Goal: Task Accomplishment & Management: Use online tool/utility

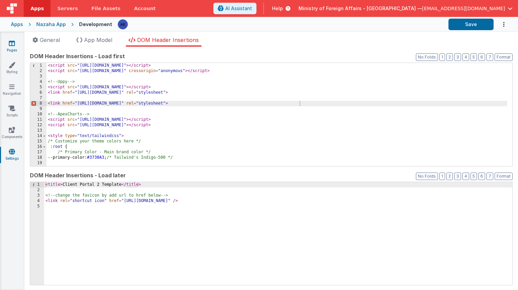
click at [14, 48] on link "Pages" at bounding box center [12, 47] width 24 height 14
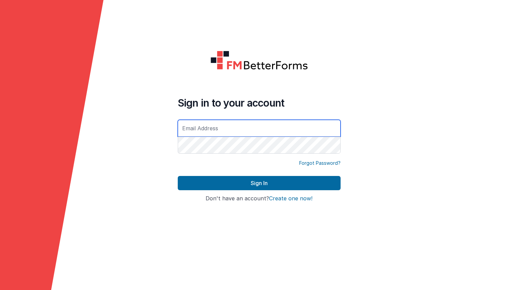
type input "[EMAIL_ADDRESS][DOMAIN_NAME]"
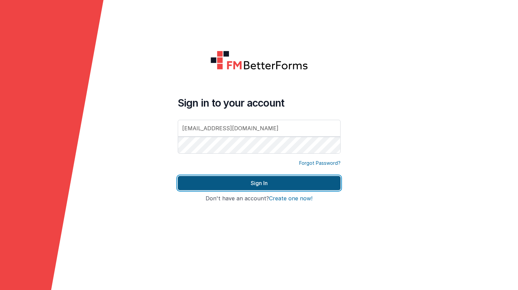
click at [276, 185] on button "Sign In" at bounding box center [259, 183] width 163 height 14
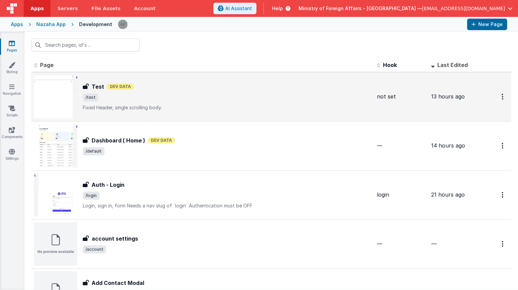
click at [56, 90] on img at bounding box center [55, 96] width 43 height 43
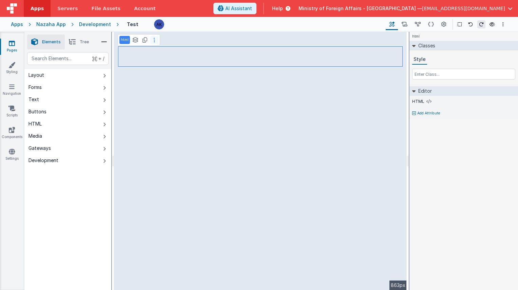
click at [151, 40] on button at bounding box center [154, 40] width 8 height 8
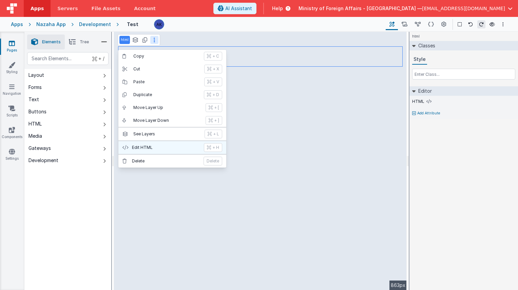
click at [162, 144] on button "Edit HTML + H" at bounding box center [172, 147] width 108 height 13
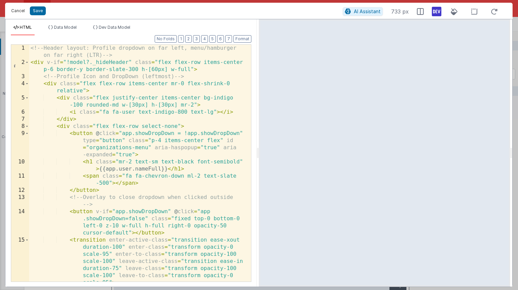
click at [24, 11] on button "Cancel" at bounding box center [18, 10] width 20 height 9
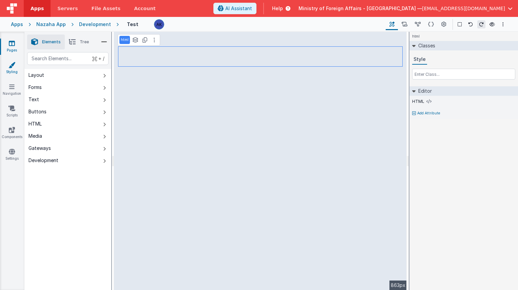
click at [16, 72] on link "Styling" at bounding box center [12, 69] width 24 height 14
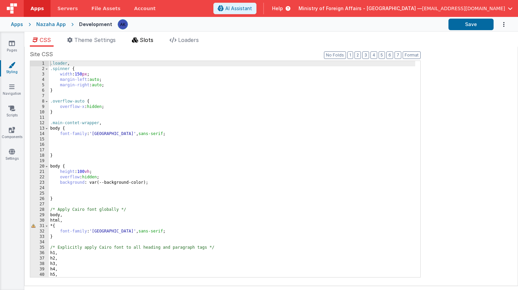
click at [143, 43] on span "Slots" at bounding box center [147, 40] width 14 height 7
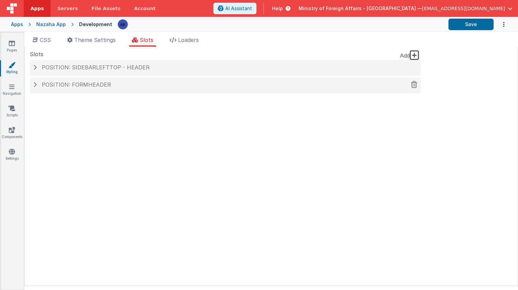
click at [113, 80] on div "Position: formHeader" at bounding box center [225, 85] width 390 height 16
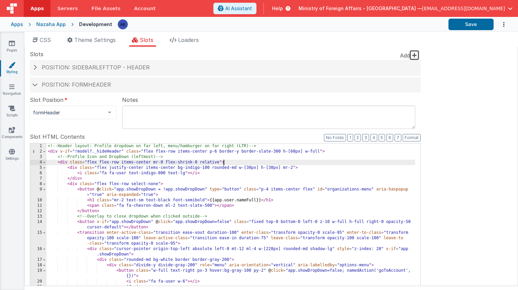
click at [276, 165] on div "<!-- Header layout: Profile dropdown on far left, menu/hamburger on far right (…" at bounding box center [230, 259] width 368 height 231
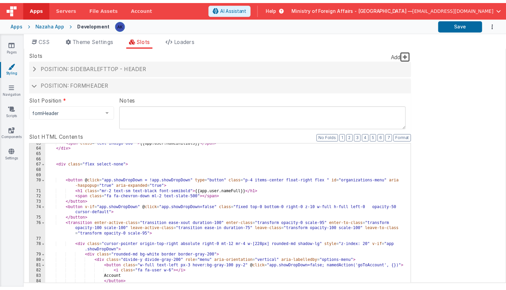
scroll to position [399, 0]
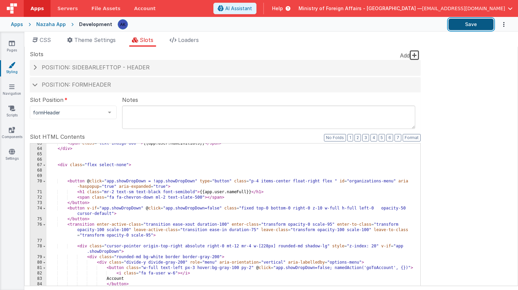
click at [469, 23] on button "Save" at bounding box center [470, 25] width 45 height 12
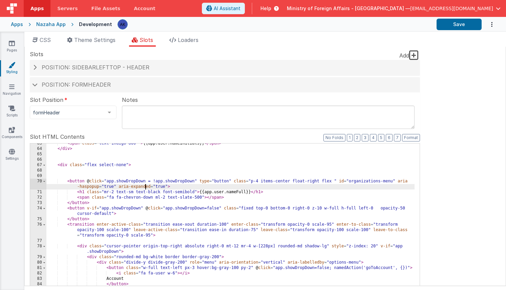
click at [145, 190] on div "< span class = "text-indigo-800 " > {{app.user.nameInitials}} </ span > </ div …" at bounding box center [230, 256] width 368 height 231
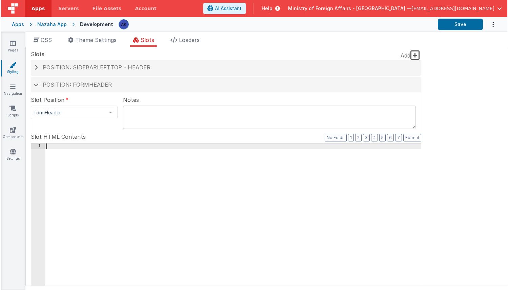
scroll to position [377, 0]
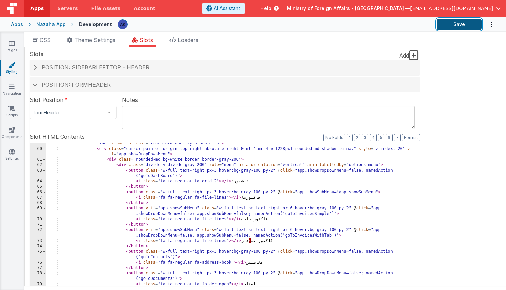
click at [469, 26] on button "Save" at bounding box center [459, 25] width 45 height 12
click at [13, 150] on icon at bounding box center [12, 151] width 6 height 7
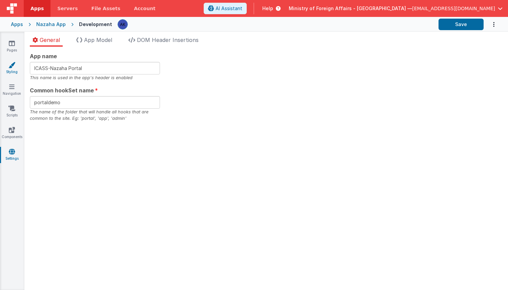
click at [16, 75] on link "Styling" at bounding box center [12, 69] width 24 height 14
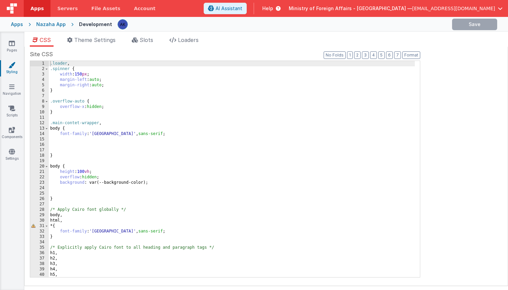
click at [118, 96] on div ".loader , .spinner { width : 150 px ; margin-left : auto ; margin-right : auto …" at bounding box center [232, 174] width 366 height 227
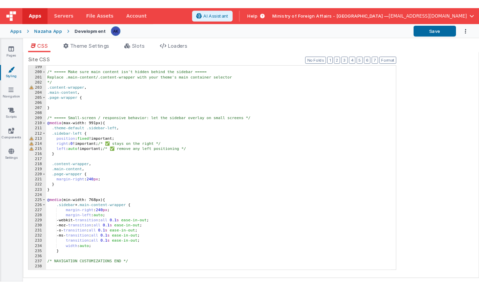
scroll to position [1075, 0]
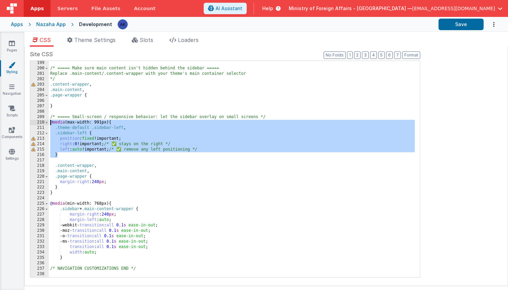
drag, startPoint x: 61, startPoint y: 156, endPoint x: 42, endPoint y: 123, distance: 38.6
click at [42, 123] on div "199 200 201 202 203 204 205 206 207 208 209 210 211 212 213 214 215 216 217 218…" at bounding box center [225, 169] width 390 height 217
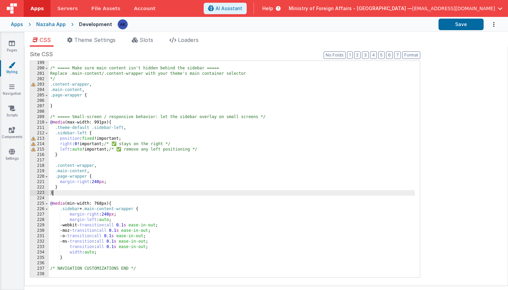
click at [52, 192] on div "/* ===== Make sure main content isn't hidden behind the sidebar ===== Replace .…" at bounding box center [232, 173] width 366 height 227
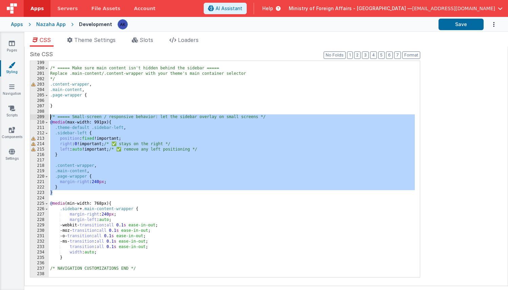
drag, startPoint x: 54, startPoint y: 193, endPoint x: 37, endPoint y: 116, distance: 78.8
click at [37, 116] on div "199 200 201 202 203 204 205 206 207 208 209 210 211 212 213 214 215 216 217 218…" at bounding box center [225, 169] width 390 height 217
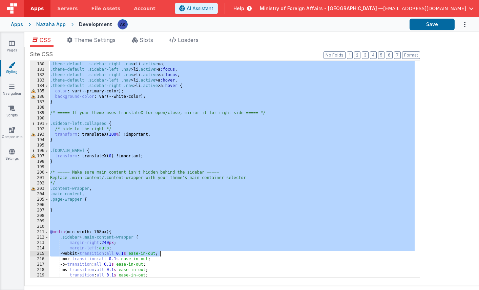
scroll to position [1043, 0]
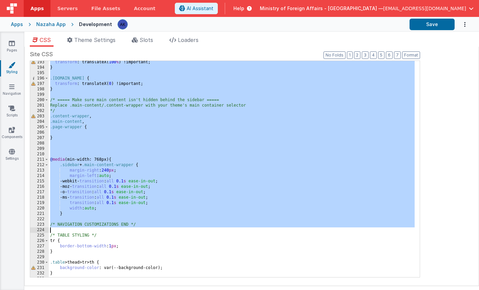
drag, startPoint x: 52, startPoint y: 91, endPoint x: 162, endPoint y: 228, distance: 176.3
click at [162, 228] on div "transform : translateX( 100 % ) !important; } .sidebar-left.open { transform : …" at bounding box center [232, 173] width 366 height 227
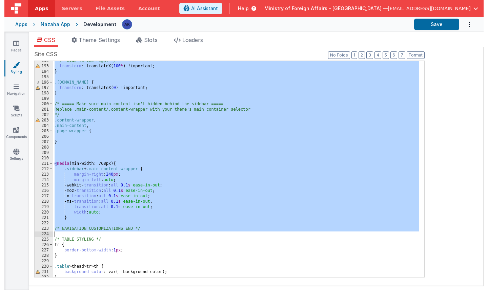
scroll to position [1058, 0]
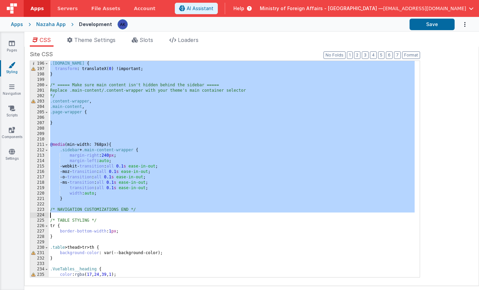
click at [98, 132] on div ".sidebar-left.open { transform : translateX( 0 ) !important; } /* ===== Make su…" at bounding box center [232, 174] width 366 height 227
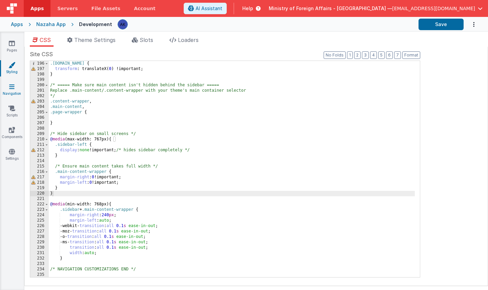
click at [19, 92] on link "Navigation" at bounding box center [12, 90] width 24 height 14
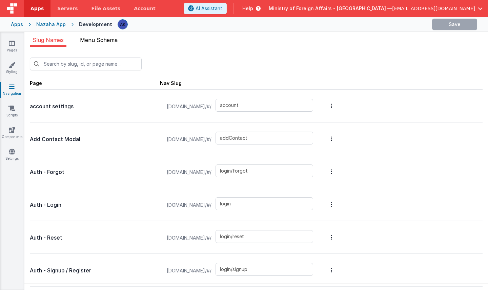
click at [114, 41] on span "Menu Schema" at bounding box center [99, 40] width 38 height 7
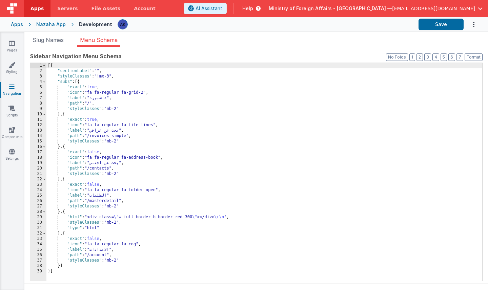
scroll to position [5, 0]
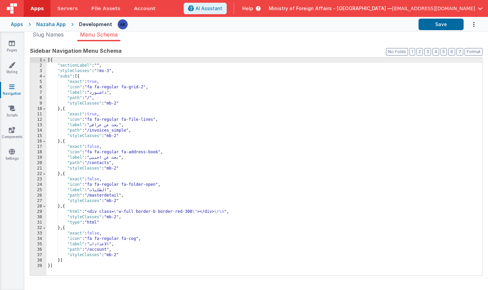
click at [184, 211] on div "[{ "sectionLabel" : "" , "styleClasses" : "!mx-3" , "subs" : [{ "exact" : true …" at bounding box center [264, 172] width 436 height 229
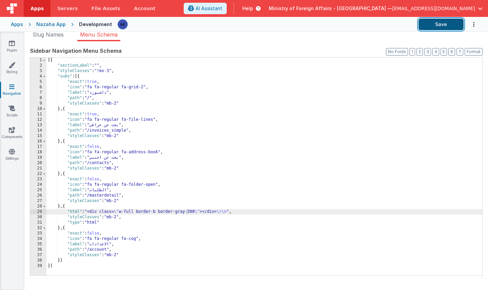
click at [442, 28] on button "Save" at bounding box center [441, 25] width 45 height 12
click at [142, 74] on div "[{ "sectionLabel" : "" , "styleClasses" : "!mx-3" , "subs" : [{ "exact" : true …" at bounding box center [264, 172] width 436 height 229
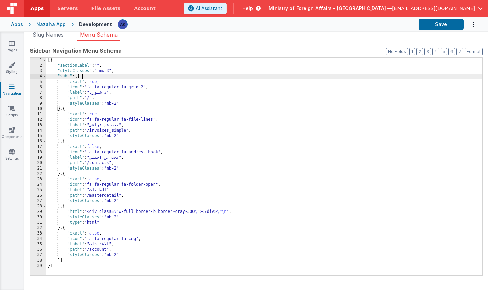
click at [203, 138] on div "[{ "sectionLabel" : "" , "styleClasses" : "!mx-3" , "subs" : [{ "exact" : true …" at bounding box center [264, 172] width 436 height 229
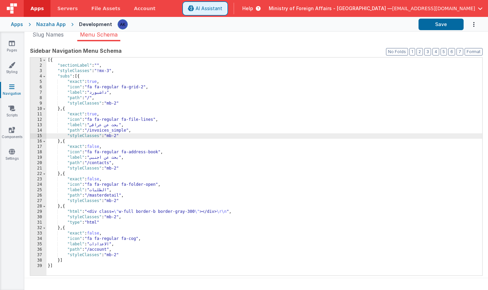
click at [222, 9] on span "AI Assistant" at bounding box center [209, 8] width 27 height 7
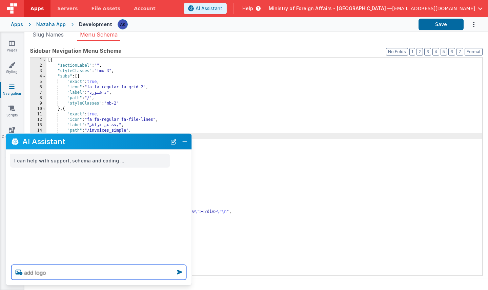
paste textarea "https://5t61ut5p19.ucarecd.net/2fa12924-e4d6-4159-9bd4-e1533e0f04e3/"
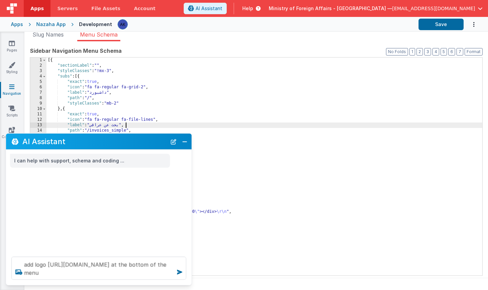
click at [241, 124] on div "[{ "sectionLabel" : "" , "styleClasses" : "!mx-3" , "subs" : [{ "exact" : true …" at bounding box center [264, 172] width 436 height 229
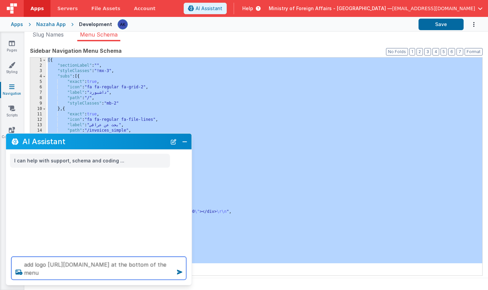
click at [171, 274] on textarea "add logo https://5t61ut5p19.ucarecd.net/2fa12924-e4d6-4159-9bd4-e1533e0f04e3/ a…" at bounding box center [99, 268] width 175 height 23
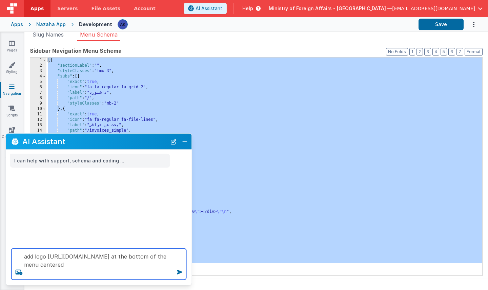
type textarea "add logo https://5t61ut5p19.ucarecd.net/2fa12924-e4d6-4159-9bd4-e1533e0f04e3/ a…"
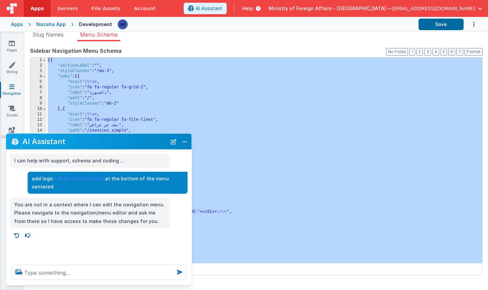
click at [213, 120] on div "[{ "sectionLabel" : "" , "styleClasses" : "!mx-3" , "subs" : [{ "exact" : true …" at bounding box center [264, 172] width 436 height 229
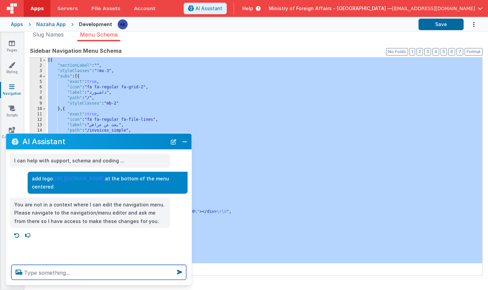
click at [74, 274] on textarea at bounding box center [99, 272] width 175 height 15
paste textarea "[{ "sectionLabel": "", "styleClasses": "!mx-3", "subs": [{ "exact": true, "icon…"
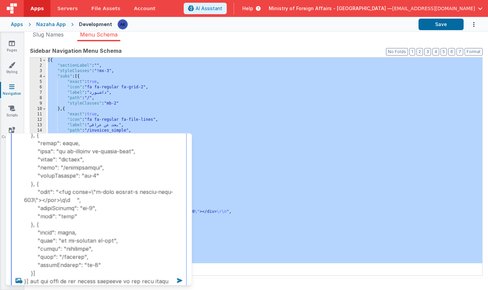
paste textarea "https://5t61ut5p19.ucarecd.net/2fa12924-e4d6-4159-9bd4-e1533e0f04e3/"
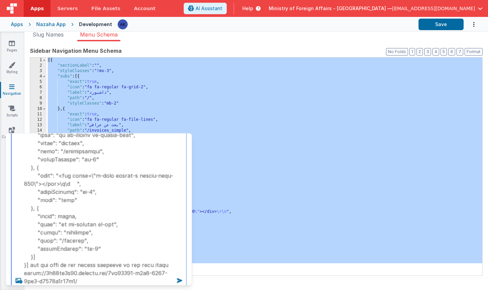
type textarea "[{ "sectionLabel": "", "styleClasses": "!mx-3", "subs": [{ "exact": true, "icon…"
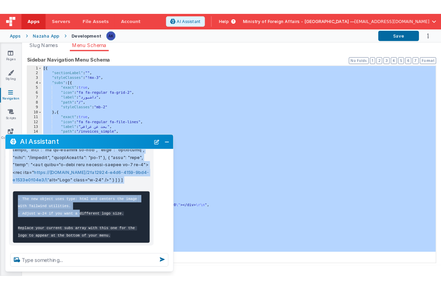
scroll to position [363, 0]
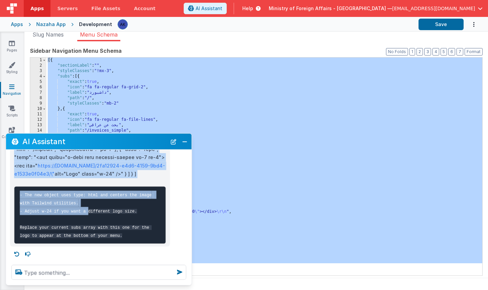
drag, startPoint x: 34, startPoint y: 203, endPoint x: 161, endPoint y: 166, distance: 131.6
click at [161, 166] on p "https://5t61ut5p19.ucarecd.net/2fa12924-e4d6-4159-9bd4-e1533e0f04e3/\" alt="Log…" at bounding box center [90, 111] width 152 height 133
copy p "[ { "sectionLabel": "", "styleClasses": "!mx-3", "subs": [ { "exact": true, "ic…"
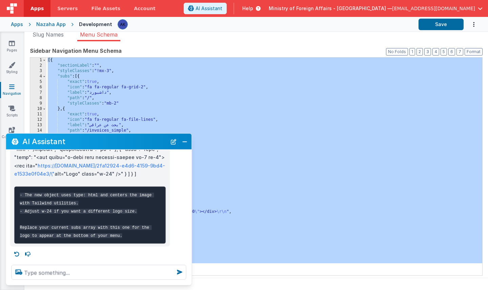
click at [196, 109] on div "[{ "sectionLabel" : "" , "styleClasses" : "!mx-3" , "subs" : [{ "exact" : true …" at bounding box center [264, 172] width 436 height 229
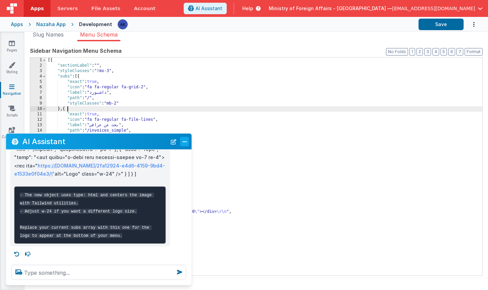
click at [184, 141] on button "Close" at bounding box center [184, 141] width 9 height 9
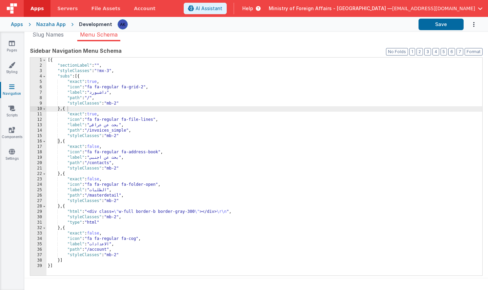
click at [182, 129] on div "[{ "sectionLabel" : "" , "styleClasses" : "!mx-3" , "subs" : [{ "exact" : true …" at bounding box center [264, 172] width 436 height 229
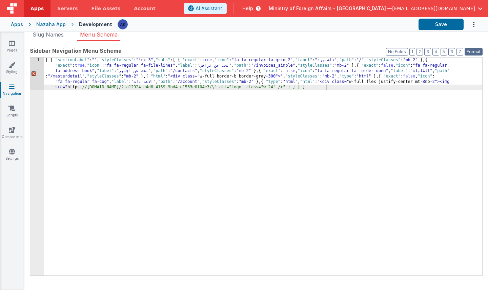
click at [477, 48] on button "Format" at bounding box center [474, 51] width 18 height 7
click at [478, 49] on button "Format" at bounding box center [474, 51] width 18 height 7
click at [477, 52] on button "Format" at bounding box center [474, 51] width 18 height 7
click at [168, 86] on div "[ { "sectionLabel" : "" , "styleClasses" : "!mx-3" , "subs" : [ { "exact" : tru…" at bounding box center [263, 199] width 438 height 283
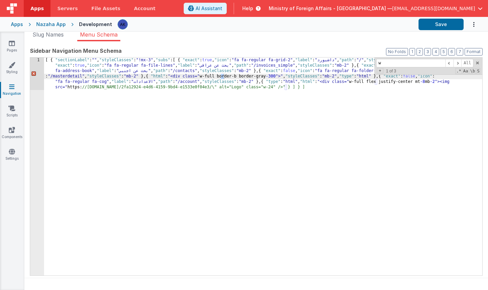
type input "w"
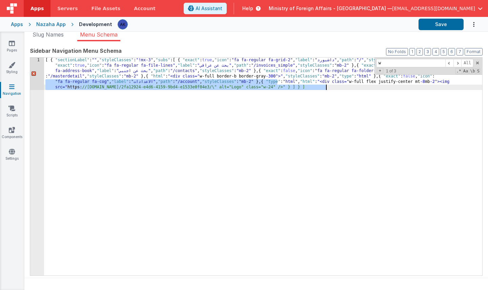
drag, startPoint x: 277, startPoint y: 81, endPoint x: 334, endPoint y: 89, distance: 56.9
click at [334, 89] on div "[ { "sectionLabel" : "" , "styleClasses" : "!mx-3" , "subs" : [ { "exact" : tru…" at bounding box center [263, 199] width 438 height 283
click at [277, 82] on div "[ { "sectionLabel" : "" , "styleClasses" : "!mx-3" , "subs" : [ { "exact" : tru…" at bounding box center [263, 199] width 438 height 283
drag, startPoint x: 278, startPoint y: 82, endPoint x: 313, endPoint y: 88, distance: 35.7
click at [313, 88] on div "[ { "sectionLabel" : "" , "styleClasses" : "!mx-3" , "subs" : [ { "exact" : tru…" at bounding box center [263, 199] width 438 height 283
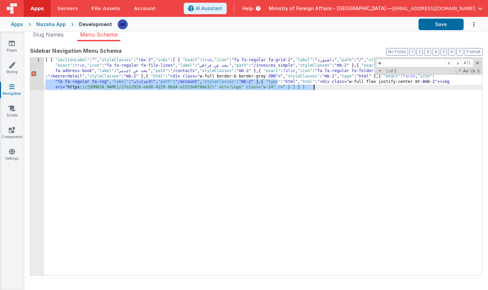
click at [296, 83] on div "[ { "sectionLabel" : "" , "styleClasses" : "!mx-3" , "subs" : [ { "exact" : tru…" at bounding box center [263, 199] width 438 height 283
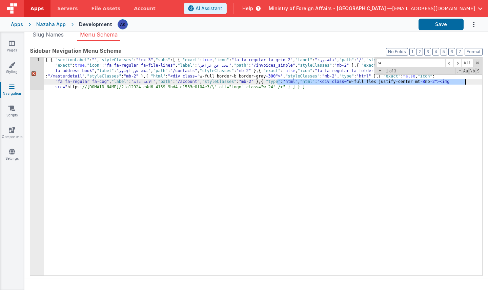
drag, startPoint x: 277, startPoint y: 82, endPoint x: 474, endPoint y: 83, distance: 196.9
click at [474, 83] on div "[ { "sectionLabel" : "" , "styleClasses" : "!mx-3" , "subs" : [ { "exact" : tru…" at bounding box center [263, 199] width 438 height 283
click at [478, 64] on span at bounding box center [477, 63] width 5 height 5
click at [277, 84] on div "[ { "sectionLabel" : "" , "styleClasses" : "!mx-3" , "subs" : [ { "exact" : tru…" at bounding box center [263, 199] width 438 height 283
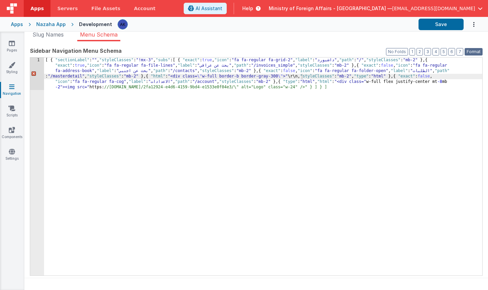
click at [476, 51] on button "Format" at bounding box center [474, 51] width 18 height 7
click at [221, 77] on div "[ { "sectionLabel" : "" , "styleClasses" : "!mx-3" , "subs" : [ { "exact" : tru…" at bounding box center [263, 199] width 438 height 283
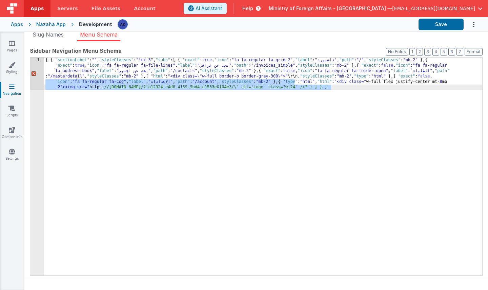
drag, startPoint x: 296, startPoint y: 82, endPoint x: 318, endPoint y: 85, distance: 22.6
click at [328, 87] on div "[ { "sectionLabel" : "" , "styleClasses" : "!mx-3" , "subs" : [ { "exact" : tru…" at bounding box center [263, 199] width 438 height 283
click at [295, 81] on div "[ { "sectionLabel" : "" , "styleClasses" : "!mx-3" , "subs" : [ { "exact" : tru…" at bounding box center [263, 199] width 438 height 283
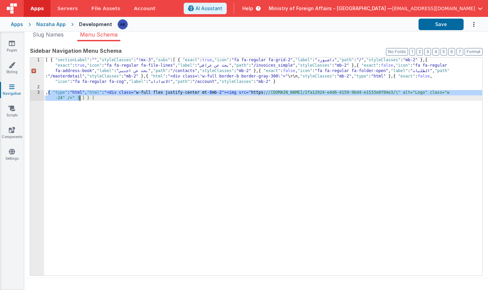
drag, startPoint x: 48, startPoint y: 93, endPoint x: 79, endPoint y: 99, distance: 31.8
click at [79, 99] on div "[ { "sectionLabel" : "" , "styleClasses" : "!mx-3" , "subs" : [ { "exact" : tru…" at bounding box center [263, 186] width 438 height 256
click at [49, 91] on div "[ { "sectionLabel" : "" , "styleClasses" : "!mx-3" , "subs" : [ { "exact" : tru…" at bounding box center [263, 186] width 438 height 256
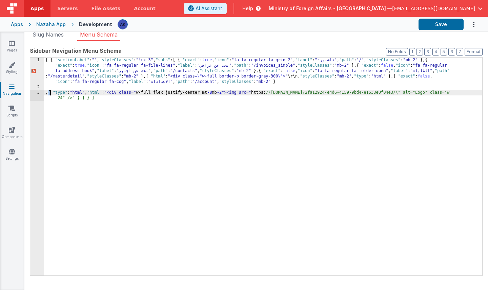
click at [48, 93] on div "[ { "sectionLabel" : "" , "styleClasses" : "!mx-3" , "subs" : [ { "exact" : tru…" at bounding box center [263, 186] width 438 height 256
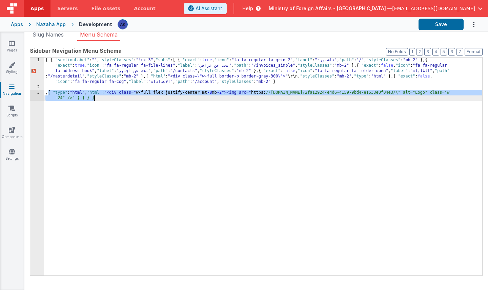
drag, startPoint x: 48, startPoint y: 93, endPoint x: 113, endPoint y: 98, distance: 64.6
click at [113, 98] on div "[ { "sectionLabel" : "" , "styleClasses" : "!mx-3" , "subs" : [ { "exact" : tru…" at bounding box center [263, 186] width 438 height 256
click at [303, 75] on div "[ { "sectionLabel" : "" , "styleClasses" : "!mx-3" , "subs" : [ { "exact" : tru…" at bounding box center [263, 186] width 438 height 256
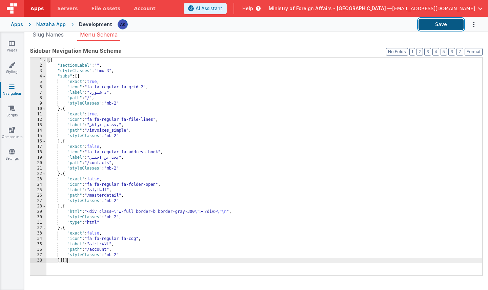
click at [436, 23] on button "Save" at bounding box center [441, 25] width 45 height 12
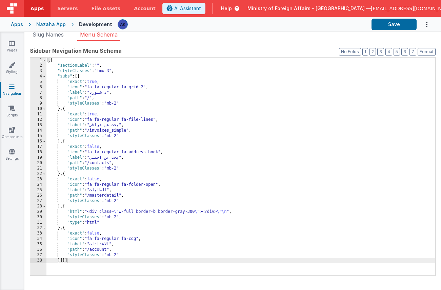
click at [60, 260] on div "[{ "sectionLabel" : "" , "styleClasses" : "!mx-3" , "subs" : [{ "exact" : true …" at bounding box center [240, 172] width 389 height 229
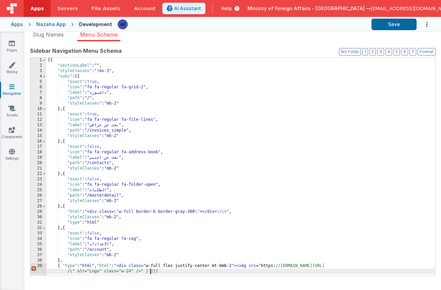
click at [153, 268] on div "[{ "sectionLabel" : "" , "styleClasses" : "!mx-3" , "subs" : [{ "exact" : true …" at bounding box center [240, 175] width 389 height 235
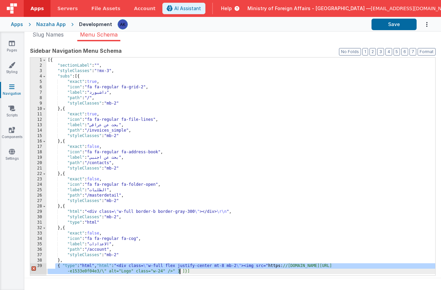
drag, startPoint x: 55, startPoint y: 267, endPoint x: 180, endPoint y: 273, distance: 124.9
click at [180, 273] on div "[{ "sectionLabel" : "" , "styleClasses" : "!mx-3" , "subs" : [{ "exact" : true …" at bounding box center [240, 175] width 389 height 235
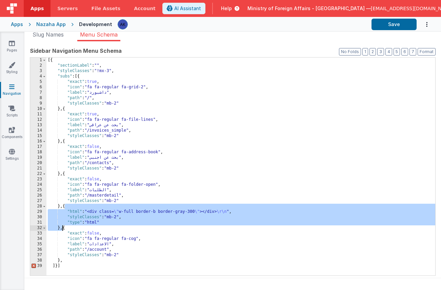
drag, startPoint x: 64, startPoint y: 207, endPoint x: 62, endPoint y: 228, distance: 21.1
click at [62, 228] on div "[{ "sectionLabel" : "" , "styleClasses" : "!mx-3" , "subs" : [{ "exact" : true …" at bounding box center [240, 172] width 389 height 229
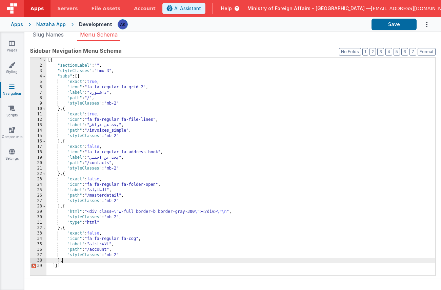
click at [65, 261] on div "[{ "sectionLabel" : "" , "styleClasses" : "!mx-3" , "subs" : [{ "exact" : true …" at bounding box center [240, 172] width 389 height 229
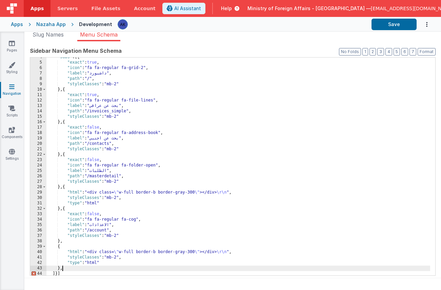
scroll to position [20, 0]
click at [185, 251] on div ""subs" : [{ "exact" : true , "icon" : "fa fa-regular fa-grid-2" , "label" : "دا…" at bounding box center [238, 168] width 384 height 229
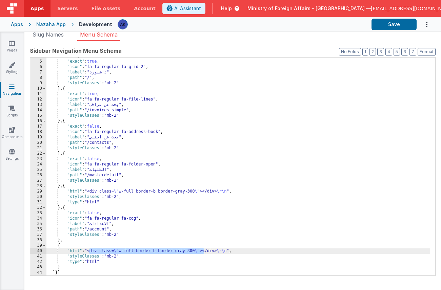
drag, startPoint x: 204, startPoint y: 251, endPoint x: 89, endPoint y: 253, distance: 114.9
click at [89, 253] on div ""subs" : [{ "exact" : true , "icon" : "fa fa-regular fa-grid-2" , "label" : "دا…" at bounding box center [238, 168] width 384 height 229
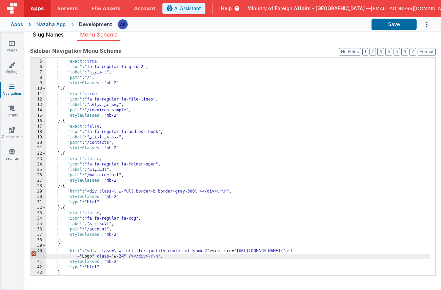
click at [54, 37] on span "Slug Names" at bounding box center [48, 34] width 31 height 7
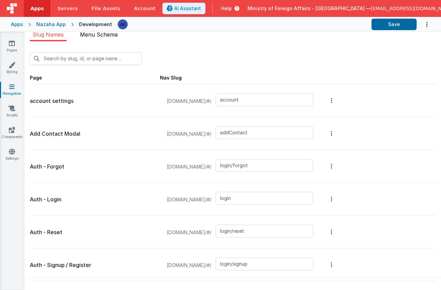
click at [88, 35] on span "Menu Schema" at bounding box center [99, 34] width 38 height 7
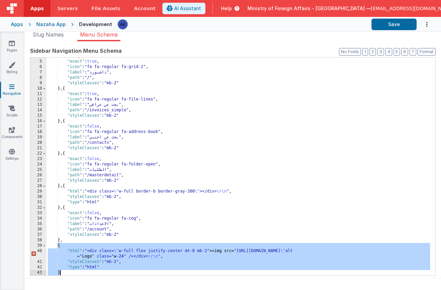
drag, startPoint x: 57, startPoint y: 247, endPoint x: 75, endPoint y: 272, distance: 30.0
click at [75, 272] on div ""subs" : [{ "exact" : true , "icon" : "fa fa-regular fa-grid-2" , "label" : "دا…" at bounding box center [238, 168] width 384 height 229
click at [173, 9] on icon at bounding box center [170, 8] width 6 height 0
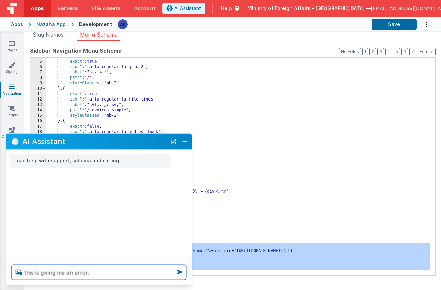
paste textarea "{ "html": "<div class=\"w-full flex justify-center mt-8 mb-2"><img src="https:/…"
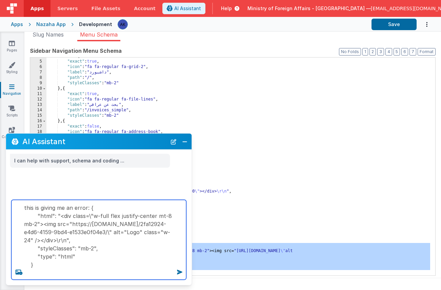
type textarea "this is giving me an error: { "html": "<div class=\"w-full flex justify-center …"
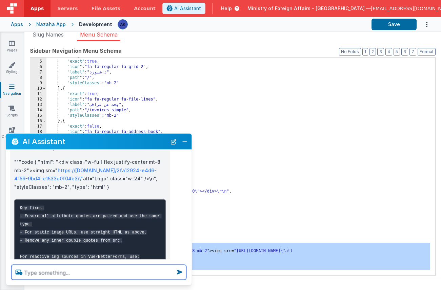
scroll to position [268, 0]
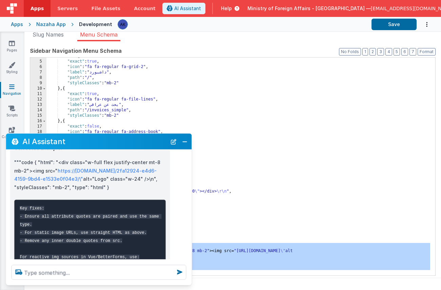
drag, startPoint x: 34, startPoint y: 162, endPoint x: 107, endPoint y: 187, distance: 77.4
click at [107, 187] on p """"code { "html": "<div class="w-full flex justify-center mt-8 mb-2"><img src="…" at bounding box center [90, 175] width 152 height 33
copy p "{ "html": "<div class="w-full flex justify-center mt-8 mb-2"><img src=" https:/…"
click at [188, 140] on button "Close" at bounding box center [184, 141] width 9 height 9
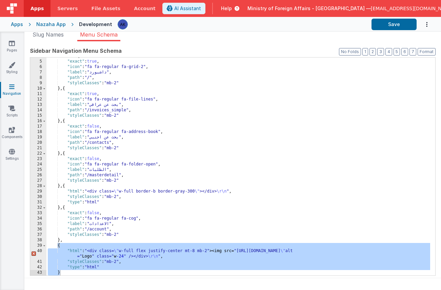
click at [54, 248] on div ""subs" : [{ "exact" : true , "icon" : "fa fa-regular fa-grid-2" , "label" : "دا…" at bounding box center [238, 168] width 384 height 229
drag, startPoint x: 57, startPoint y: 246, endPoint x: 64, endPoint y: 272, distance: 26.5
click at [64, 272] on div ""subs" : [{ "exact" : true , "icon" : "fa fa-regular fa-grid-2" , "label" : "دا…" at bounding box center [238, 168] width 384 height 229
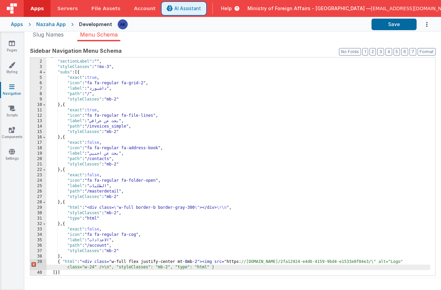
click at [201, 9] on span "AI Assistant" at bounding box center [187, 8] width 27 height 7
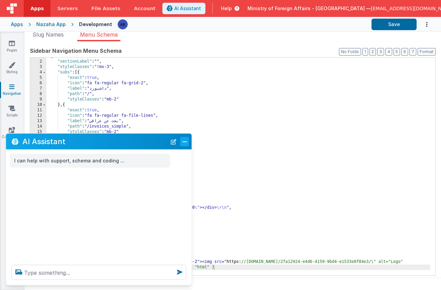
click at [184, 143] on button "Close" at bounding box center [184, 141] width 9 height 9
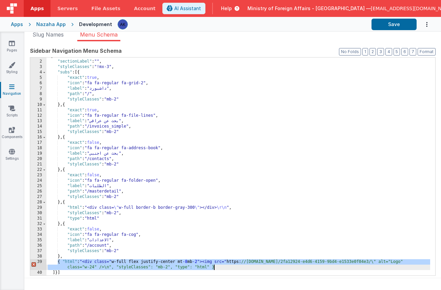
drag, startPoint x: 57, startPoint y: 262, endPoint x: 216, endPoint y: 267, distance: 159.1
click at [216, 267] on div "[{ "sectionLabel" : "" , "styleClasses" : "!mx-3" , "subs" : [{ "exact" : true …" at bounding box center [238, 168] width 384 height 229
click at [201, 11] on span "AI Assistant" at bounding box center [187, 8] width 27 height 7
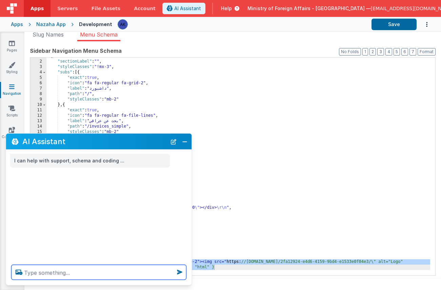
paste textarea "{ "html": "<div class="w-full flex justify-center mt-8 mb-2"><img src="https://…"
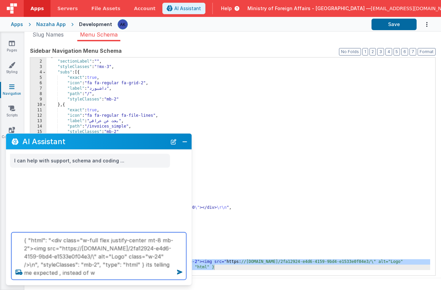
type textarea "{ "html": "<div class="w-full flex justify-center mt-8 mb-2"><img src="https://…"
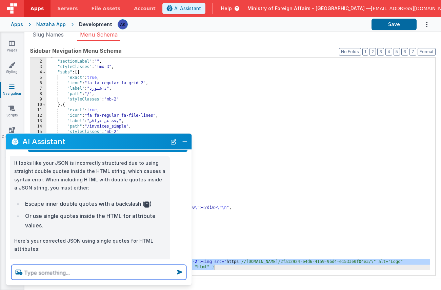
scroll to position [75, 0]
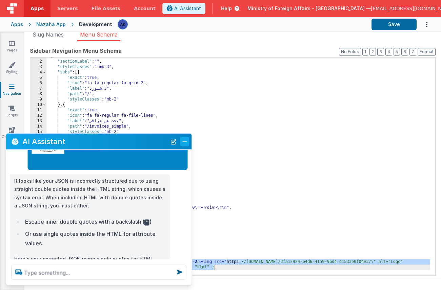
click at [182, 140] on button "Close" at bounding box center [184, 141] width 9 height 9
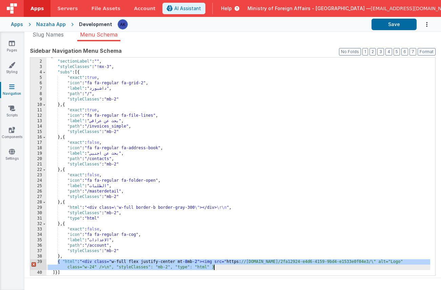
click at [126, 264] on div "[{ "sectionLabel" : "" , "styleClasses" : "!mx-3" , "subs" : [{ "exact" : true …" at bounding box center [238, 168] width 384 height 229
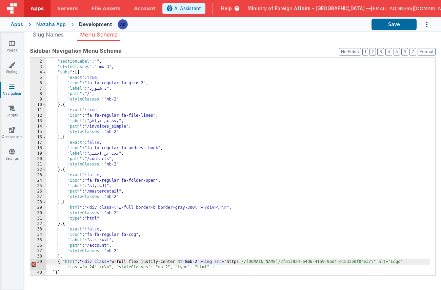
click at [112, 263] on div "[{ "sectionLabel" : "" , "styleClasses" : "!mx-3" , "subs" : [{ "exact" : true …" at bounding box center [238, 168] width 384 height 229
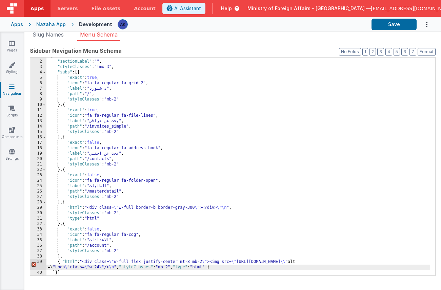
click at [410, 261] on div "[{ "sectionLabel" : "" , "styleClasses" : "!mx-3" , "subs" : [{ "exact" : true …" at bounding box center [238, 168] width 384 height 229
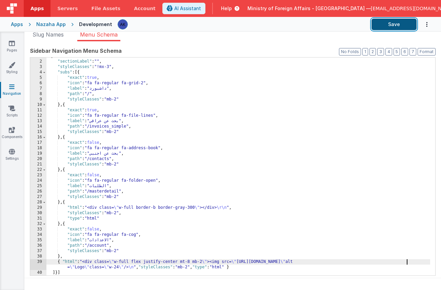
click at [383, 24] on button "Save" at bounding box center [394, 25] width 45 height 12
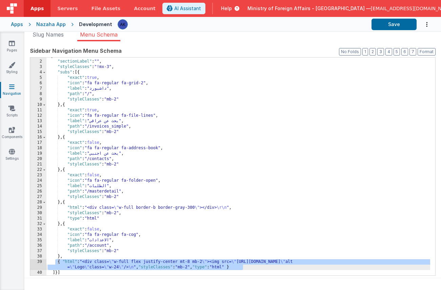
drag, startPoint x: 56, startPoint y: 261, endPoint x: 260, endPoint y: 265, distance: 204.4
click at [260, 265] on div "[{ "sectionLabel" : "" , "styleClasses" : "!mx-3" , "subs" : [{ "exact" : true …" at bounding box center [238, 168] width 384 height 229
click at [201, 6] on span "AI Assistant" at bounding box center [187, 8] width 27 height 7
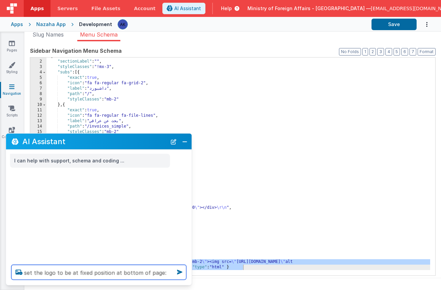
paste textarea "{ "html": "<div class=\"w-full flex justify-center mt-8 mb-2\"><img src=\"https…"
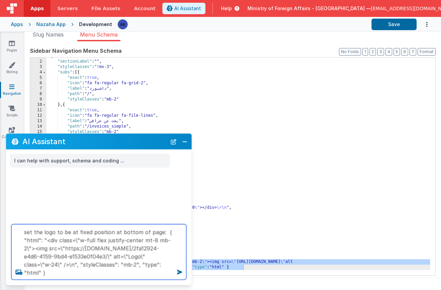
type textarea "set the logo to be at fixed position at bottom of page: { "html": "<div class=\…"
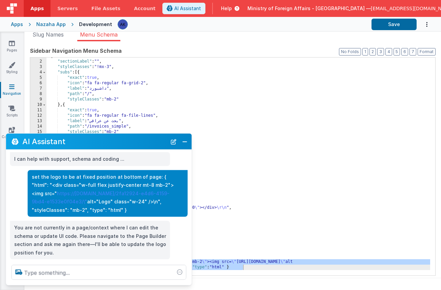
scroll to position [15, 0]
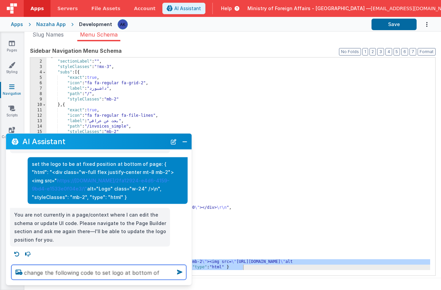
paste textarea "{ "html": "<div class=\"w-full flex justify-center mt-8 mb-2\"><img src=\"https…"
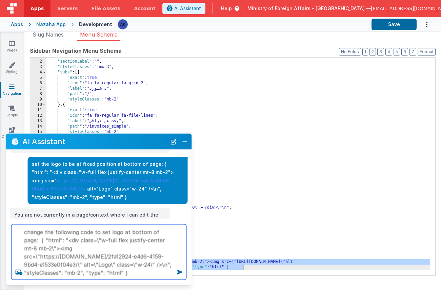
type textarea "change the following code to set logo at bottom of page: { "html": "<div class=…"
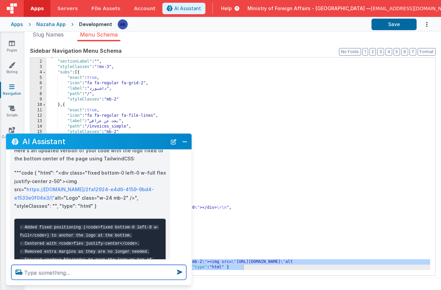
scroll to position [162, 0]
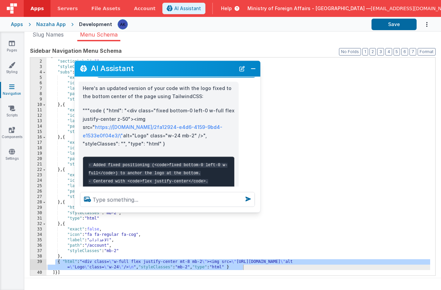
drag, startPoint x: 135, startPoint y: 144, endPoint x: 203, endPoint y: 71, distance: 100.0
click at [203, 71] on h2 "AI Assistant" at bounding box center [163, 69] width 144 height 8
click at [162, 262] on div "[{ "sectionLabel" : "" , "styleClasses" : "!mx-3" , "subs" : [{ "exact" : true …" at bounding box center [238, 168] width 384 height 229
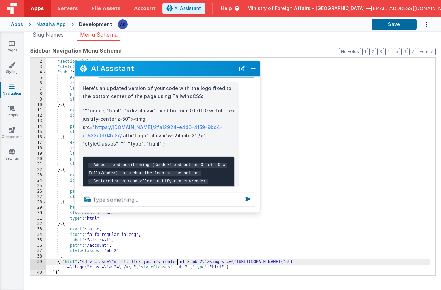
click at [178, 261] on div "[{ "sectionLabel" : "" , "styleClasses" : "!mx-3" , "subs" : [{ "exact" : true …" at bounding box center [238, 168] width 384 height 229
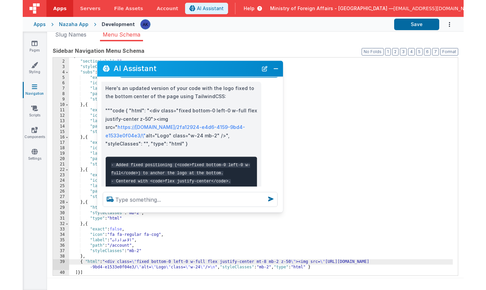
scroll to position [238, 0]
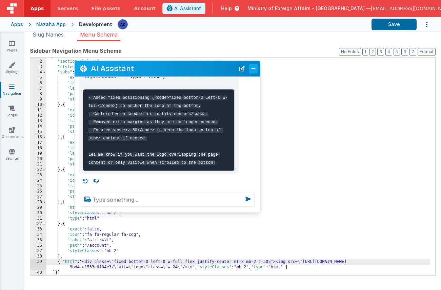
click at [252, 70] on button "Close" at bounding box center [253, 68] width 9 height 9
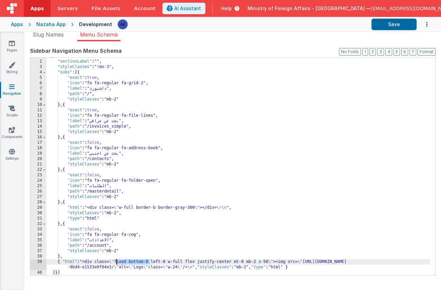
drag, startPoint x: 151, startPoint y: 261, endPoint x: 116, endPoint y: 261, distance: 34.9
click at [116, 261] on div "[{ "sectionLabel" : "" , "styleClasses" : "!mx-3" , "subs" : [{ "exact" : true …" at bounding box center [238, 168] width 384 height 229
drag, startPoint x: 260, startPoint y: 264, endPoint x: 270, endPoint y: 262, distance: 10.4
click at [270, 262] on div "[{ "sectionLabel" : "" , "styleClasses" : "!mx-3" , "subs" : [{ "exact" : true …" at bounding box center [238, 168] width 384 height 229
click at [152, 262] on div "[{ "sectionLabel" : "" , "styleClasses" : "!mx-3" , "subs" : [{ "exact" : true …" at bounding box center [238, 168] width 384 height 229
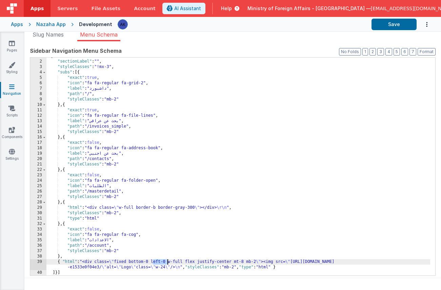
drag, startPoint x: 153, startPoint y: 262, endPoint x: 168, endPoint y: 262, distance: 15.6
click at [168, 262] on div "[{ "sectionLabel" : "" , "styleClasses" : "!mx-3" , "subs" : [{ "exact" : true …" at bounding box center [238, 168] width 384 height 229
click at [152, 262] on div "[{ "sectionLabel" : "" , "styleClasses" : "!mx-3" , "subs" : [{ "exact" : true …" at bounding box center [238, 168] width 384 height 229
drag, startPoint x: 152, startPoint y: 261, endPoint x: 117, endPoint y: 263, distance: 34.6
click at [117, 263] on div "[{ "sectionLabel" : "" , "styleClasses" : "!mx-3" , "subs" : [{ "exact" : true …" at bounding box center [238, 168] width 384 height 229
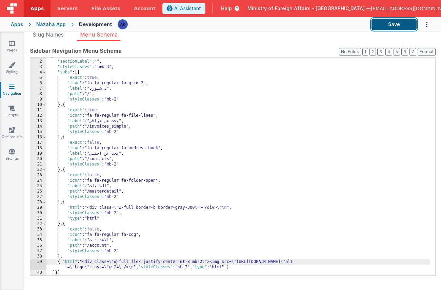
click at [391, 29] on button "Save" at bounding box center [394, 25] width 45 height 12
click at [116, 263] on div "[{ "sectionLabel" : "" , "styleClasses" : "!mx-3" , "subs" : [{ "exact" : true …" at bounding box center [238, 168] width 384 height 229
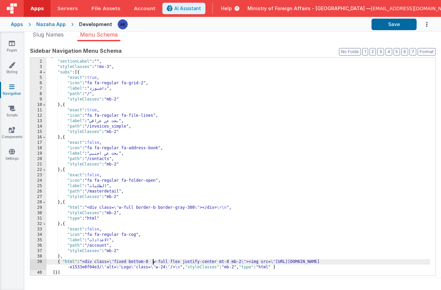
click at [150, 262] on div "[{ "sectionLabel" : "" , "styleClasses" : "!mx-3" , "subs" : [{ "exact" : true …" at bounding box center [238, 168] width 384 height 229
click at [131, 263] on div "[{ "sectionLabel" : "" , "styleClasses" : "!mx-3" , "subs" : [{ "exact" : true …" at bounding box center [238, 168] width 384 height 229
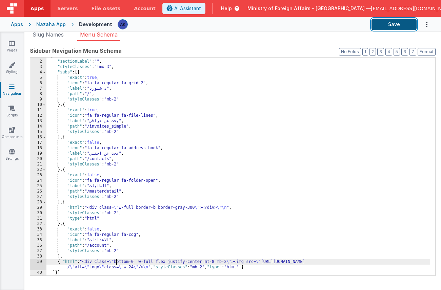
click at [394, 25] on button "Save" at bounding box center [394, 25] width 45 height 12
click at [117, 262] on div "[{ "sectionLabel" : "" , "styleClasses" : "!mx-3" , "subs" : [{ "exact" : true …" at bounding box center [238, 168] width 384 height 229
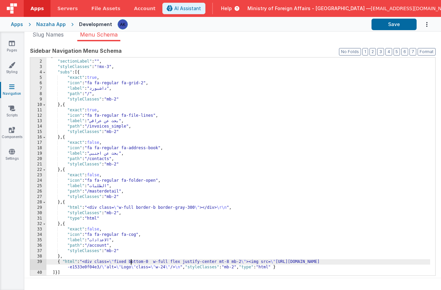
click at [150, 263] on div "[{ "sectionLabel" : "" , "styleClasses" : "!mx-3" , "subs" : [{ "exact" : true …" at bounding box center [238, 168] width 384 height 229
click at [400, 25] on button "Save" at bounding box center [394, 25] width 45 height 12
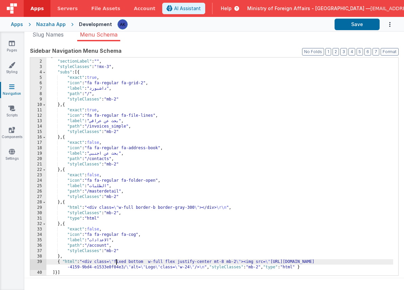
click at [116, 261] on div "[{ "sectionLabel" : "" , "styleClasses" : "!mx-3" , "subs" : [{ "exact" : true …" at bounding box center [219, 168] width 347 height 229
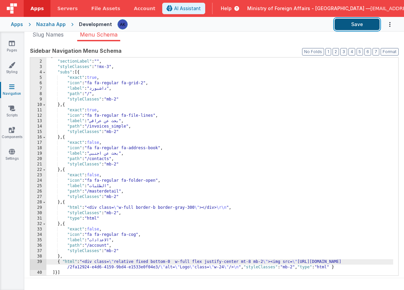
click at [355, 21] on button "Save" at bounding box center [357, 25] width 45 height 12
click at [173, 263] on div "[{ "sectionLabel" : "" , "styleClasses" : "!mx-3" , "subs" : [{ "exact" : true …" at bounding box center [219, 168] width 347 height 229
click at [360, 26] on button "Save" at bounding box center [357, 25] width 45 height 12
click at [127, 262] on div "[{ "sectionLabel" : "" , "styleClasses" : "!mx-3" , "subs" : [{ "exact" : true …" at bounding box center [219, 168] width 347 height 229
drag, startPoint x: 116, startPoint y: 262, endPoint x: 176, endPoint y: 261, distance: 59.3
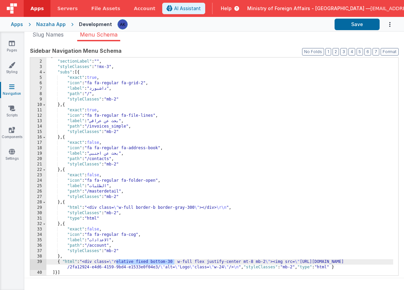
click at [176, 261] on div "[{ "sectionLabel" : "" , "styleClasses" : "!mx-3" , "subs" : [{ "exact" : true …" at bounding box center [219, 168] width 347 height 229
click at [354, 23] on button "Save" at bounding box center [357, 25] width 45 height 12
click at [117, 262] on div "[{ "sectionLabel" : "" , "styleClasses" : "!mx-3" , "subs" : [{ "exact" : true …" at bounding box center [219, 168] width 347 height 229
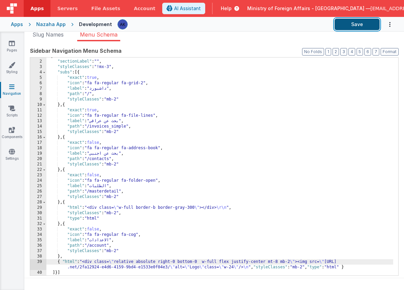
click at [363, 27] on button "Save" at bounding box center [357, 25] width 45 height 12
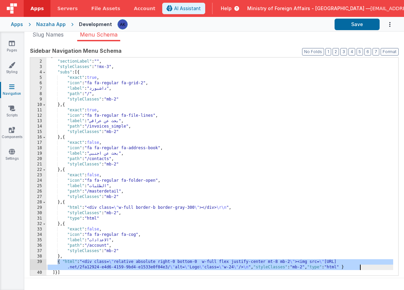
drag, startPoint x: 58, startPoint y: 263, endPoint x: 362, endPoint y: 267, distance: 304.8
click at [362, 267] on div "[{ "sectionLabel" : "" , "styleClasses" : "!mx-3" , "subs" : [{ "exact" : true …" at bounding box center [219, 168] width 347 height 229
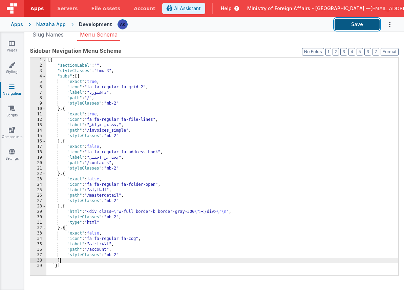
click at [358, 19] on button "Save" at bounding box center [357, 25] width 45 height 12
click at [105, 159] on div "[{ "sectionLabel" : "" , "styleClasses" : "!mx-3" , "subs" : [{ "exact" : true …" at bounding box center [222, 172] width 352 height 229
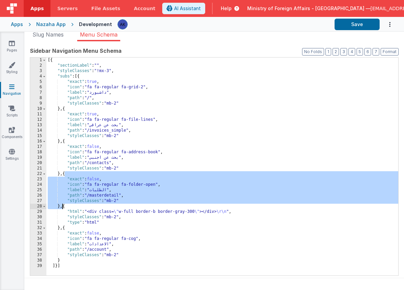
drag, startPoint x: 64, startPoint y: 175, endPoint x: 62, endPoint y: 208, distance: 33.3
click at [62, 208] on div "[{ "sectionLabel" : "" , "styleClasses" : "!mx-3" , "subs" : [{ "exact" : true …" at bounding box center [222, 172] width 352 height 229
click at [92, 190] on div "[{ "sectionLabel" : "" , "styleClasses" : "!mx-3" , "subs" : [{ "exact" : true …" at bounding box center [222, 172] width 352 height 229
drag, startPoint x: 64, startPoint y: 174, endPoint x: 62, endPoint y: 207, distance: 33.9
click at [62, 207] on div "[{ "sectionLabel" : "" , "styleClasses" : "!mx-3" , "subs" : [{ "exact" : true …" at bounding box center [222, 172] width 352 height 229
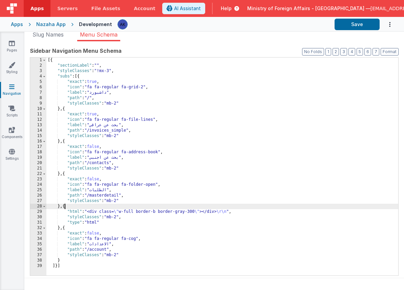
click at [65, 206] on div "[{ "sectionLabel" : "" , "styleClasses" : "!mx-3" , "subs" : [{ "exact" : true …" at bounding box center [222, 172] width 352 height 229
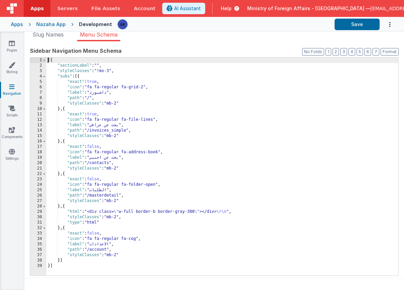
click at [62, 210] on div "[{ "sectionLabel" : "" , "styleClasses" : "!mx-3" , "subs" : [{ "exact" : true …" at bounding box center [222, 172] width 352 height 229
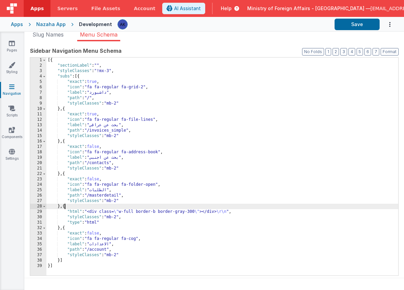
click at [64, 206] on div "[{ "sectionLabel" : "" , "styleClasses" : "!mx-3" , "subs" : [{ "exact" : true …" at bounding box center [222, 172] width 352 height 229
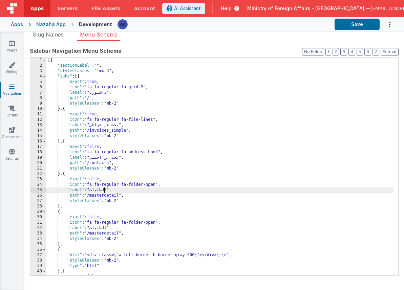
click at [103, 191] on div "[{ "sectionLabel" : "" , "styleClasses" : "!mx-3" , "subs" : [{ "exact" : true …" at bounding box center [219, 172] width 347 height 229
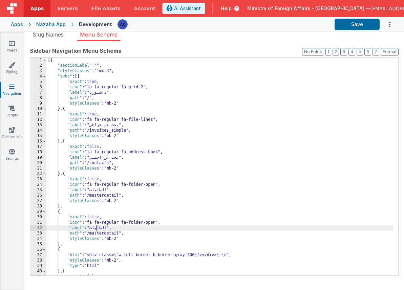
click at [98, 230] on div "[{ "sectionLabel" : "" , "styleClasses" : "!mx-3" , "subs" : [{ "exact" : true …" at bounding box center [219, 172] width 347 height 229
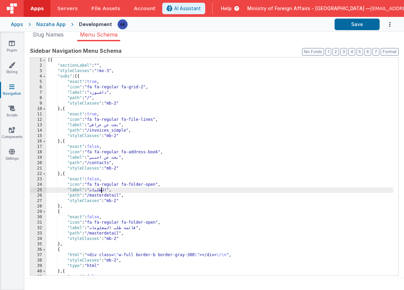
click at [102, 192] on div "[{ "sectionLabel" : "" , "styleClasses" : "!mx-3" , "subs" : [{ "exact" : true …" at bounding box center [219, 172] width 347 height 229
click at [100, 192] on div "[{ "sectionLabel" : "" , "styleClasses" : "!mx-3" , "subs" : [{ "exact" : true …" at bounding box center [219, 172] width 347 height 229
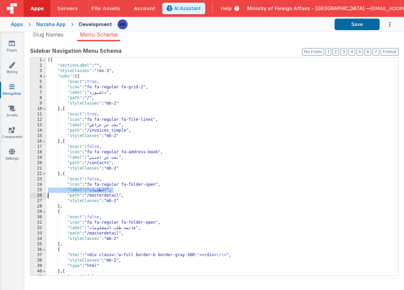
click at [100, 192] on div "[{ "sectionLabel" : "" , "styleClasses" : "!mx-3" , "subs" : [{ "exact" : true …" at bounding box center [219, 172] width 347 height 229
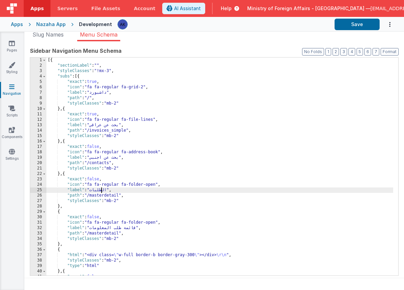
click at [100, 192] on div "[{ "sectionLabel" : "" , "styleClasses" : "!mx-3" , "subs" : [{ "exact" : true …" at bounding box center [219, 172] width 347 height 229
click at [105, 126] on div "[{ "sectionLabel" : "" , "styleClasses" : "!mx-3" , "subs" : [{ "exact" : true …" at bounding box center [219, 172] width 347 height 229
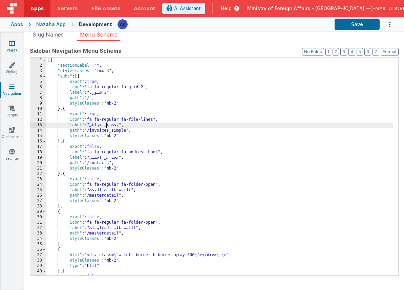
click at [6, 43] on link "Pages" at bounding box center [12, 47] width 24 height 14
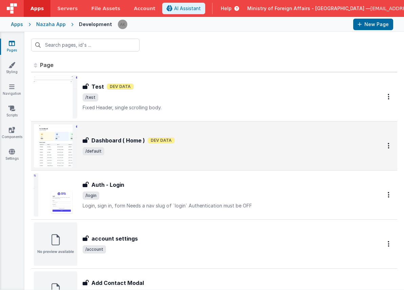
click at [61, 142] on img at bounding box center [55, 145] width 43 height 43
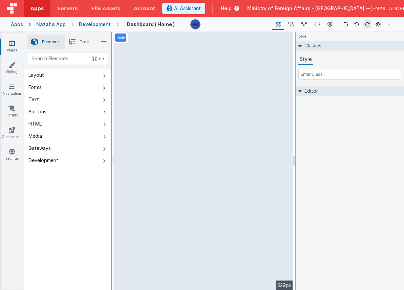
click at [172, 44] on div "page --> 529px" at bounding box center [203, 161] width 179 height 259
click at [158, 61] on div "page --> 529px" at bounding box center [203, 161] width 179 height 259
click at [172, 97] on div "page --> 529px" at bounding box center [203, 161] width 179 height 259
click at [84, 39] on li "Tree" at bounding box center [79, 42] width 28 height 15
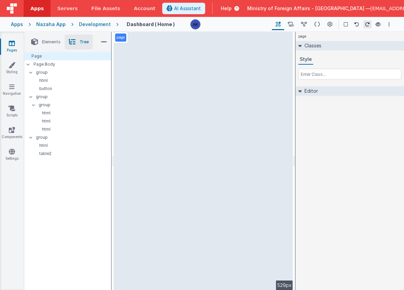
click at [35, 45] on icon at bounding box center [34, 41] width 7 height 9
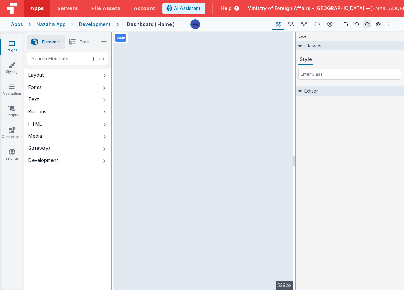
click at [69, 42] on icon at bounding box center [72, 41] width 7 height 9
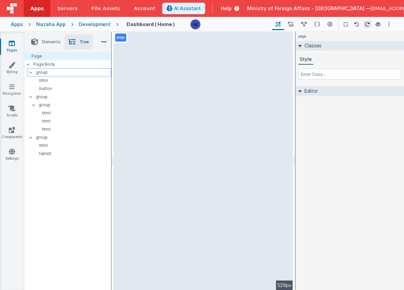
click at [46, 74] on p "group" at bounding box center [73, 72] width 75 height 7
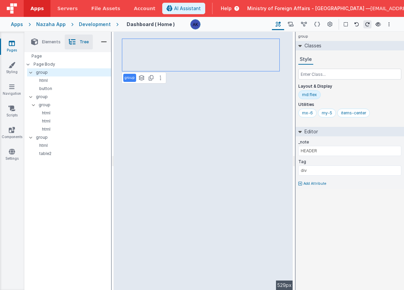
click at [199, 86] on div "group See layers + L Duplicate + D --> 529px" at bounding box center [203, 161] width 179 height 259
click at [189, 89] on div "group See layers + L Duplicate + D --> 529px" at bounding box center [203, 161] width 179 height 259
click at [77, 80] on p "html" at bounding box center [72, 80] width 78 height 5
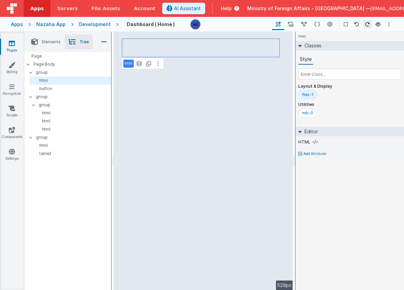
click at [171, 65] on div "html See layers + L Duplicate + D --> 529px" at bounding box center [203, 161] width 179 height 259
click at [56, 86] on p "button" at bounding box center [72, 88] width 78 height 5
select select "newSale"
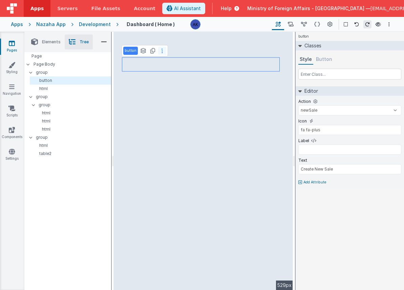
click at [163, 52] on button at bounding box center [162, 51] width 8 height 8
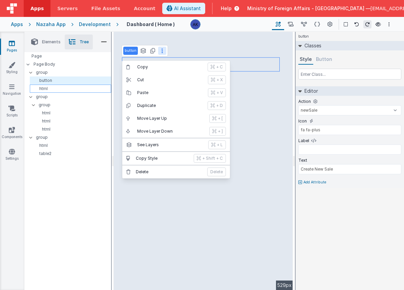
click at [69, 92] on div "html" at bounding box center [70, 89] width 81 height 8
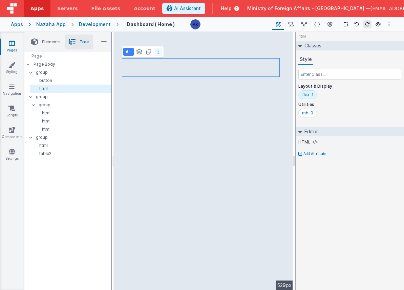
click at [158, 51] on icon at bounding box center [158, 51] width 1 height 5
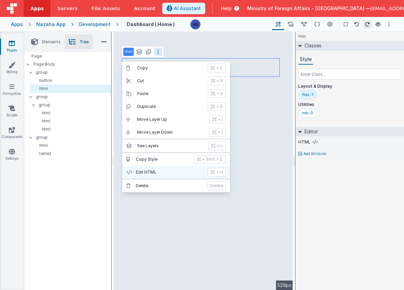
click at [159, 173] on p "Edit HTML" at bounding box center [170, 172] width 68 height 5
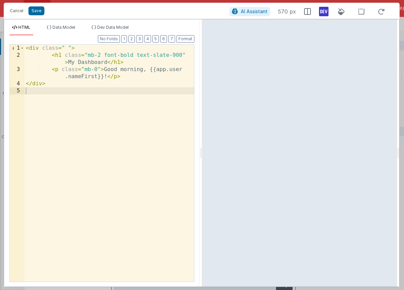
click at [65, 48] on div "< div class = " " > < h1 class = "mb-2 font-bold text-slate-900" > My Dashboard…" at bounding box center [109, 171] width 170 height 252
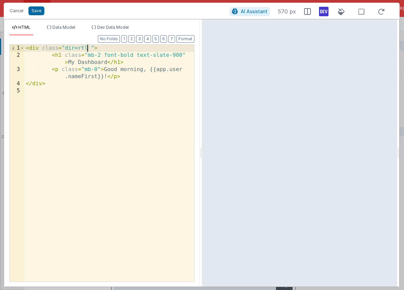
click at [89, 60] on div "< div class = "dir=rtl " > < h1 class = "mb-2 font-bold text-slate-900" > My Da…" at bounding box center [109, 171] width 170 height 252
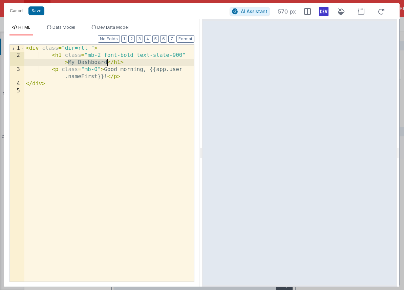
drag, startPoint x: 69, startPoint y: 62, endPoint x: 107, endPoint y: 63, distance: 38.0
click at [107, 63] on div "< div class = "dir=rtl " > < h1 class = "mb-2 font-bold text-slate-900" > My Da…" at bounding box center [109, 171] width 170 height 252
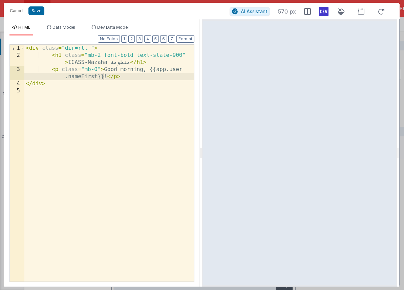
click at [105, 77] on div "< div class = "dir=rtl " > < h1 class = "mb-2 font-bold text-slate-900" > ICASS…" at bounding box center [109, 171] width 170 height 252
click at [50, 67] on div "< div class = "dir=rtl " > < h1 class = "mb-2 font-bold text-slate-900" > ICASS…" at bounding box center [109, 171] width 170 height 252
drag, startPoint x: 52, startPoint y: 68, endPoint x: 132, endPoint y: 75, distance: 81.0
click at [132, 75] on div "< div class = "dir=rtl " > < h1 class = "mb-2 font-bold text-slate-900" > ICASS…" at bounding box center [109, 171] width 170 height 252
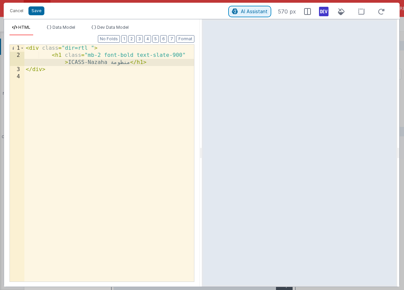
click at [260, 12] on span "AI Assistant" at bounding box center [254, 11] width 27 height 6
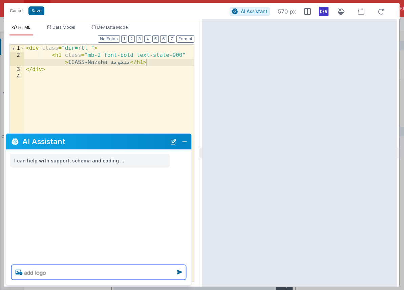
paste textarea "https://5t61ut5p19.ucarecd.net/2fa12924-e4d6-4159-9bd4-e1533e0f04e3/"
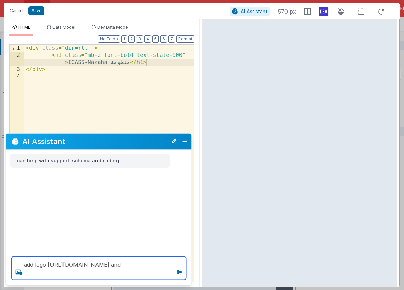
paste textarea "https://ucarecdn.com/61c70ef1-f074-4c8c-a2a7-96b97285d6b5/"
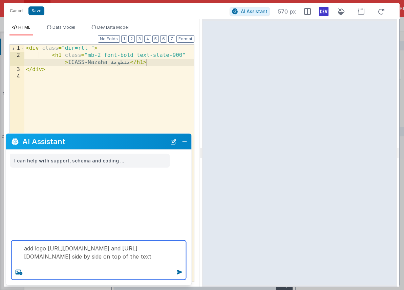
type textarea "add logo https://5t61ut5p19.ucarecd.net/2fa12924-e4d6-4159-9bd4-e1533e0f04e3/ a…"
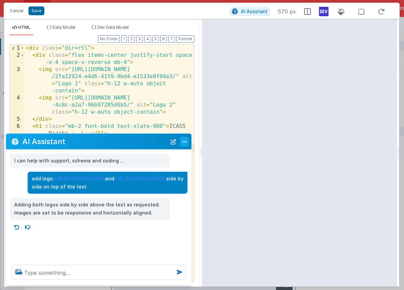
click at [181, 144] on button "Close" at bounding box center [184, 141] width 9 height 9
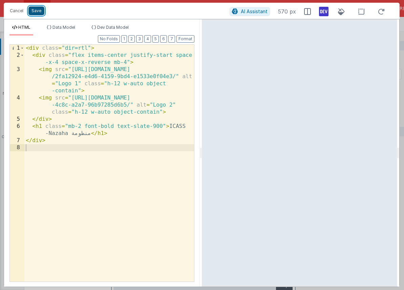
click at [37, 9] on button "Save" at bounding box center [36, 10] width 16 height 9
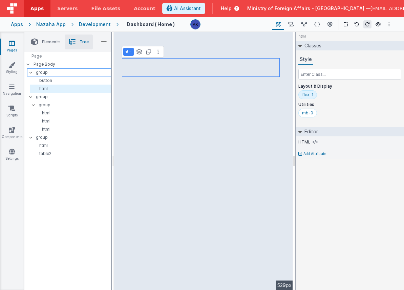
click at [81, 73] on p "group" at bounding box center [73, 72] width 75 height 7
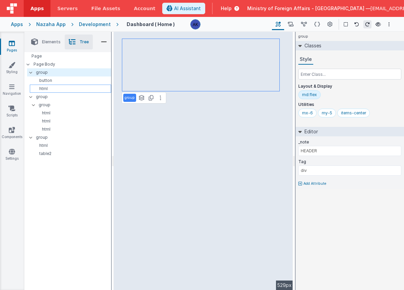
click at [80, 85] on div "html" at bounding box center [70, 89] width 81 height 8
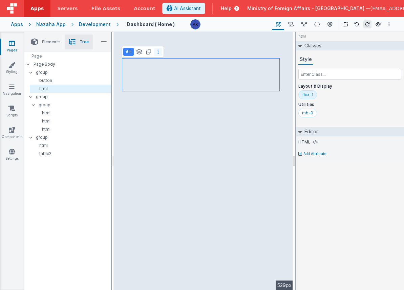
click at [156, 49] on button at bounding box center [158, 52] width 8 height 8
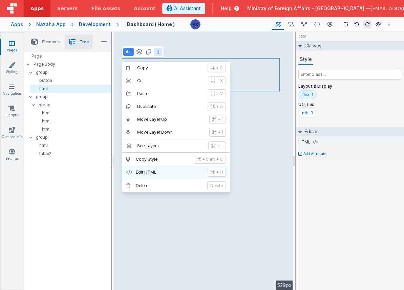
click at [175, 174] on p "Edit HTML" at bounding box center [170, 172] width 68 height 5
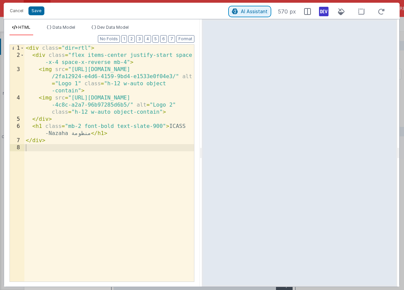
click at [253, 10] on span "AI Assistant" at bounding box center [254, 11] width 27 height 6
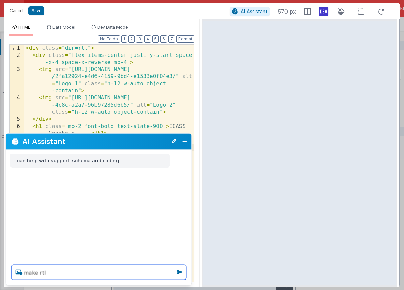
type textarea "make rtl"
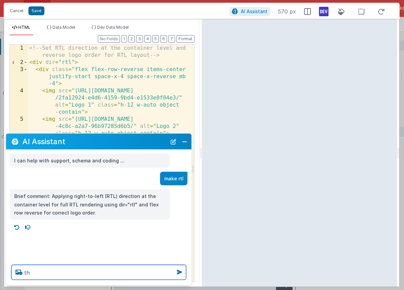
type textarea "t"
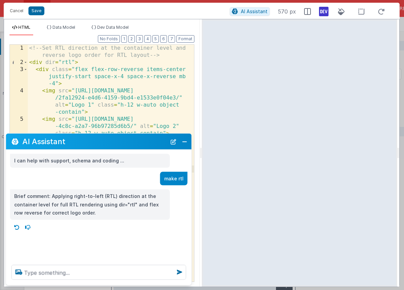
click at [18, 227] on icon at bounding box center [17, 227] width 11 height 11
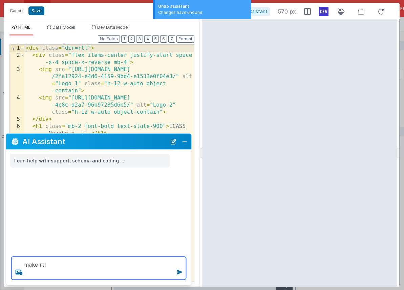
drag, startPoint x: 104, startPoint y: 262, endPoint x: -11, endPoint y: 256, distance: 115.8
click at [0, 256] on html "Undo assistant Changes have undone Cancel Save AI Assistant 570 px HTML Data Mo…" at bounding box center [202, 145] width 404 height 290
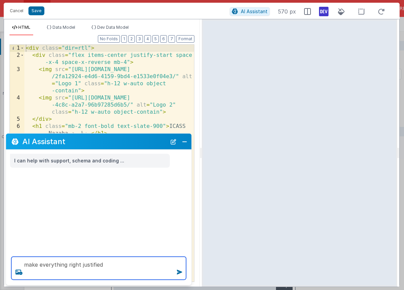
type textarea "make everything right justified"
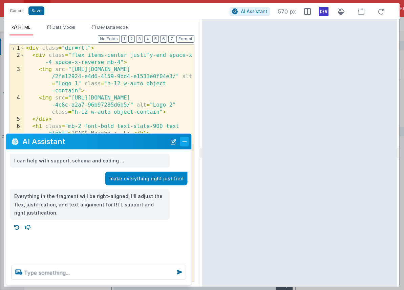
click at [184, 142] on button "Close" at bounding box center [184, 141] width 9 height 9
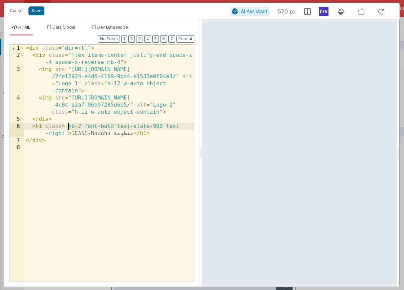
click at [68, 126] on div "< div class = "dir=rtl" > < div class = "flex items-center justify-end space-x …" at bounding box center [109, 171] width 170 height 252
click at [41, 12] on button "Save" at bounding box center [36, 10] width 16 height 9
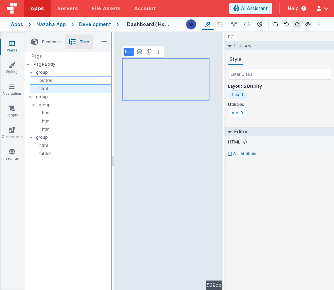
click at [67, 80] on p "button" at bounding box center [72, 80] width 78 height 5
select select "newSale"
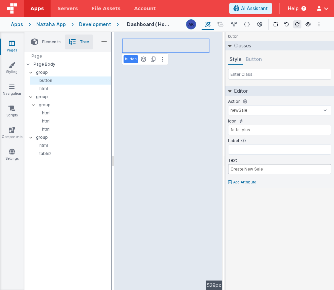
drag, startPoint x: 263, startPoint y: 169, endPoint x: 206, endPoint y: 163, distance: 57.6
click at [206, 163] on div "Elements Tree + / Layout Forms Text Buttons HTML Media Gateways Development Pag…" at bounding box center [178, 161] width 309 height 259
type input "بحث عن فرد"
click at [256, 129] on input "fa fa-plus" at bounding box center [279, 130] width 103 height 10
type input "fa fa-search"
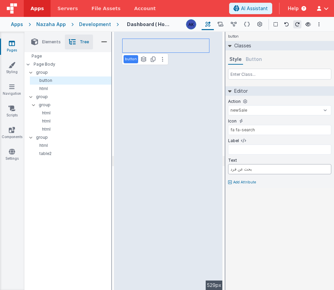
click at [229, 171] on input "بحث عن فرد" at bounding box center [279, 169] width 103 height 10
click at [233, 169] on input "بحث عن فرد" at bounding box center [279, 169] width 103 height 10
click at [232, 169] on input "بحث عن فرد" at bounding box center [279, 169] width 103 height 10
click at [248, 171] on input "بحث عن فرد" at bounding box center [279, 169] width 103 height 10
drag, startPoint x: 249, startPoint y: 169, endPoint x: 187, endPoint y: 168, distance: 62.0
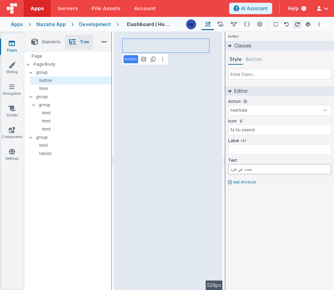
click at [187, 168] on div "Elements Tree + / Layout Forms Text Buttons HTML Media Gateways Development Pag…" at bounding box center [178, 161] width 309 height 259
click at [151, 58] on icon at bounding box center [153, 59] width 5 height 5
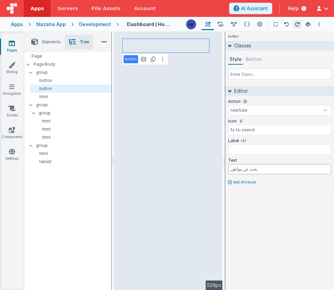
click at [234, 169] on input "بحث عن مواطن" at bounding box center [279, 169] width 103 height 10
click at [235, 169] on input "بحث عن مواطن" at bounding box center [279, 169] width 103 height 10
click at [230, 170] on input "بحث عن مواطن" at bounding box center [279, 169] width 103 height 10
drag, startPoint x: 230, startPoint y: 169, endPoint x: 225, endPoint y: 169, distance: 4.7
click at [225, 169] on div "Action createFolder createInvoice delete download newSale onFormLoad showDropDo…" at bounding box center [279, 142] width 108 height 92
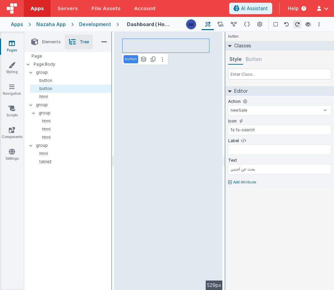
click at [136, 98] on div "button See layers + L Duplicate + D --> 529px" at bounding box center [168, 161] width 108 height 259
click at [176, 74] on div "button See layers + L Duplicate + D --> 529px" at bounding box center [168, 161] width 108 height 259
click at [64, 82] on p "button" at bounding box center [72, 80] width 78 height 5
type input "بحث عن مواطن"
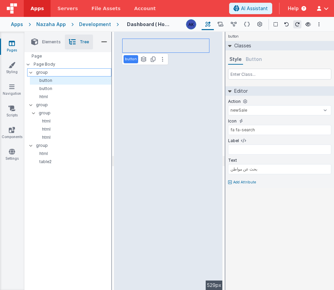
click at [64, 74] on p "group" at bounding box center [73, 72] width 75 height 7
type input "div"
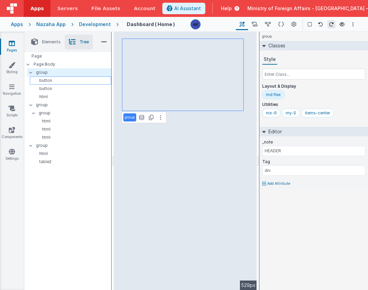
click at [59, 80] on p "button" at bounding box center [72, 80] width 78 height 5
select select "newSale"
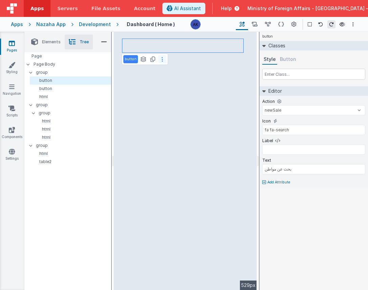
click at [162, 58] on icon at bounding box center [162, 59] width 1 height 5
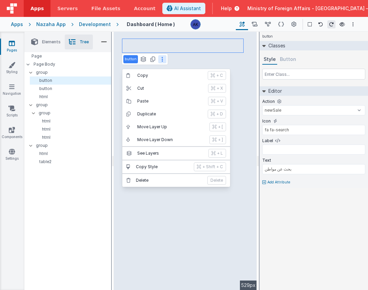
click at [192, 53] on div "button Copy + C Cut + X Paste + V Duplicate + D Move Layer Up + [ Move Layer Do…" at bounding box center [185, 161] width 143 height 259
click at [78, 73] on p "group" at bounding box center [73, 72] width 75 height 7
type input "div"
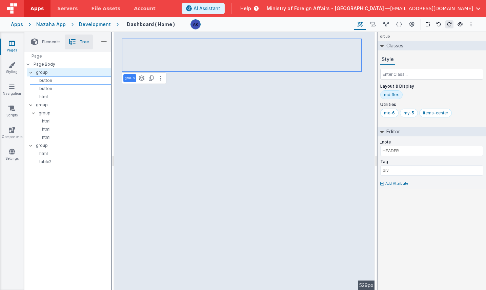
click at [56, 81] on p "button" at bounding box center [72, 80] width 78 height 5
select select "newSale"
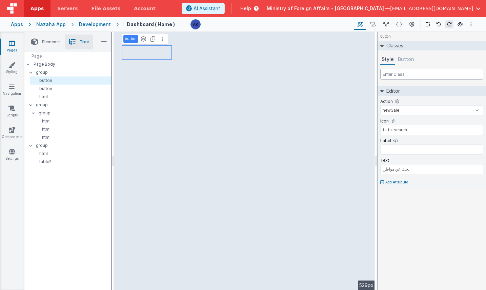
click at [397, 78] on input "text" at bounding box center [431, 74] width 103 height 11
click at [406, 61] on button "Button" at bounding box center [406, 60] width 19 height 10
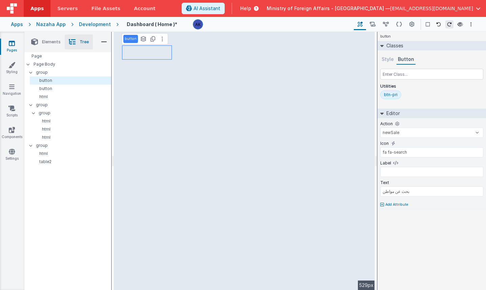
click at [389, 59] on button "Style" at bounding box center [387, 60] width 15 height 10
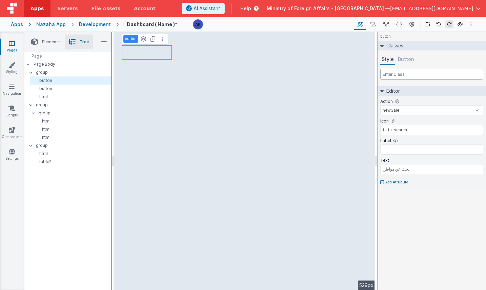
click at [393, 73] on input "text" at bounding box center [431, 74] width 103 height 11
type input "ة"
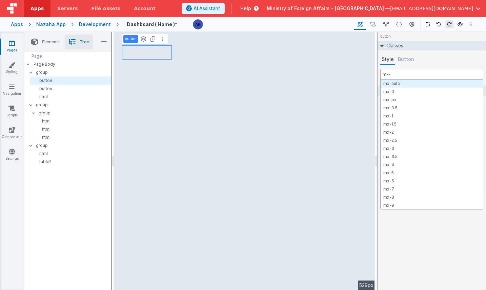
type input "mx-2"
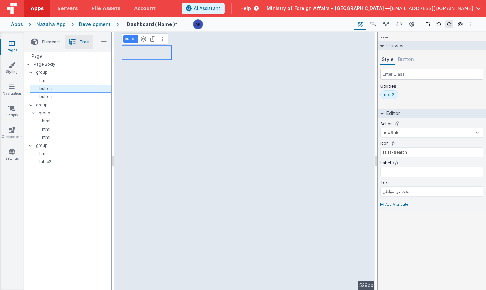
click at [68, 87] on p "button" at bounding box center [72, 88] width 78 height 5
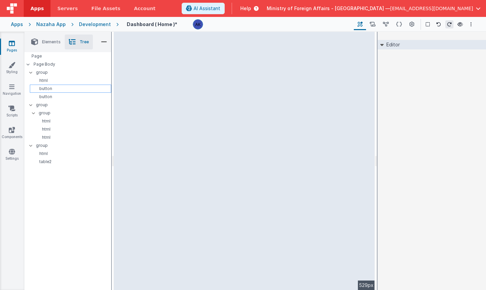
click at [68, 88] on p "button" at bounding box center [72, 88] width 78 height 5
select select "newSale"
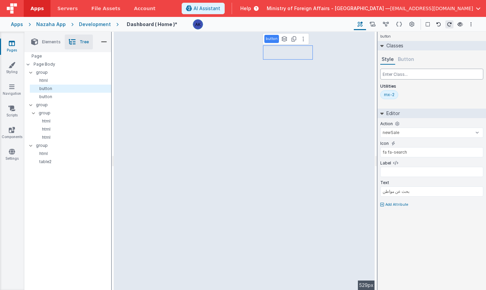
click at [388, 77] on input "text" at bounding box center [431, 74] width 103 height 11
type input "justify-left"
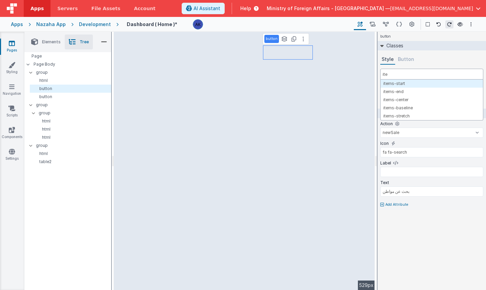
type input "item"
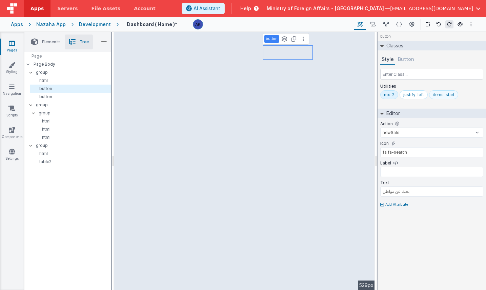
click at [450, 92] on div "items-start" at bounding box center [444, 94] width 22 height 5
click at [415, 96] on div "justify-left" at bounding box center [413, 94] width 21 height 5
click at [352, 41] on div "button See layers + L Duplicate + D --> 529px" at bounding box center [244, 161] width 261 height 259
click at [84, 71] on p "group" at bounding box center [73, 72] width 75 height 7
type input "div"
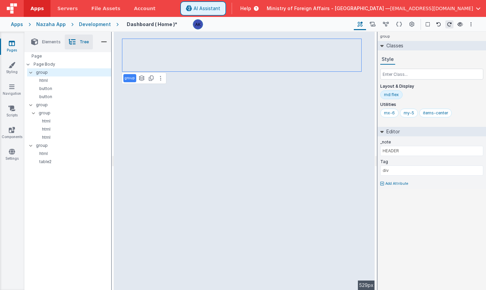
click at [220, 7] on span "AI Assistant" at bounding box center [207, 8] width 27 height 7
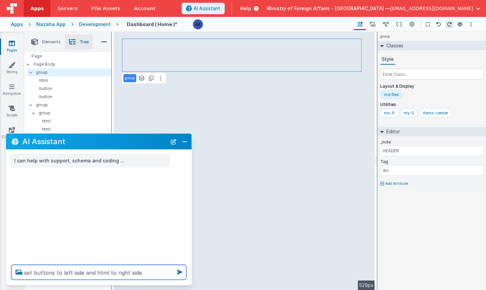
type textarea "set buttons to left side and html to right side"
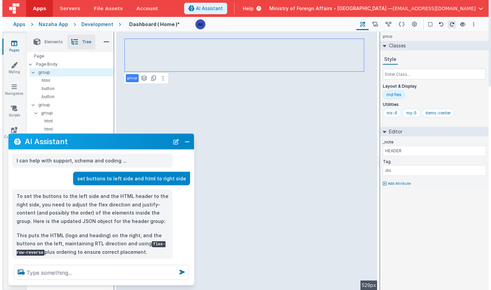
scroll to position [12, 0]
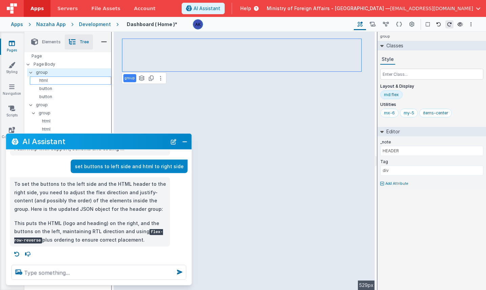
click at [56, 82] on p "html" at bounding box center [72, 80] width 78 height 5
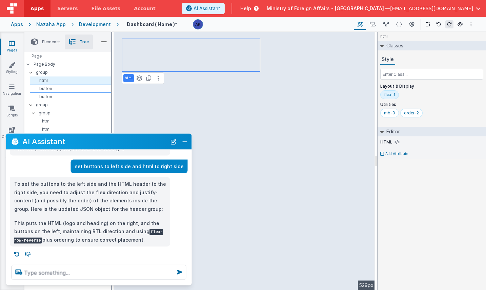
click at [56, 88] on p "button" at bounding box center [72, 88] width 78 height 5
select select "newSale"
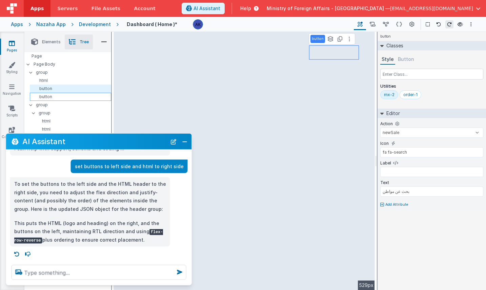
click at [56, 96] on p "button" at bounding box center [72, 96] width 78 height 5
type input "بحث عن اجنبي"
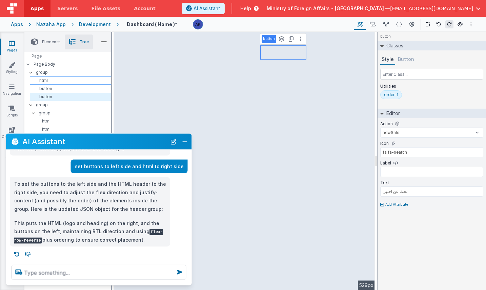
click at [57, 82] on p "html" at bounding box center [72, 80] width 78 height 5
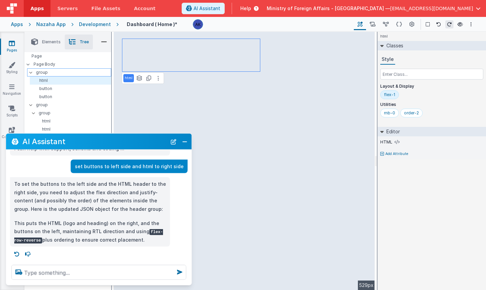
click at [59, 73] on p "group" at bounding box center [73, 72] width 75 height 7
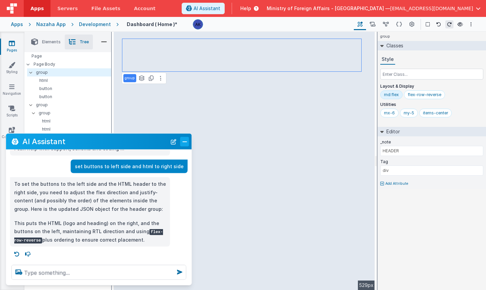
click at [185, 142] on button "Close" at bounding box center [184, 141] width 9 height 9
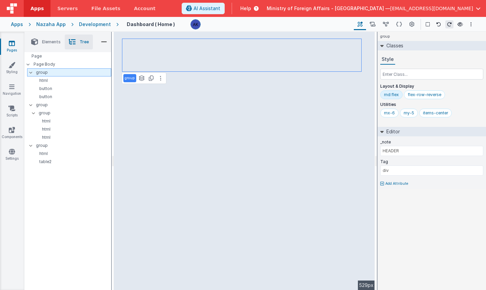
click at [56, 74] on p "group" at bounding box center [73, 72] width 75 height 7
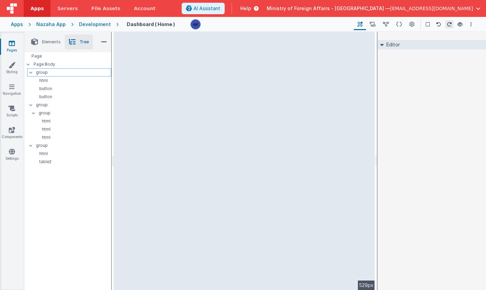
click at [45, 74] on p "group" at bounding box center [73, 72] width 75 height 7
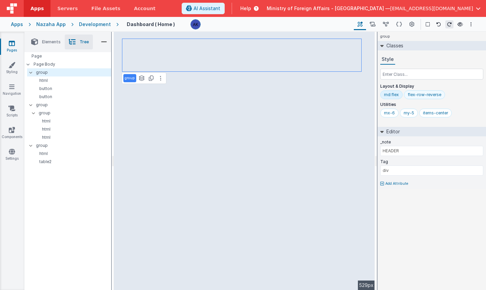
click at [434, 96] on div "flex-row-reverse" at bounding box center [425, 94] width 34 height 5
click at [66, 74] on p "group" at bounding box center [73, 72] width 75 height 7
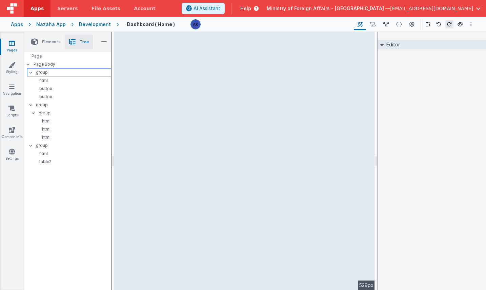
click at [66, 74] on p "group" at bounding box center [73, 72] width 75 height 7
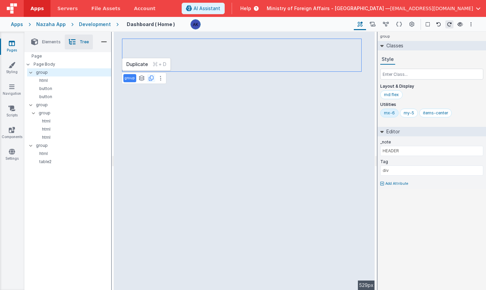
click at [151, 76] on icon at bounding box center [151, 78] width 5 height 5
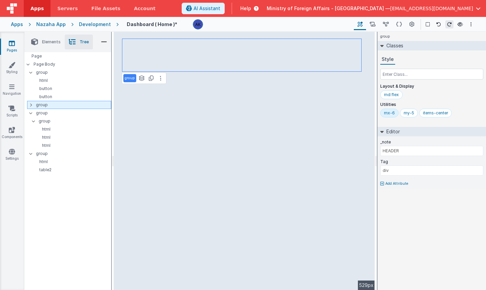
click at [30, 106] on icon at bounding box center [31, 104] width 2 height 5
click at [42, 115] on p "html" at bounding box center [72, 113] width 78 height 5
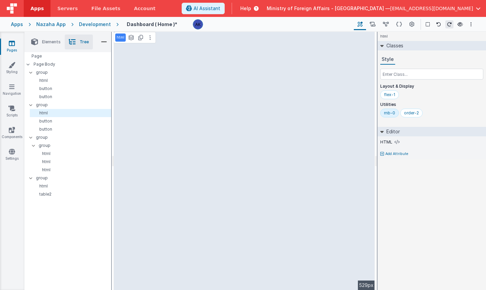
click at [305, 95] on div "html See layers + L Duplicate + D --> 529px" at bounding box center [244, 161] width 261 height 259
click at [54, 112] on p "html" at bounding box center [72, 113] width 78 height 5
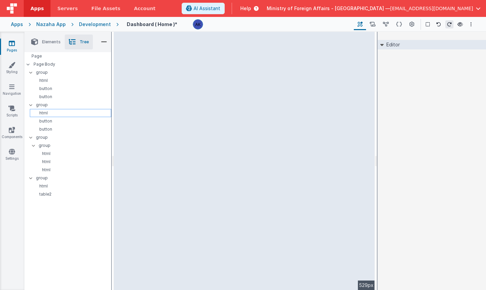
click at [69, 112] on p "html" at bounding box center [72, 113] width 78 height 5
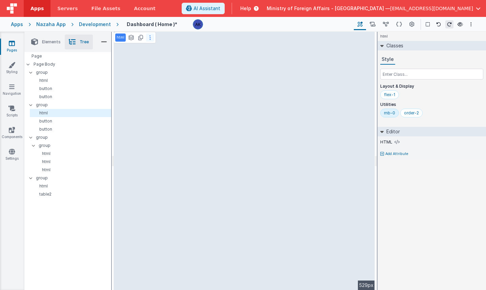
click at [150, 40] on icon at bounding box center [149, 37] width 1 height 5
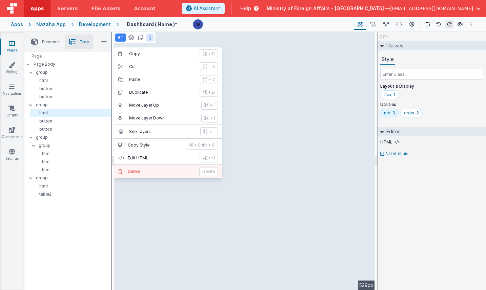
click at [145, 168] on button "[PERSON_NAME]" at bounding box center [168, 171] width 108 height 13
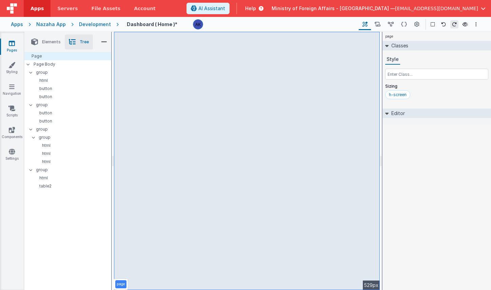
click at [209, 81] on div "page --> 529px" at bounding box center [247, 161] width 266 height 259
click at [72, 107] on p "group" at bounding box center [73, 104] width 75 height 7
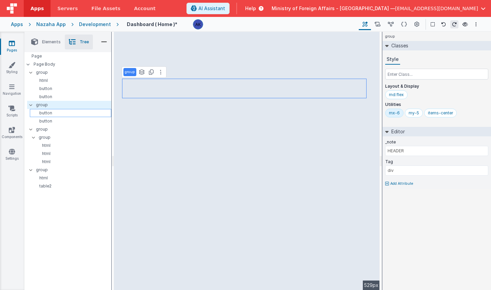
click at [50, 111] on p "button" at bounding box center [72, 113] width 78 height 5
select select "newSale"
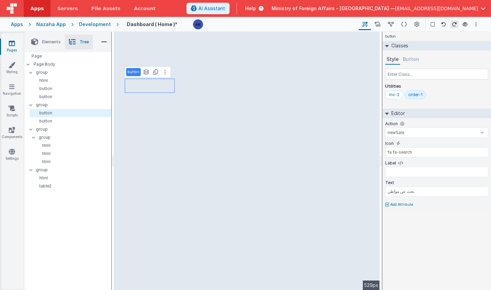
click at [419, 97] on div "order-1" at bounding box center [415, 94] width 14 height 5
click at [70, 121] on p "button" at bounding box center [72, 121] width 78 height 5
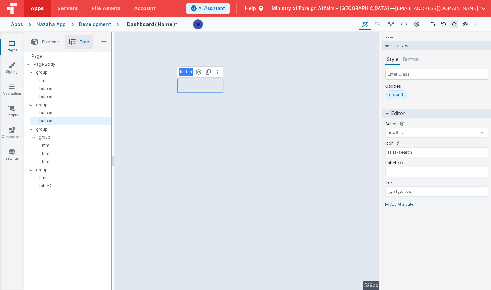
click at [390, 93] on div "order-1" at bounding box center [396, 94] width 14 height 5
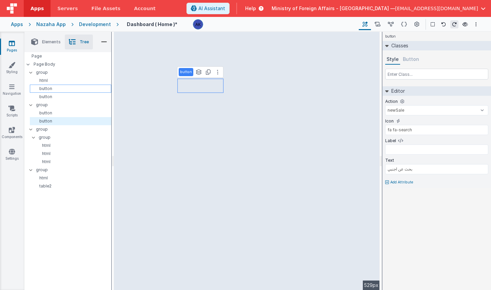
click at [51, 88] on p "button" at bounding box center [72, 88] width 78 height 5
type input "بحث عن مواطن"
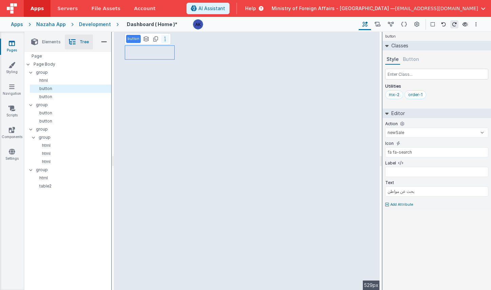
click at [166, 39] on button at bounding box center [165, 39] width 8 height 8
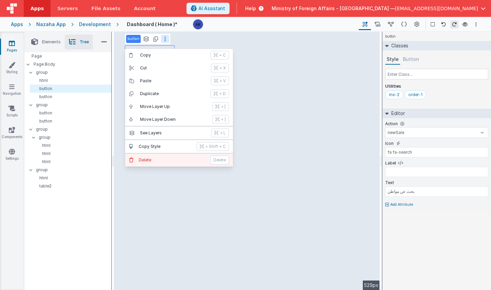
click at [166, 162] on p "Delete" at bounding box center [172, 160] width 67 height 5
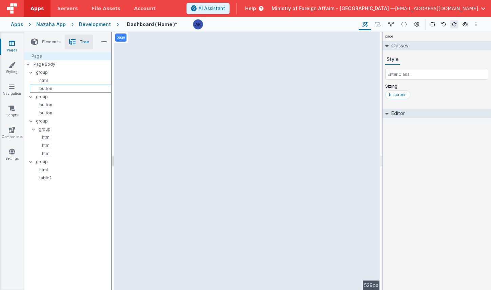
click at [68, 89] on p "button" at bounding box center [72, 88] width 78 height 5
select select "newSale"
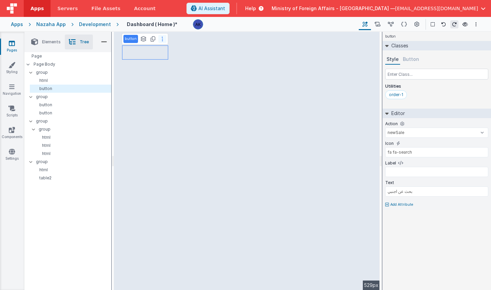
click at [160, 39] on button at bounding box center [162, 39] width 8 height 8
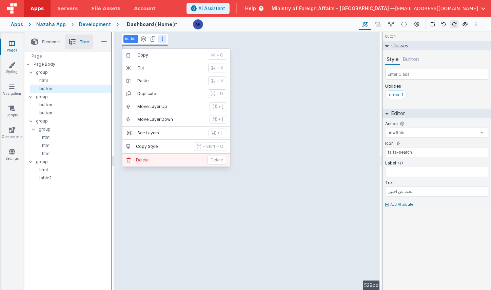
click at [160, 159] on p "Delete" at bounding box center [169, 160] width 67 height 5
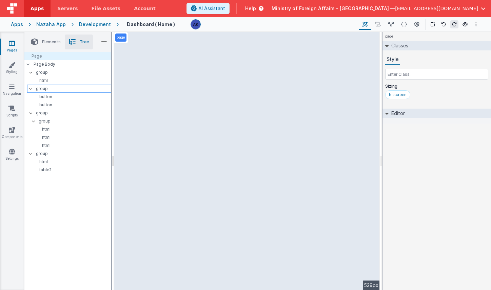
click at [76, 90] on p "group" at bounding box center [73, 88] width 75 height 7
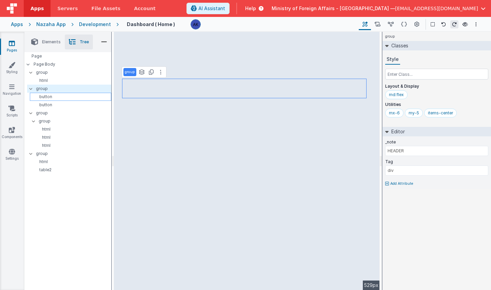
click at [57, 97] on p "button" at bounding box center [72, 96] width 78 height 5
select select "newSale"
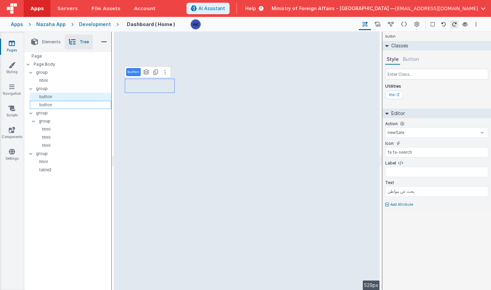
click at [57, 104] on p "button" at bounding box center [72, 104] width 78 height 5
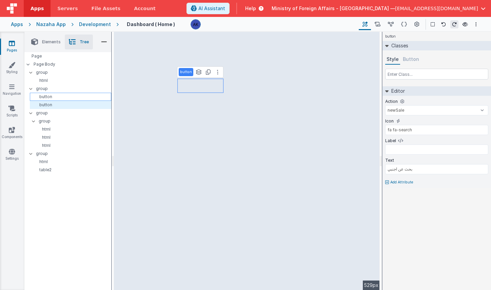
click at [57, 98] on p "button" at bounding box center [72, 96] width 78 height 5
type input "بحث عن مواطن"
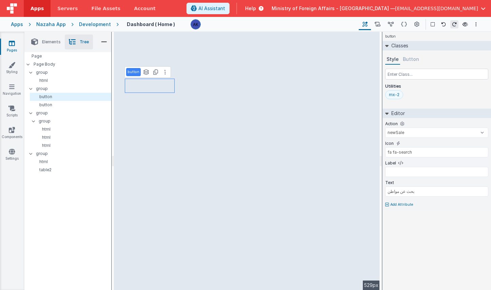
click at [397, 93] on div "mx-2" at bounding box center [394, 94] width 11 height 5
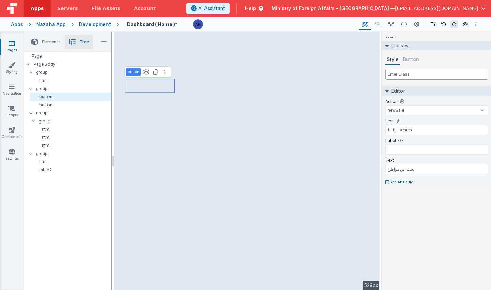
click at [399, 77] on input "text" at bounding box center [436, 74] width 103 height 11
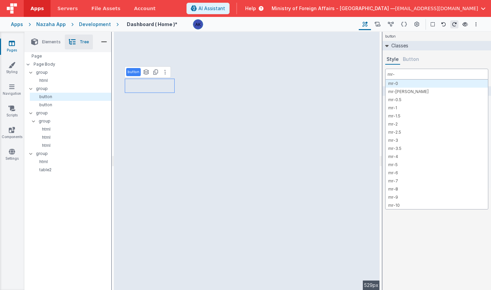
type input "mr-2"
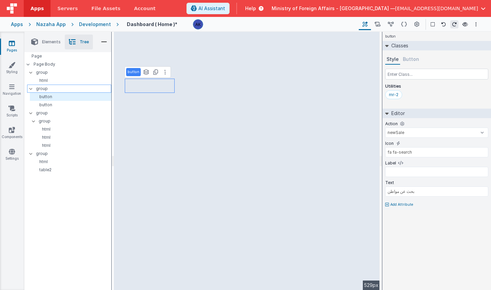
click at [61, 91] on p "group" at bounding box center [73, 88] width 75 height 7
type input "div"
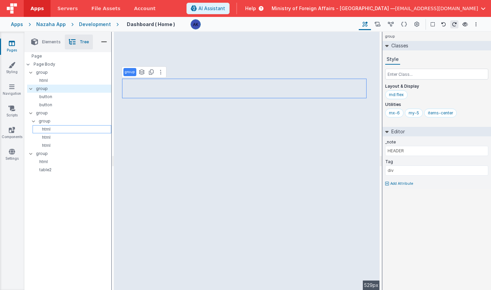
click at [41, 125] on div "html" at bounding box center [72, 129] width 79 height 8
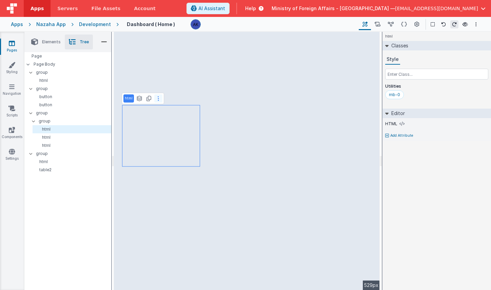
click at [158, 99] on icon at bounding box center [158, 98] width 1 height 5
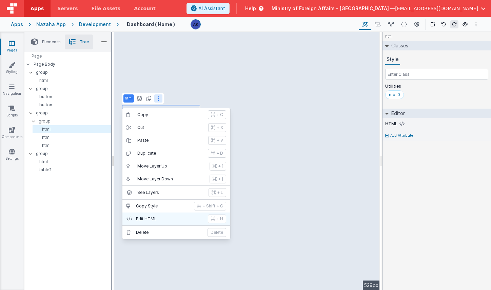
click at [147, 218] on p "Edit HTML" at bounding box center [170, 219] width 68 height 5
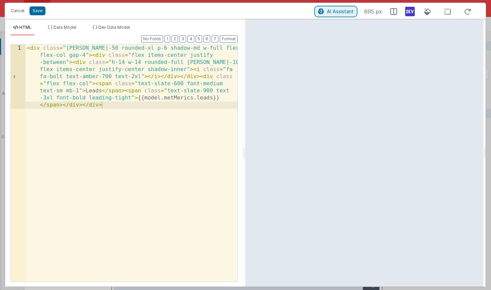
click at [338, 14] on span "AI Assistant" at bounding box center [340, 11] width 27 height 6
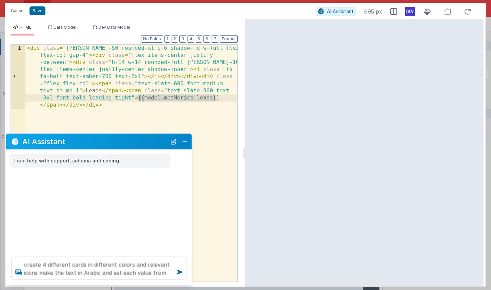
drag, startPoint x: 138, startPoint y: 99, endPoint x: 226, endPoint y: 98, distance: 88.1
click at [226, 98] on div "< div class = "bg-amber-50 rounded-xl p-6 shadow-md w-full flex flex-col gap-4"…" at bounding box center [131, 227] width 212 height 365
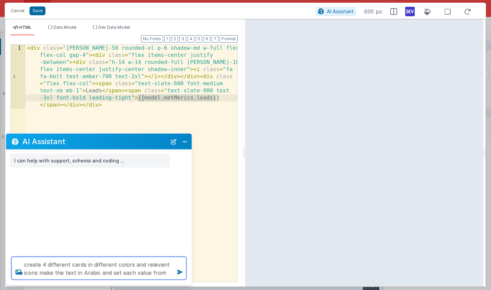
click at [167, 273] on textarea "create 4 different cards in different colors and relevant icons make the text i…" at bounding box center [99, 268] width 175 height 23
paste textarea "{{model.metMerics.leads}"
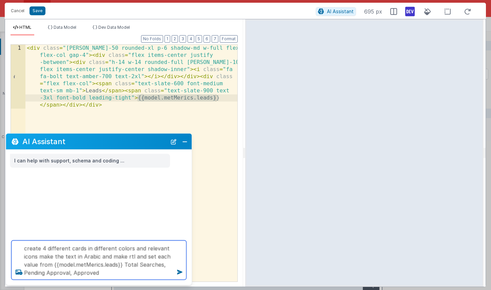
click at [46, 248] on textarea "create 4 different cards in different colors and relevant icons make the text i…" at bounding box center [99, 260] width 175 height 39
click at [59, 273] on textarea "create 3 different cards in different colors and relevant icons make the text i…" at bounding box center [99, 260] width 175 height 39
type textarea "create 3 different cards in different colors and relevant icons make the text i…"
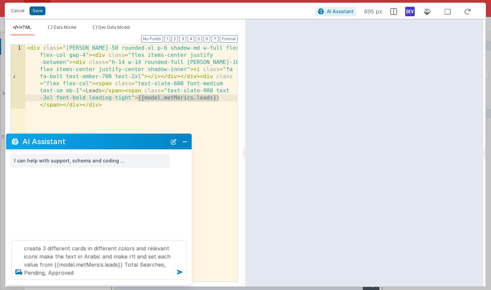
click at [179, 272] on icon at bounding box center [179, 272] width 11 height 11
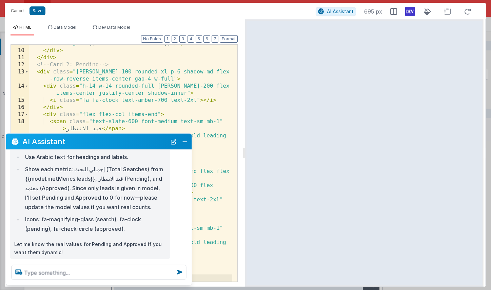
scroll to position [106, 0]
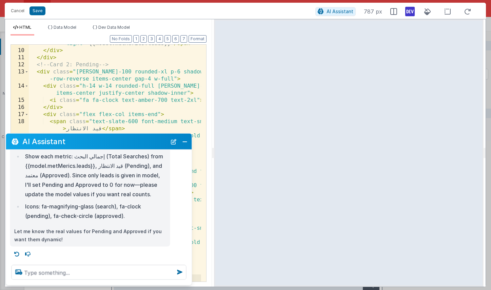
drag, startPoint x: 485, startPoint y: 154, endPoint x: 561, endPoint y: 149, distance: 76.4
click at [491, 149] on html "Cancel Save AI Assistant 787 px HTML Data Model Dev Data Model Format 7 6 5 4 3…" at bounding box center [245, 145] width 491 height 290
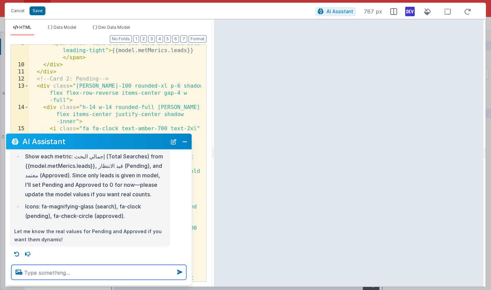
click at [112, 271] on textarea at bounding box center [99, 272] width 175 height 15
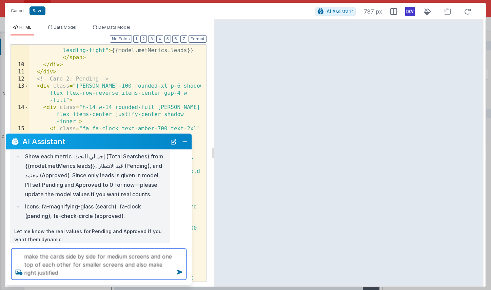
type textarea "make the cards side by side for medium screens and one top of each other for sm…"
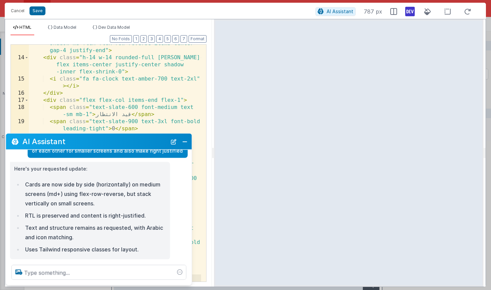
scroll to position [234, 0]
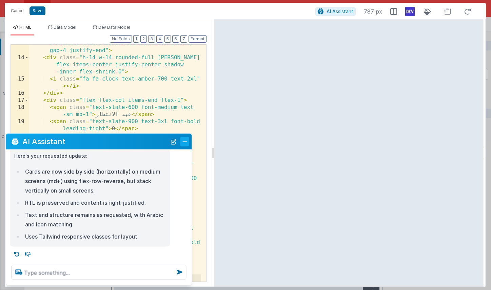
click at [187, 141] on button "Close" at bounding box center [184, 141] width 9 height 9
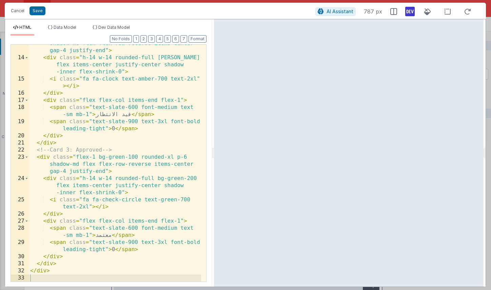
click at [109, 235] on div "< div class = "flex-1 bg-amber-100 rounded-xl p-6 shadow-md flex flex-row-rever…" at bounding box center [115, 166] width 172 height 266
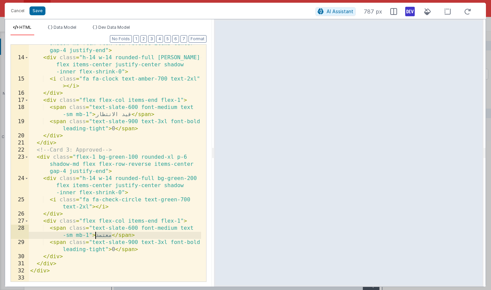
click at [108, 235] on div "< div class = "flex-1 bg-amber-100 rounded-xl p-6 shadow-md flex flex-row-rever…" at bounding box center [115, 166] width 172 height 266
click at [38, 8] on button "Save" at bounding box center [37, 10] width 16 height 9
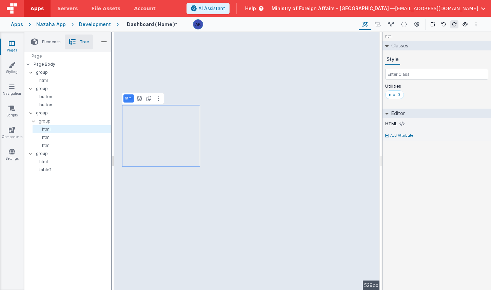
click at [226, 111] on div "html See layers + L Duplicate + D --> 529px" at bounding box center [247, 161] width 266 height 259
click at [63, 138] on p "html" at bounding box center [73, 137] width 76 height 5
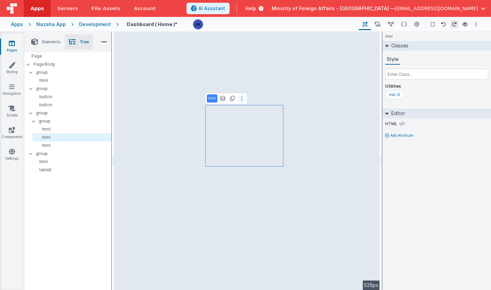
click at [242, 97] on button at bounding box center [242, 99] width 8 height 8
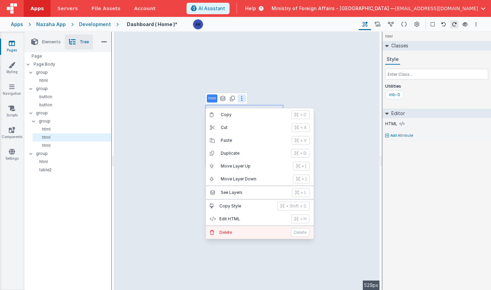
click at [242, 231] on p "Delete" at bounding box center [252, 232] width 67 height 5
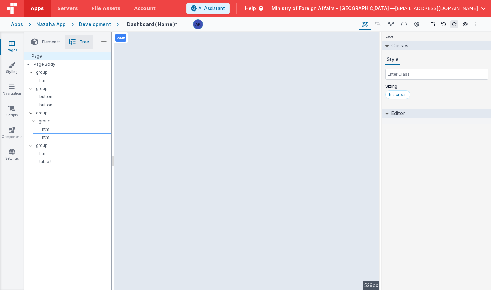
click at [64, 137] on p "html" at bounding box center [73, 137] width 76 height 5
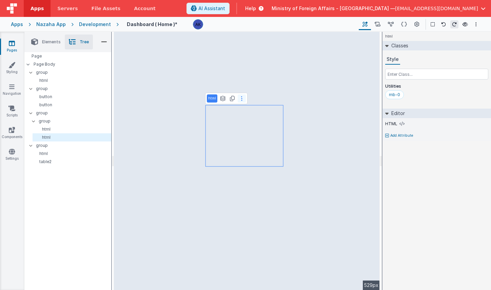
click at [239, 98] on button at bounding box center [242, 99] width 8 height 8
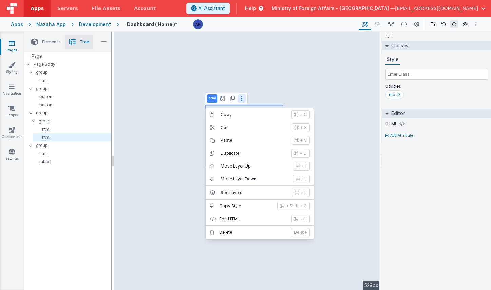
click at [248, 236] on button "[PERSON_NAME]" at bounding box center [260, 232] width 108 height 13
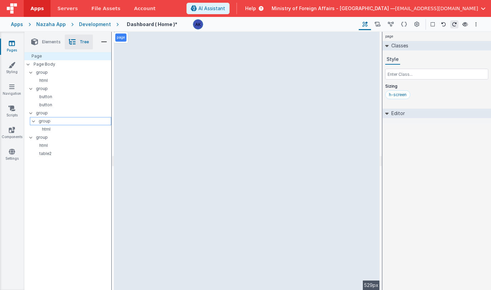
click at [56, 120] on p "group" at bounding box center [75, 121] width 72 height 7
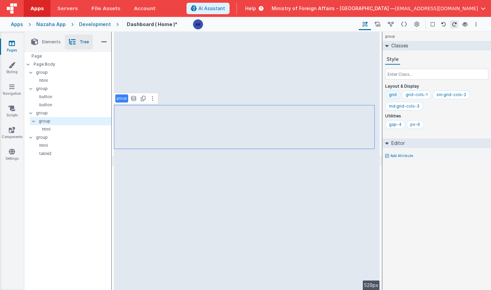
click at [396, 94] on div "grid" at bounding box center [393, 94] width 8 height 5
click at [437, 95] on div "sm:grid-cols-2" at bounding box center [435, 94] width 30 height 5
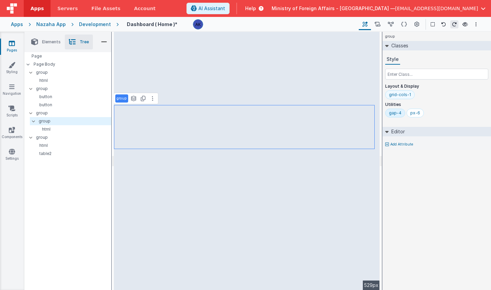
click at [406, 93] on div "grid-cols-1" at bounding box center [400, 94] width 22 height 5
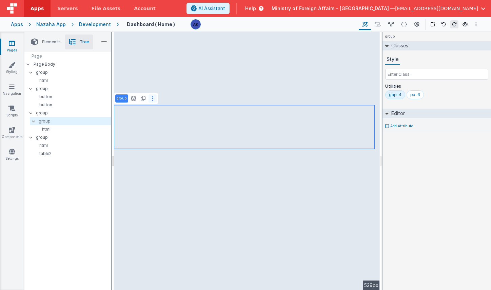
click at [154, 98] on button at bounding box center [152, 99] width 8 height 8
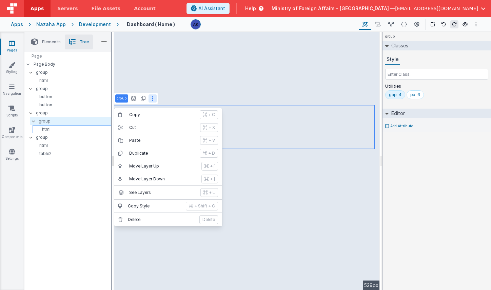
click at [69, 128] on p "html" at bounding box center [73, 129] width 76 height 5
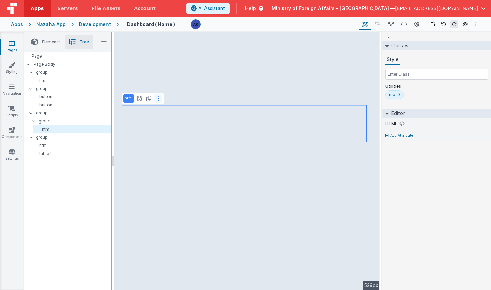
click at [159, 97] on button at bounding box center [158, 99] width 8 height 8
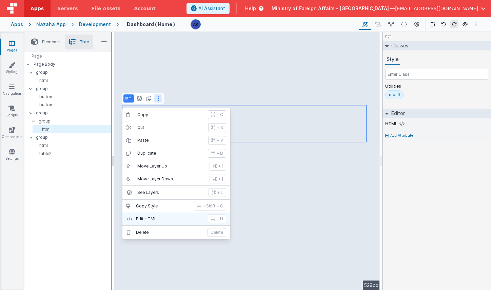
click at [167, 217] on p "Edit HTML" at bounding box center [170, 219] width 68 height 5
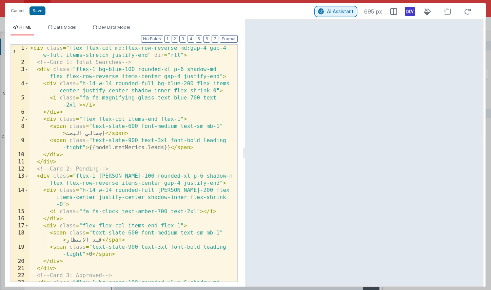
click at [344, 13] on span "AI Assistant" at bounding box center [340, 11] width 27 height 6
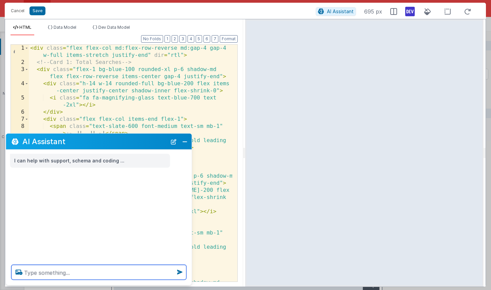
type textarea "ة"
type textarea "make the icons to the right of the text"
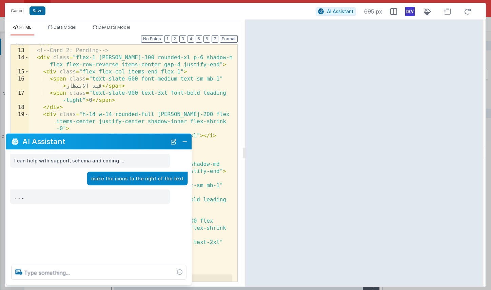
scroll to position [133, 0]
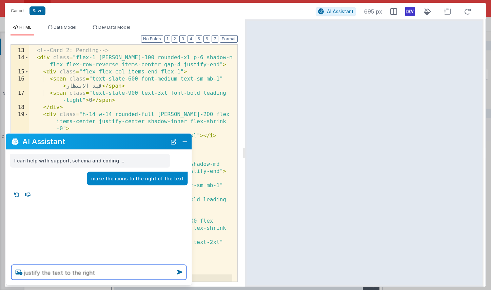
type textarea "justify the text to the right"
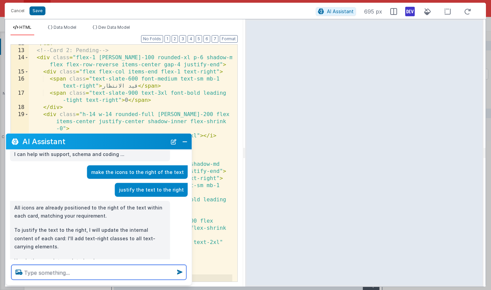
scroll to position [19, 0]
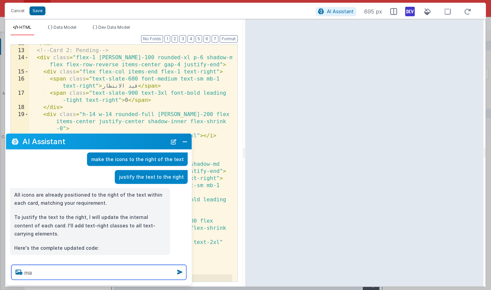
type textarea "m"
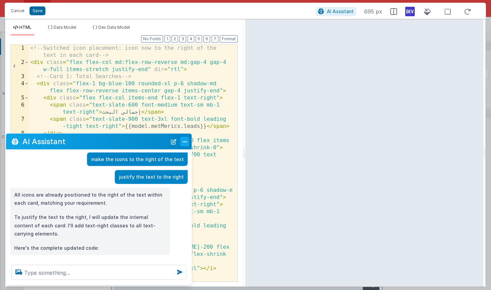
click at [186, 145] on button "Close" at bounding box center [184, 141] width 9 height 9
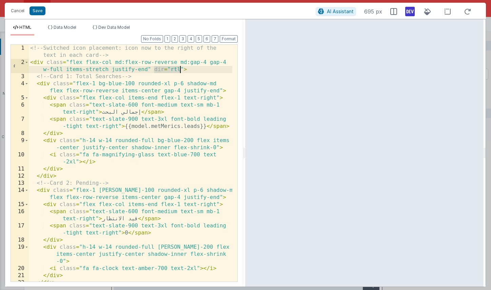
drag, startPoint x: 154, startPoint y: 70, endPoint x: 179, endPoint y: 69, distance: 25.1
click at [179, 69] on div "<!-- Switched icon placement: icon now to the right of the text in each card --…" at bounding box center [130, 174] width 203 height 259
click at [339, 12] on span "AI Assistant" at bounding box center [340, 11] width 27 height 6
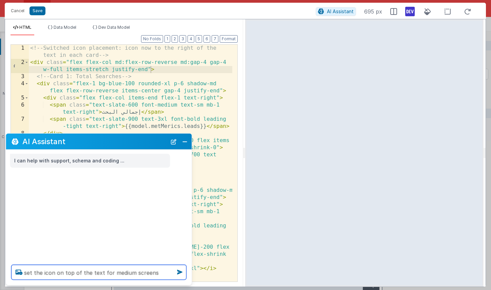
type textarea "set the icon on top of the text for medium screens"
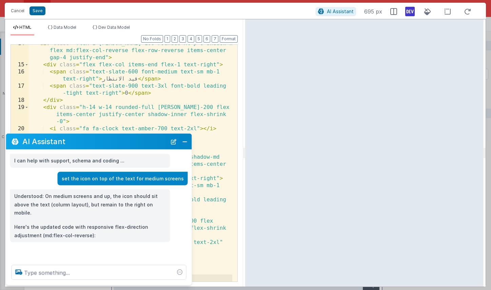
scroll to position [154, 0]
click at [35, 12] on button "Save" at bounding box center [37, 10] width 16 height 9
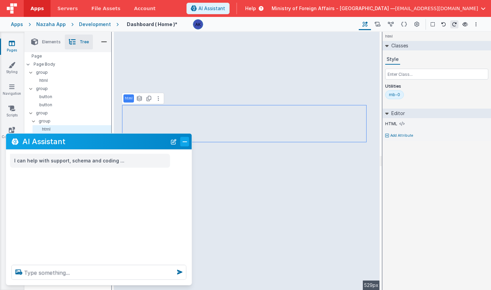
click at [184, 139] on button "Close" at bounding box center [184, 141] width 9 height 9
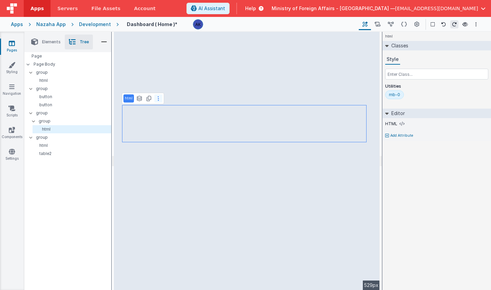
click at [158, 101] on icon at bounding box center [158, 98] width 1 height 5
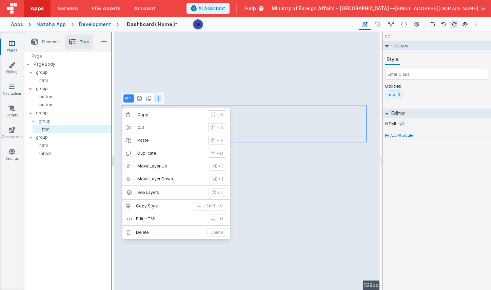
click at [444, 167] on div "html Classes Style Utilities mb-0 Editor HTML Add Attribute DEV: Focus DEV: bui…" at bounding box center [436, 161] width 108 height 259
click at [383, 165] on div "html Classes Style Utilities mb-0 Editor HTML Add Attribute DEV: Focus DEV: bui…" at bounding box center [436, 161] width 108 height 259
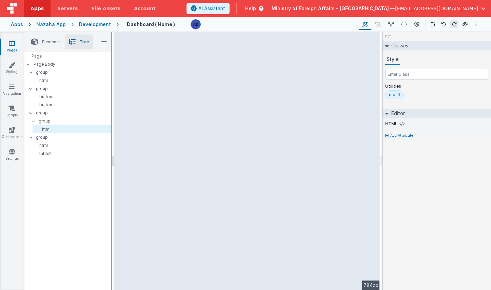
drag, startPoint x: 381, startPoint y: 163, endPoint x: 403, endPoint y: 160, distance: 21.9
click at [403, 160] on html "Apps Servers File Assets Account Some FUTURE Slot AI Assistant Help Ministry of…" at bounding box center [245, 145] width 491 height 290
click at [181, 112] on div "--> 784px" at bounding box center [247, 161] width 266 height 259
click at [64, 128] on p "html" at bounding box center [73, 129] width 76 height 5
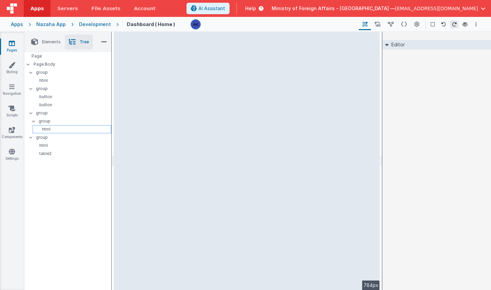
click at [66, 128] on p "html" at bounding box center [73, 129] width 76 height 5
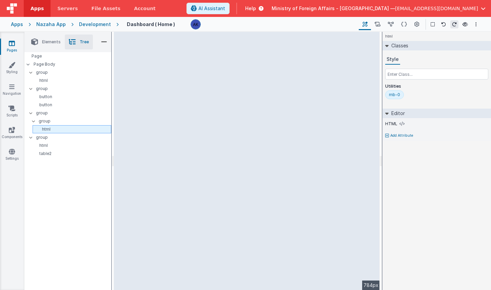
click at [64, 131] on p "html" at bounding box center [73, 129] width 76 height 5
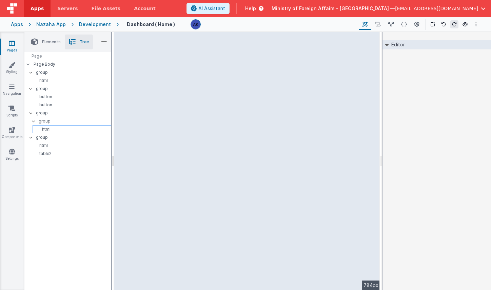
click at [64, 131] on p "html" at bounding box center [73, 129] width 76 height 5
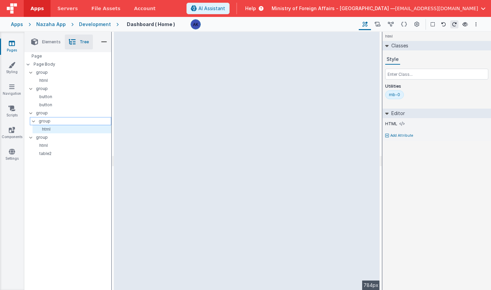
click at [58, 119] on p "group" at bounding box center [75, 121] width 72 height 7
click at [59, 124] on p "group" at bounding box center [75, 121] width 72 height 7
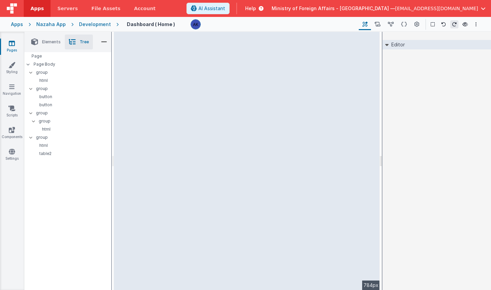
drag, startPoint x: 378, startPoint y: 177, endPoint x: 368, endPoint y: 189, distance: 15.9
click at [381, 208] on div "--> 784px" at bounding box center [247, 161] width 270 height 259
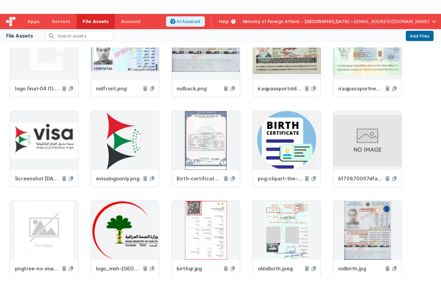
scroll to position [892, 0]
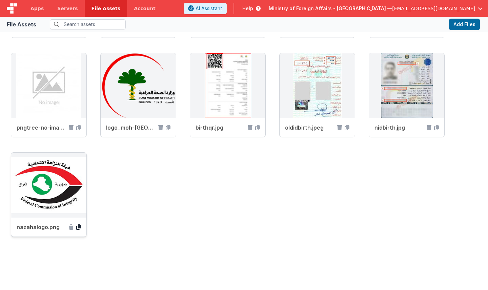
click at [79, 227] on icon at bounding box center [78, 227] width 5 height 5
click at [77, 228] on icon at bounding box center [78, 227] width 5 height 5
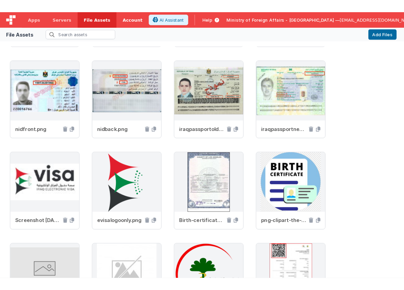
scroll to position [1091, 0]
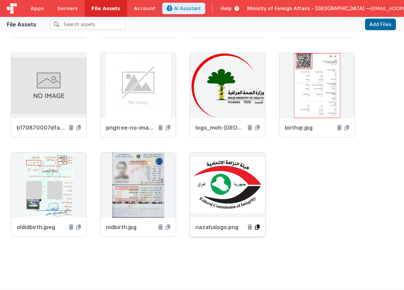
click at [258, 226] on icon at bounding box center [257, 227] width 5 height 5
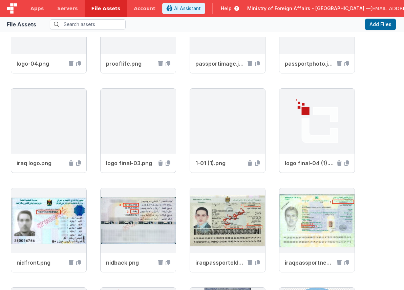
scroll to position [741, 0]
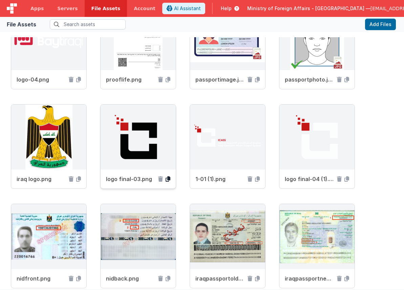
click at [168, 179] on icon at bounding box center [168, 179] width 5 height 5
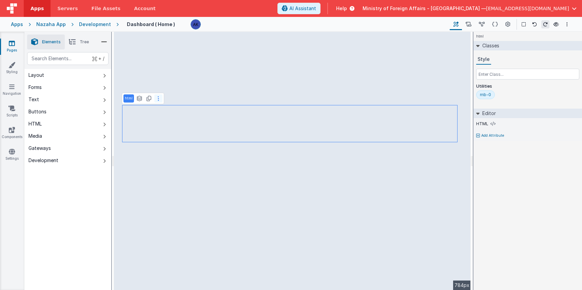
click at [156, 100] on button at bounding box center [158, 99] width 8 height 8
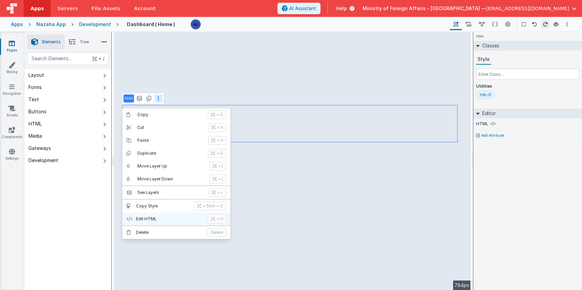
click at [162, 218] on p "Edit HTML" at bounding box center [170, 219] width 68 height 5
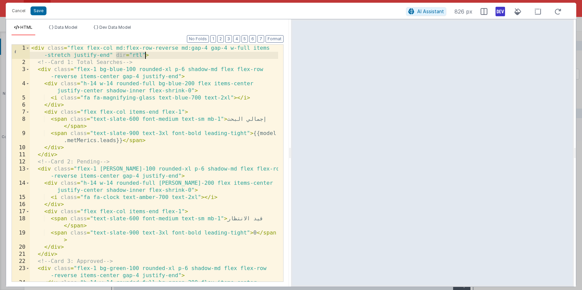
drag, startPoint x: 116, startPoint y: 56, endPoint x: 144, endPoint y: 55, distance: 28.2
click at [144, 55] on div "< div class = "flex flex-col md:flex-row-reverse md:gap-4 gap-4 w-full items -s…" at bounding box center [154, 178] width 248 height 266
click at [420, 13] on span "AI Assistant" at bounding box center [430, 11] width 27 height 6
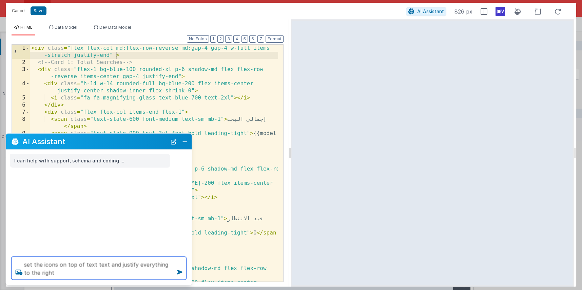
type textarea "set the icons on top of text text and justify everything to the right"
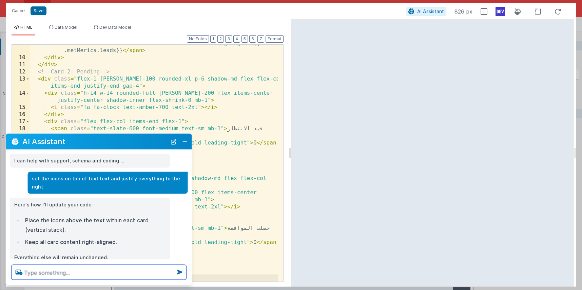
scroll to position [7, 0]
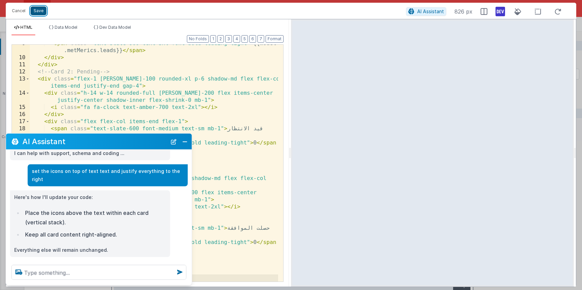
click at [39, 12] on button "Save" at bounding box center [39, 10] width 16 height 9
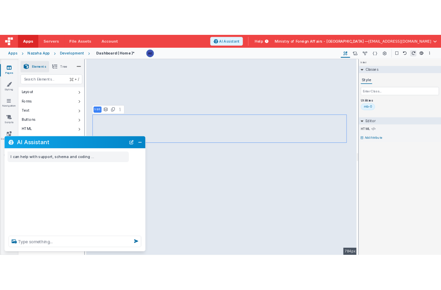
scroll to position [0, 0]
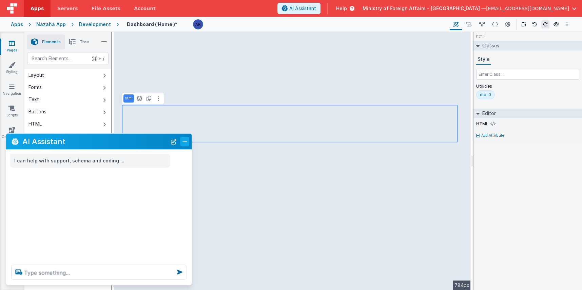
click at [187, 144] on button "Close" at bounding box center [184, 141] width 9 height 9
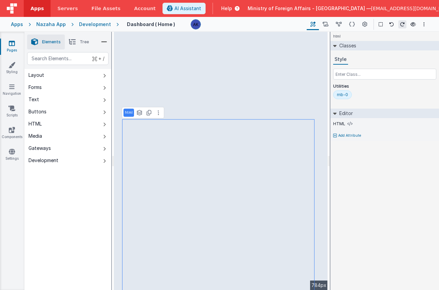
click at [80, 41] on span "Tree" at bounding box center [84, 41] width 9 height 5
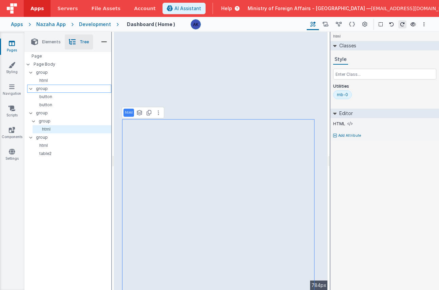
click at [54, 89] on p "group" at bounding box center [73, 88] width 75 height 7
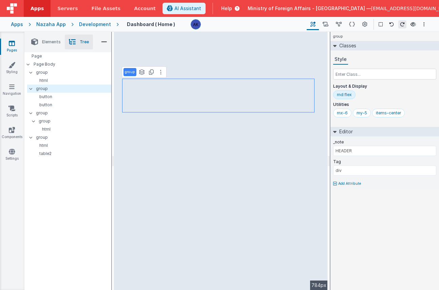
click at [342, 93] on div "md:flex" at bounding box center [344, 94] width 15 height 5
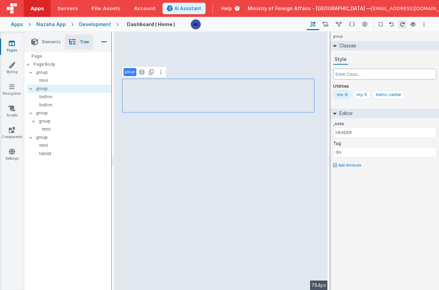
click at [350, 73] on input "text" at bounding box center [384, 74] width 103 height 11
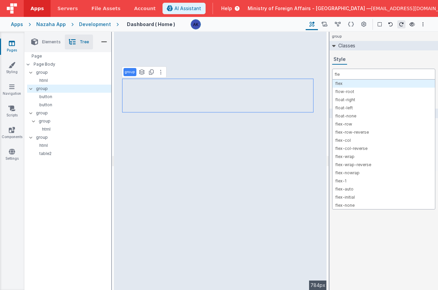
type input "flex"
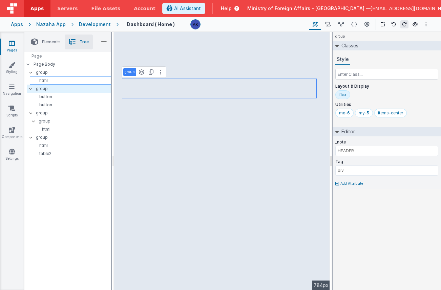
click at [59, 81] on p "html" at bounding box center [72, 80] width 78 height 5
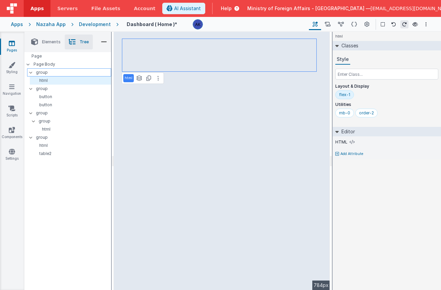
click at [57, 72] on p "group" at bounding box center [73, 72] width 75 height 7
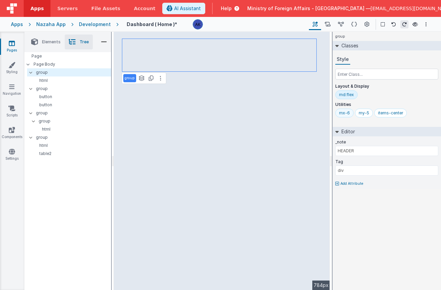
click at [343, 115] on div "mx-6" at bounding box center [344, 113] width 11 height 5
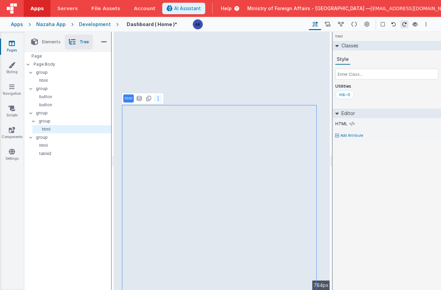
click at [159, 101] on button at bounding box center [158, 99] width 8 height 8
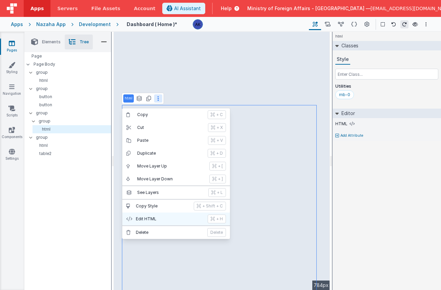
click at [178, 222] on button "Edit HTML + H" at bounding box center [176, 219] width 108 height 13
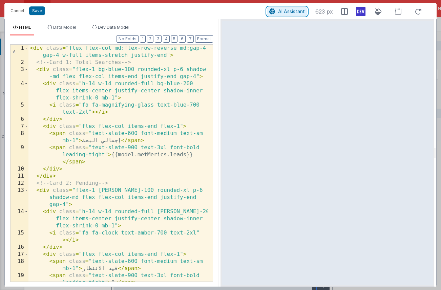
click at [277, 13] on button "AI Assistant" at bounding box center [287, 11] width 40 height 9
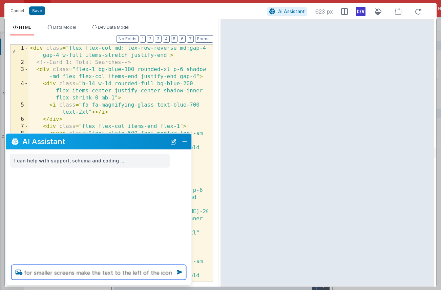
type textarea "for smaller screens make the text to the left of the icon"
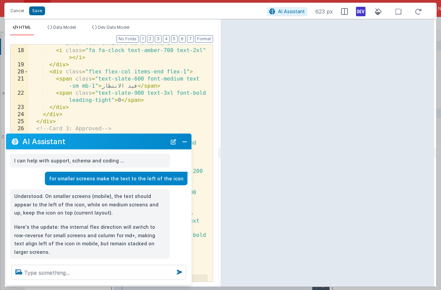
scroll to position [4, 0]
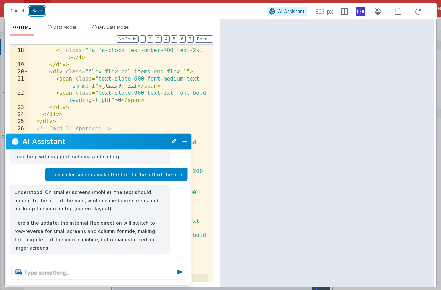
click at [42, 12] on button "Save" at bounding box center [37, 10] width 16 height 9
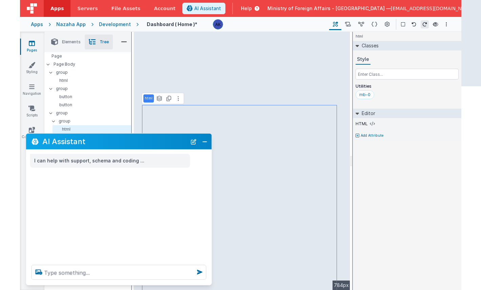
scroll to position [0, 0]
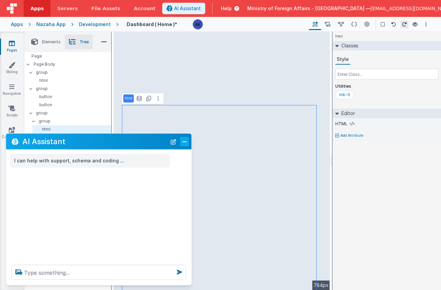
click at [185, 142] on button "Close" at bounding box center [184, 141] width 9 height 9
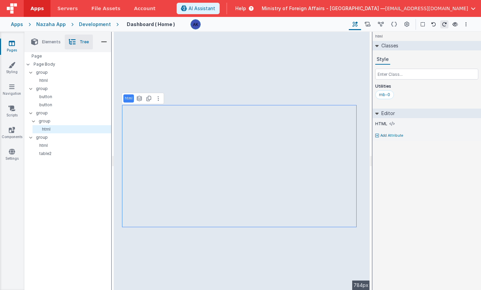
click at [98, 26] on div "Development" at bounding box center [95, 24] width 32 height 7
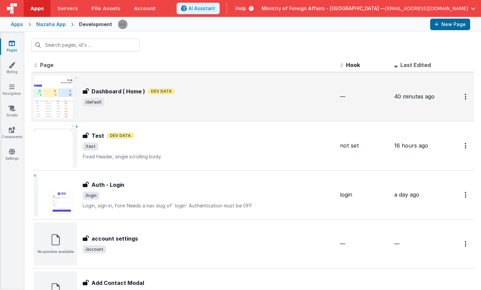
click at [61, 97] on img at bounding box center [55, 96] width 43 height 43
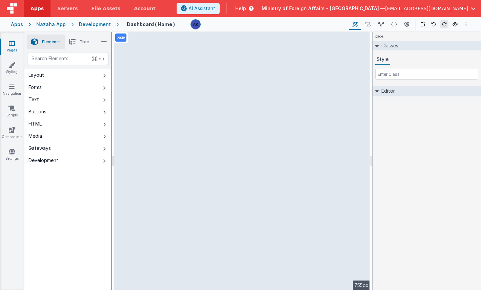
click at [466, 24] on icon "Options" at bounding box center [465, 24] width 1 height 5
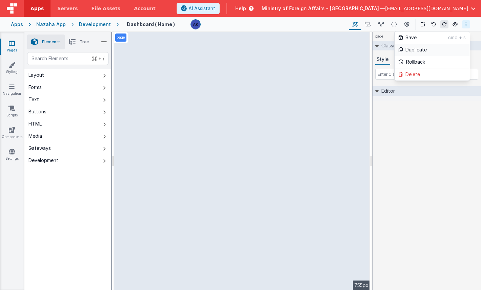
click at [434, 49] on link "Duplicate" at bounding box center [432, 50] width 75 height 12
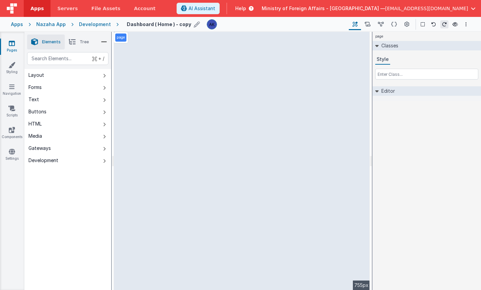
click at [194, 24] on icon at bounding box center [197, 24] width 6 height 9
drag, startPoint x: 186, startPoint y: 24, endPoint x: 104, endPoint y: 22, distance: 81.7
click at [104, 22] on div "Apps Nazaha App Development Dashboard ( Home ) - copy Page Builder Named Action…" at bounding box center [240, 24] width 481 height 15
type input "01 - Iraqi Search"
click at [214, 24] on icon at bounding box center [216, 24] width 5 height 9
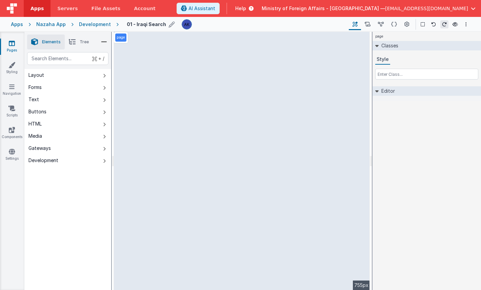
click at [78, 38] on li "Tree" at bounding box center [79, 42] width 28 height 15
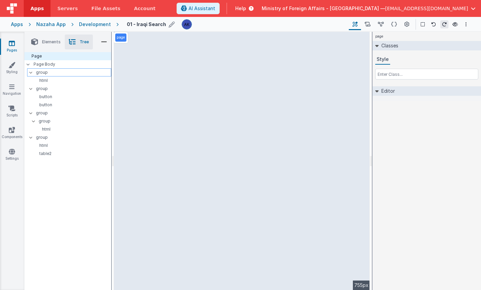
click at [61, 71] on p "group" at bounding box center [73, 72] width 75 height 7
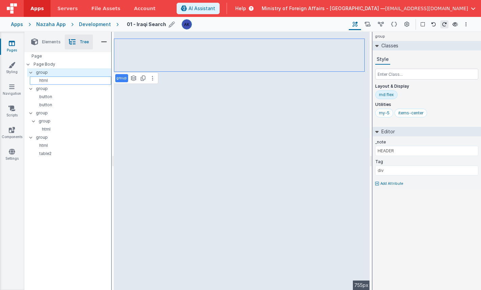
click at [60, 81] on p "html" at bounding box center [72, 80] width 78 height 5
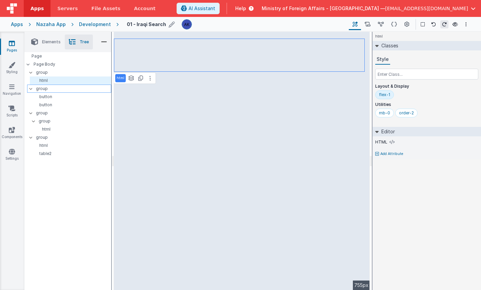
click at [58, 85] on p "group" at bounding box center [73, 88] width 75 height 7
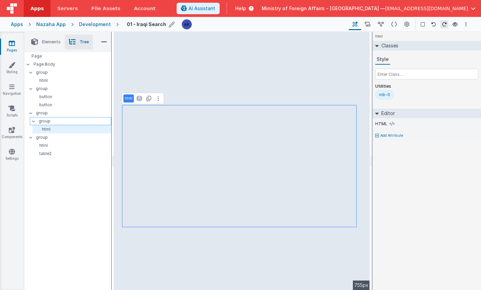
click at [75, 120] on p "group" at bounding box center [75, 121] width 72 height 7
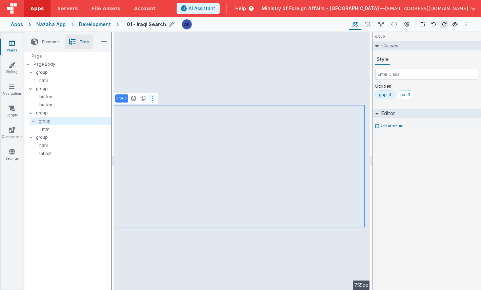
click at [153, 100] on button at bounding box center [152, 99] width 8 height 8
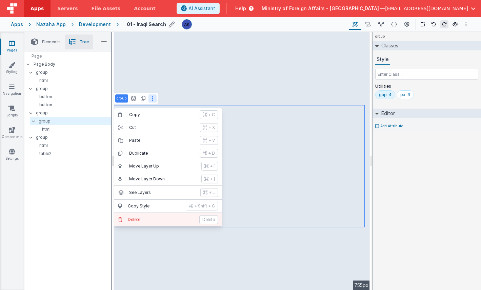
click at [143, 216] on button "[PERSON_NAME]" at bounding box center [168, 220] width 108 height 13
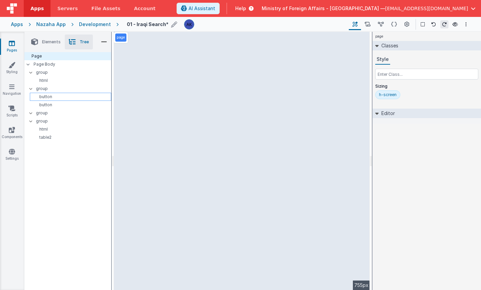
click at [48, 95] on p "button" at bounding box center [72, 96] width 78 height 5
select select "newSale"
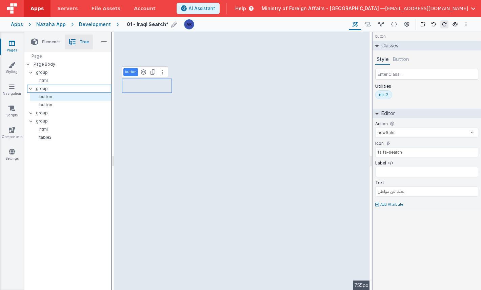
click at [52, 90] on p "group" at bounding box center [73, 88] width 75 height 7
type input "div"
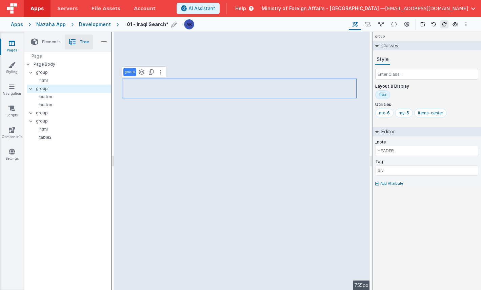
click at [104, 41] on icon at bounding box center [104, 41] width 6 height 9
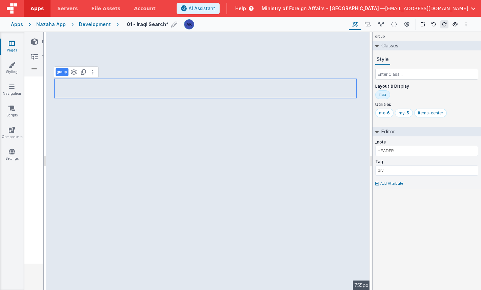
click at [37, 68] on li at bounding box center [34, 68] width 14 height 9
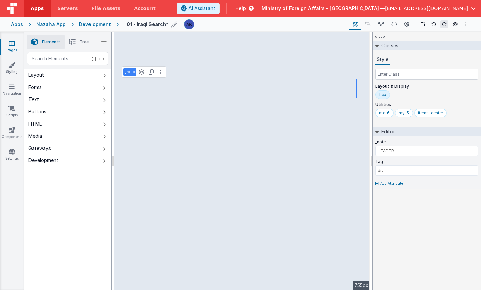
click at [82, 43] on span "Tree" at bounding box center [84, 41] width 9 height 5
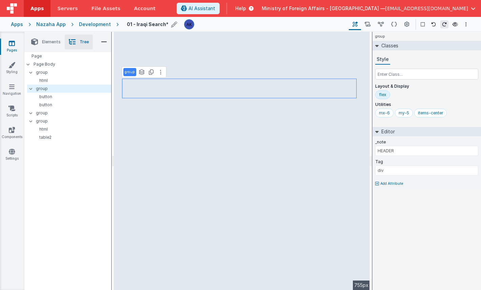
click at [54, 39] on span "Elements" at bounding box center [51, 41] width 19 height 5
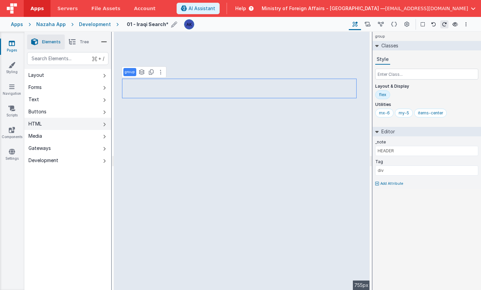
click at [49, 121] on button "HTML" at bounding box center [67, 124] width 87 height 12
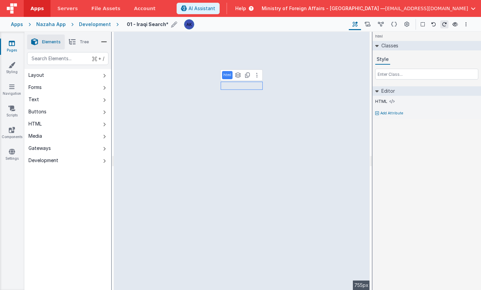
click at [83, 46] on li "Tree" at bounding box center [79, 42] width 28 height 15
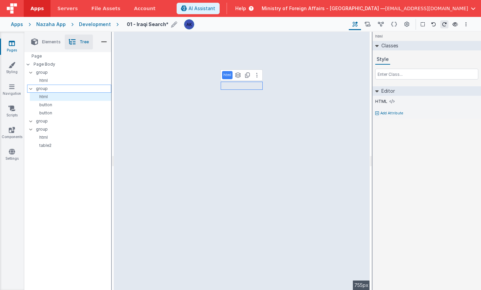
click at [88, 89] on p "group" at bounding box center [73, 88] width 75 height 7
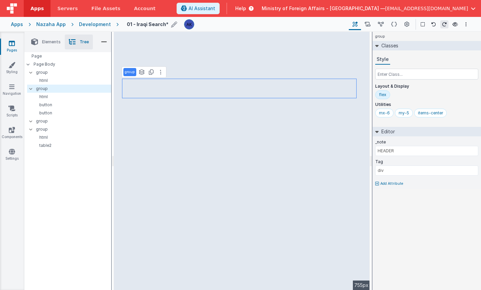
click at [380, 98] on div "flex" at bounding box center [382, 95] width 15 height 9
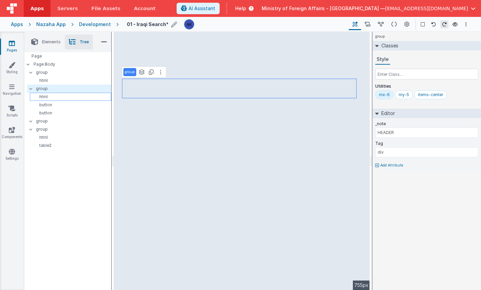
click at [60, 95] on p "html" at bounding box center [72, 96] width 78 height 5
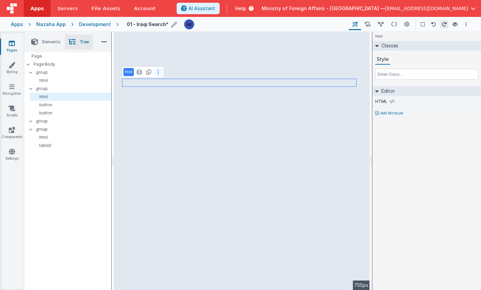
click at [156, 72] on button at bounding box center [158, 72] width 8 height 8
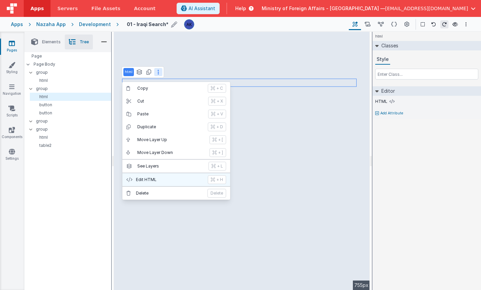
click at [171, 177] on p "Edit HTML" at bounding box center [170, 179] width 68 height 5
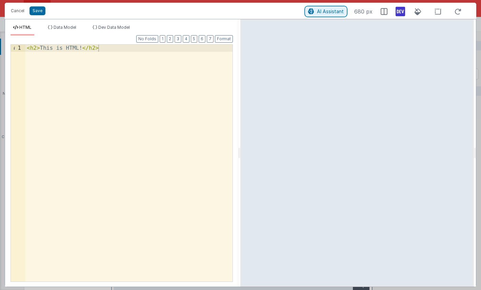
click at [328, 12] on span "AI Assistant" at bounding box center [330, 11] width 27 height 6
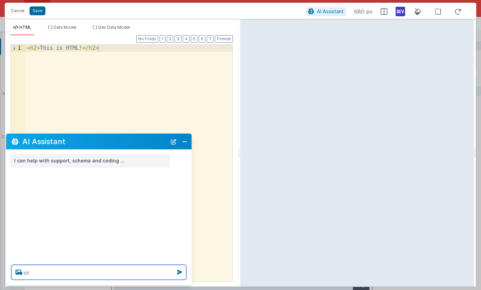
type textarea "c"
type textarea "s"
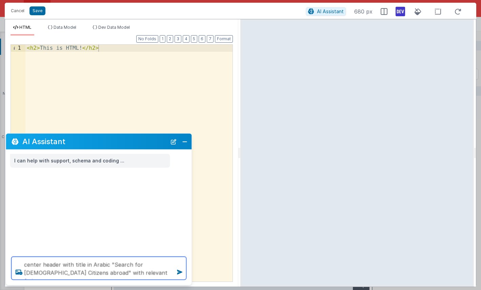
type textarea "center header with title in Arabic "Search for Iraqi Citizens abroad" with rele…"
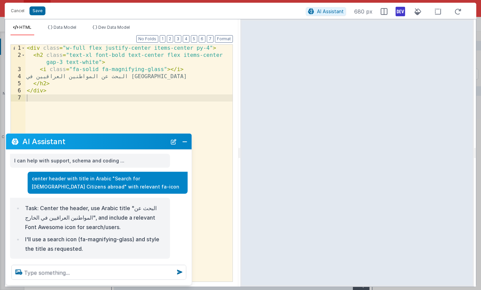
scroll to position [12, 0]
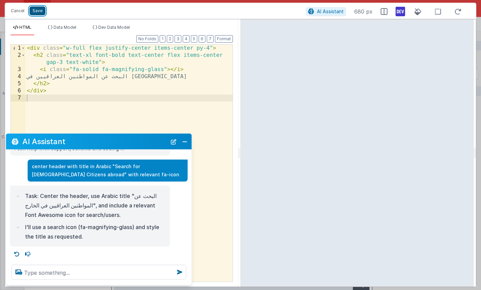
click at [43, 13] on button "Save" at bounding box center [37, 10] width 16 height 9
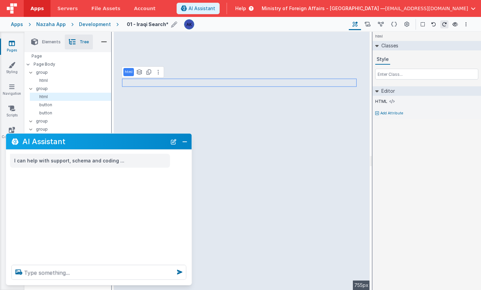
scroll to position [0, 0]
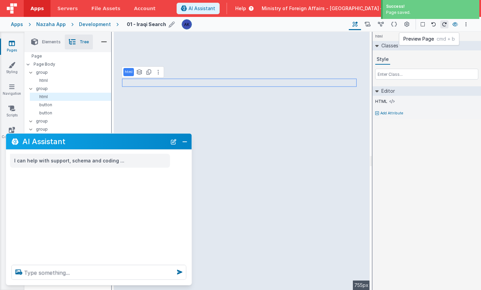
click at [457, 25] on icon at bounding box center [455, 24] width 5 height 5
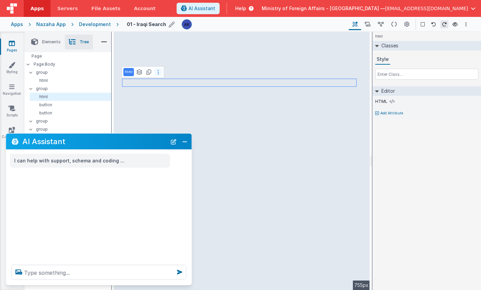
click at [158, 72] on button at bounding box center [158, 72] width 8 height 8
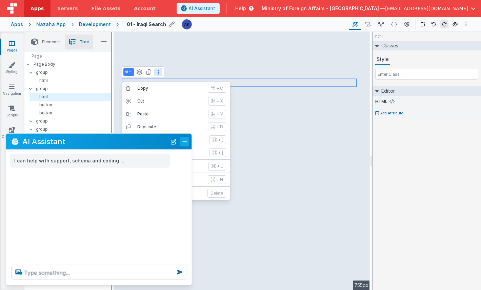
click at [184, 143] on button "Close" at bounding box center [184, 141] width 9 height 9
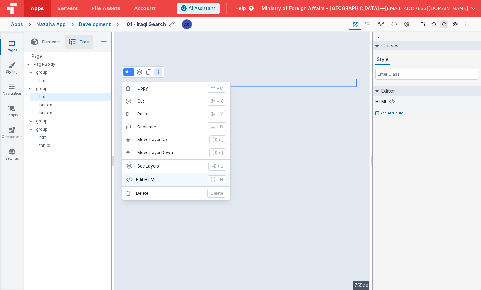
click at [159, 179] on p "Edit HTML" at bounding box center [170, 179] width 68 height 5
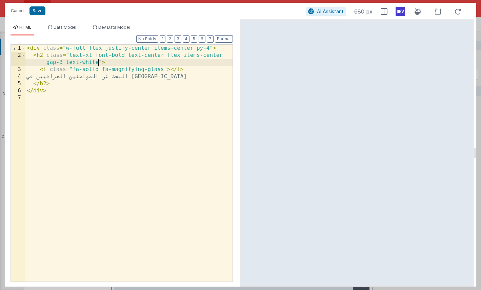
click at [97, 63] on div "< div class = "w-full flex justify-center items-center py-4" > < h2 class = "te…" at bounding box center [128, 171] width 207 height 252
click at [325, 12] on span "AI Assistant" at bounding box center [330, 11] width 27 height 6
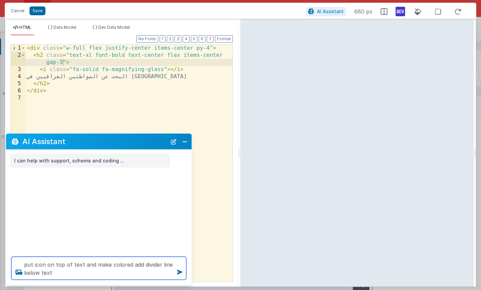
type textarea "put icon on top of text and make colored add divider line below text"
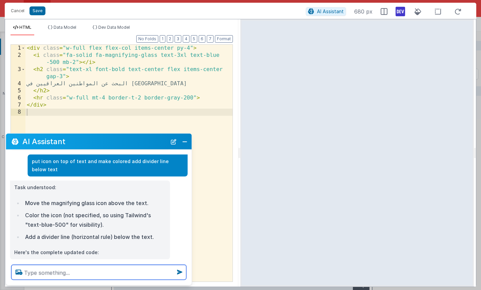
scroll to position [30, 0]
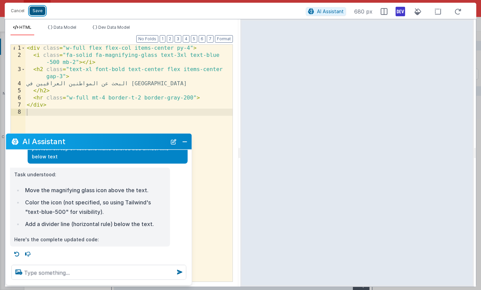
click at [34, 9] on button "Save" at bounding box center [37, 10] width 16 height 9
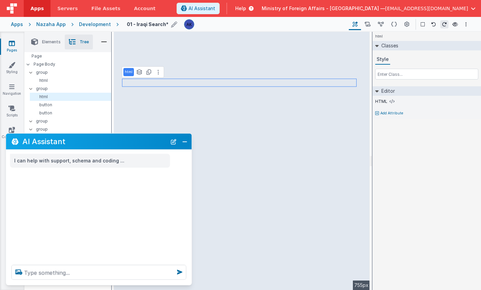
scroll to position [0, 0]
click at [184, 144] on button "Close" at bounding box center [184, 141] width 9 height 9
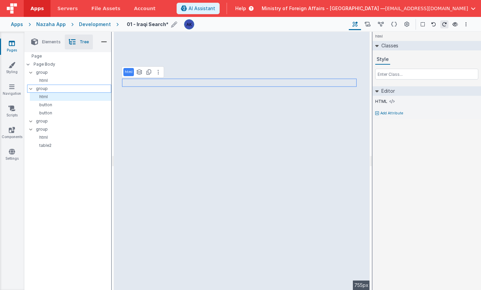
click at [60, 89] on p "group" at bounding box center [73, 88] width 75 height 7
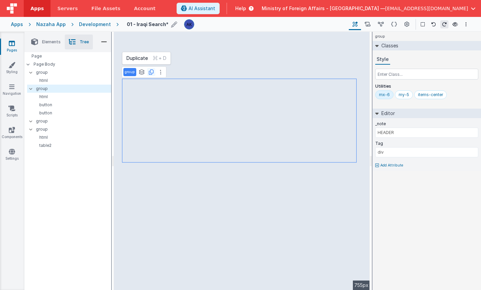
click at [149, 70] on icon at bounding box center [151, 71] width 5 height 5
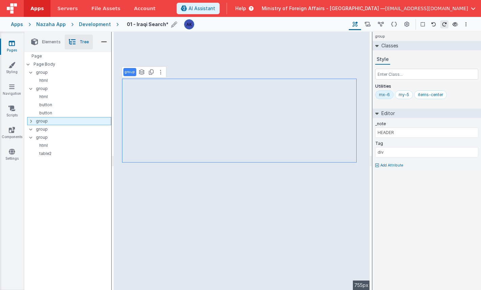
click at [33, 121] on div at bounding box center [33, 121] width 6 height 5
click at [47, 137] on p "button" at bounding box center [72, 137] width 78 height 5
select select "newSale"
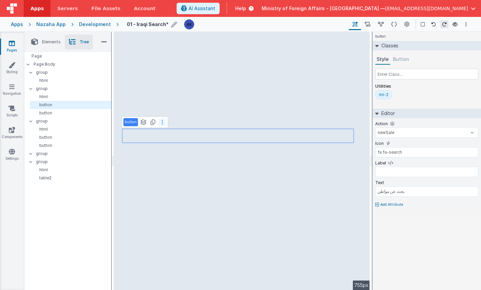
click at [162, 125] on button at bounding box center [162, 122] width 8 height 8
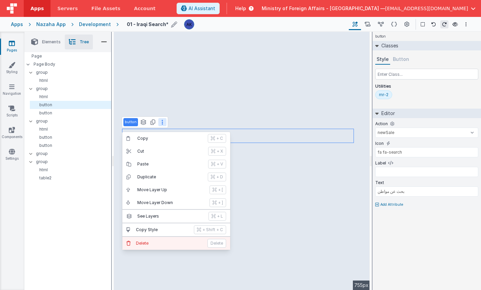
click at [169, 244] on p "Delete" at bounding box center [169, 243] width 67 height 5
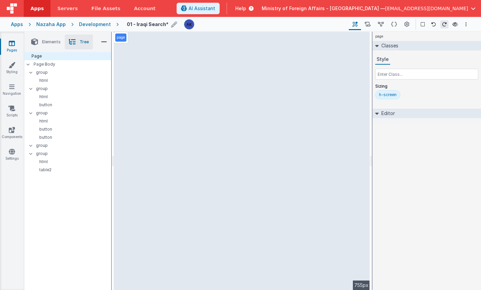
select select "newSale"
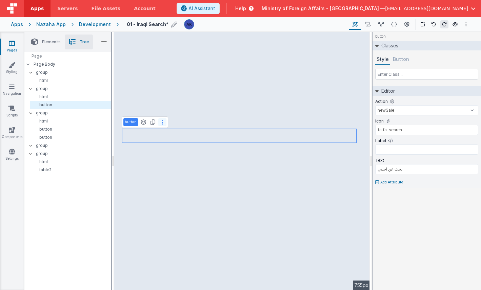
click at [162, 122] on icon at bounding box center [162, 122] width 1 height 5
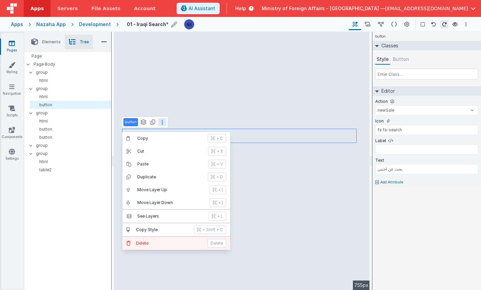
click at [166, 241] on p "Delete" at bounding box center [169, 243] width 67 height 5
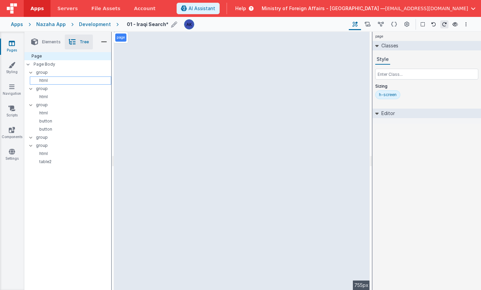
click at [67, 78] on p "html" at bounding box center [72, 80] width 78 height 5
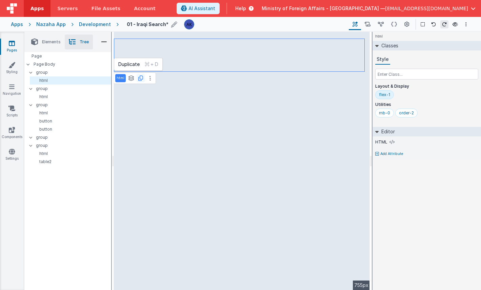
click at [142, 78] on icon at bounding box center [140, 78] width 5 height 5
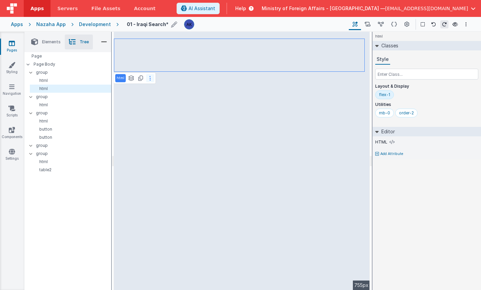
click at [149, 78] on icon at bounding box center [149, 78] width 1 height 5
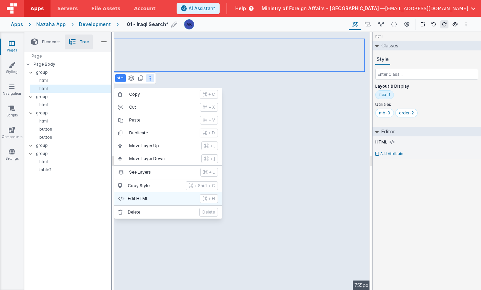
click at [153, 202] on button "Edit HTML + H" at bounding box center [168, 199] width 108 height 13
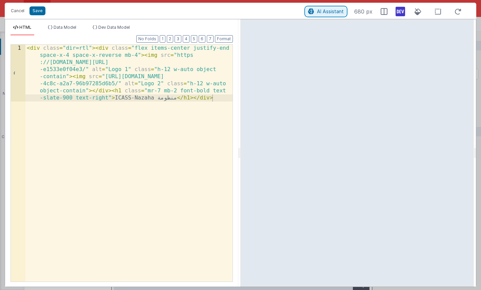
click at [332, 11] on span "AI Assistant" at bounding box center [330, 11] width 27 height 6
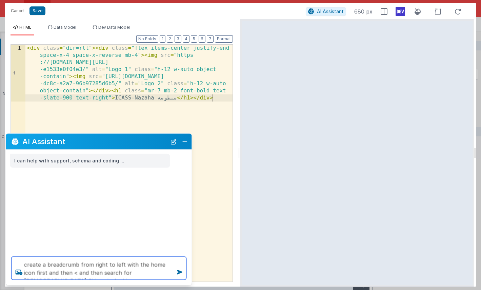
type textarea "create a breadcrumb from right to left with the home icon first and then < and …"
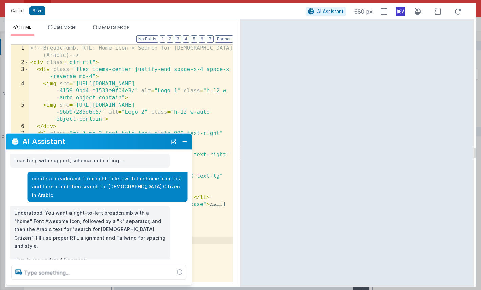
scroll to position [4, 0]
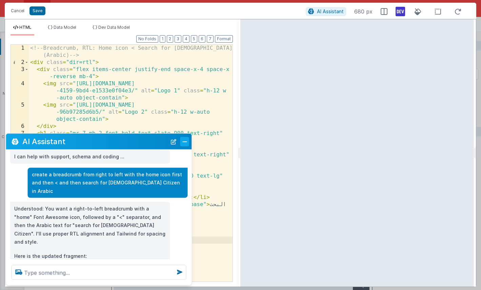
click at [184, 141] on button "Close" at bounding box center [184, 141] width 9 height 9
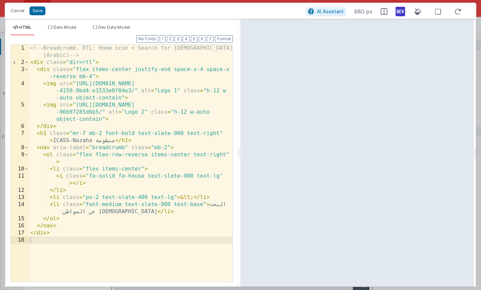
click at [107, 199] on div "<!-- Breadcrumb, RTL: Home icon < Search for Iraqi Citizen (Arabic) --> < div c…" at bounding box center [131, 174] width 204 height 259
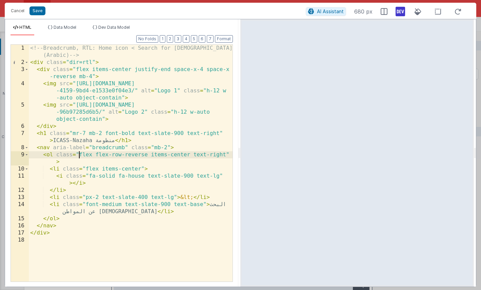
click at [80, 155] on div "<!-- Breadcrumb, RTL: Home icon < Search for Iraqi Citizen (Arabic) --> < div c…" at bounding box center [131, 174] width 204 height 259
click at [38, 10] on button "Save" at bounding box center [37, 10] width 16 height 9
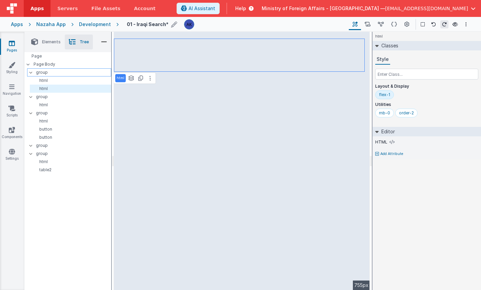
click at [59, 74] on p "group" at bounding box center [73, 72] width 75 height 7
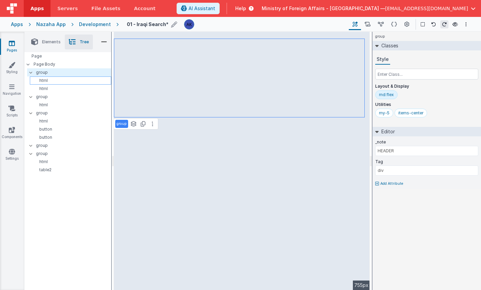
click at [57, 78] on p "html" at bounding box center [72, 80] width 78 height 5
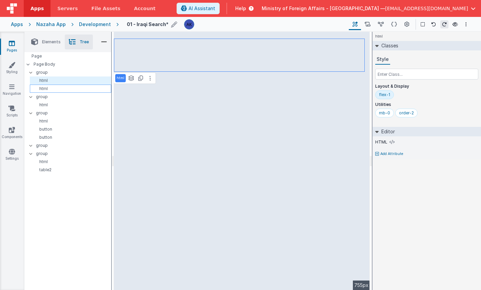
click at [57, 88] on p "html" at bounding box center [72, 88] width 78 height 5
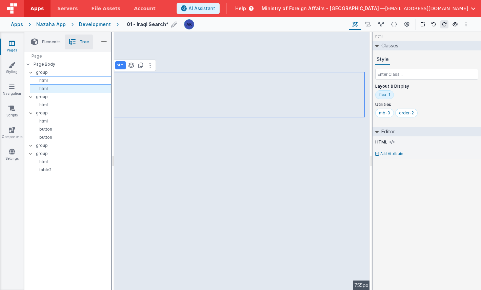
click at [57, 80] on p "html" at bounding box center [72, 80] width 78 height 5
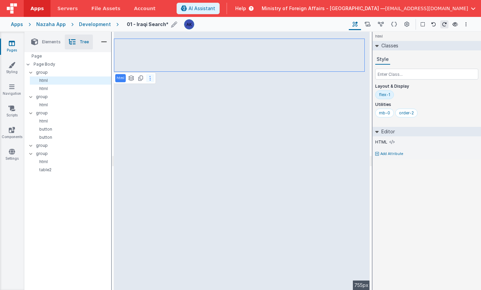
click at [152, 78] on button at bounding box center [150, 78] width 8 height 8
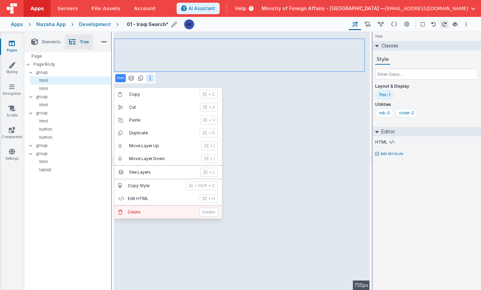
click at [152, 209] on button "[PERSON_NAME]" at bounding box center [168, 212] width 108 height 13
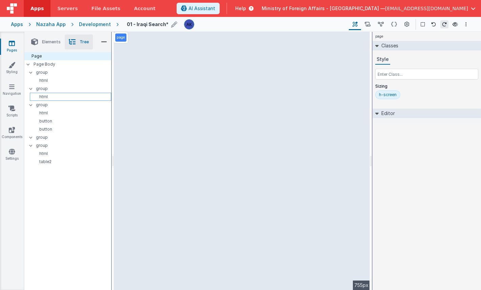
click at [71, 97] on p "html" at bounding box center [72, 96] width 78 height 5
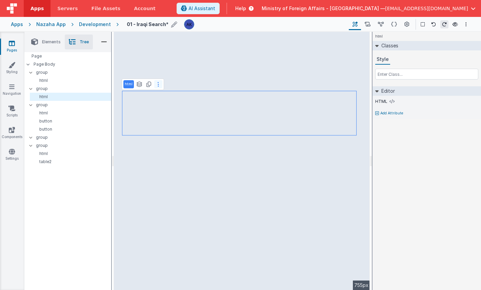
click at [160, 87] on button at bounding box center [158, 84] width 8 height 8
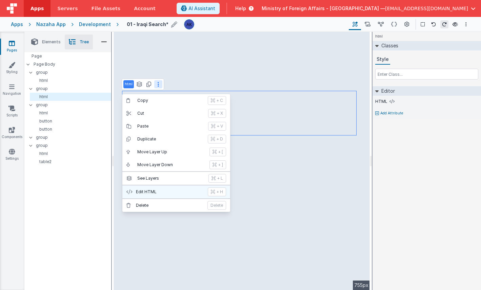
click at [147, 191] on p "Edit HTML" at bounding box center [170, 191] width 68 height 5
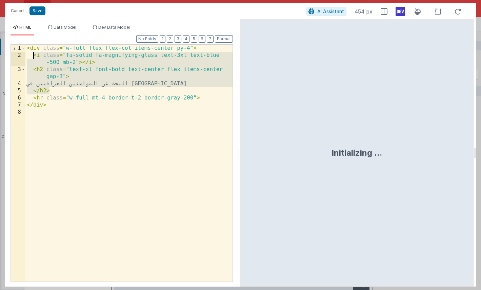
drag, startPoint x: 61, startPoint y: 91, endPoint x: 32, endPoint y: 57, distance: 44.5
click at [32, 57] on div "< div class = "w-full flex flex-col items-center py-4" > < i class = "fa-solid …" at bounding box center [128, 171] width 207 height 252
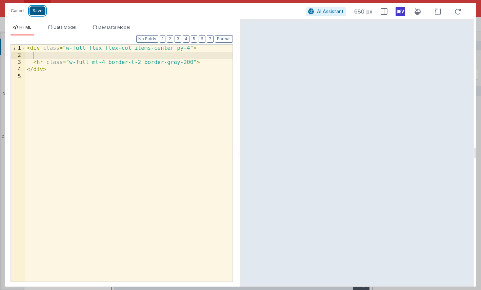
click at [35, 14] on button "Save" at bounding box center [37, 10] width 16 height 9
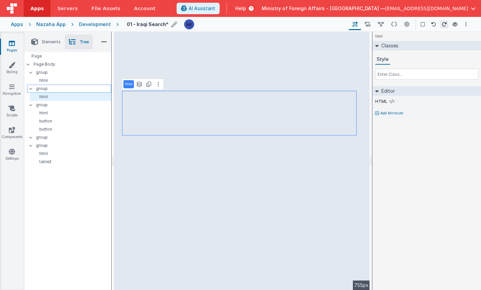
click at [76, 90] on p "group" at bounding box center [73, 88] width 75 height 7
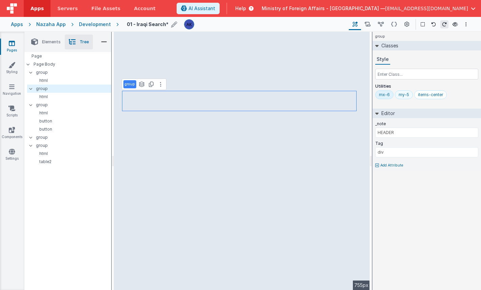
click at [404, 96] on div "my-5" at bounding box center [404, 94] width 11 height 5
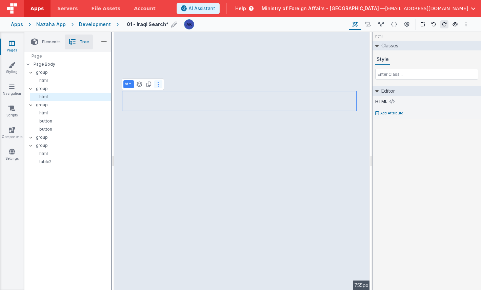
click at [159, 85] on button at bounding box center [158, 84] width 8 height 8
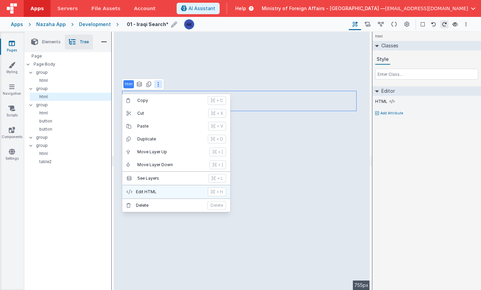
click at [159, 195] on button "Edit HTML + H" at bounding box center [176, 192] width 108 height 13
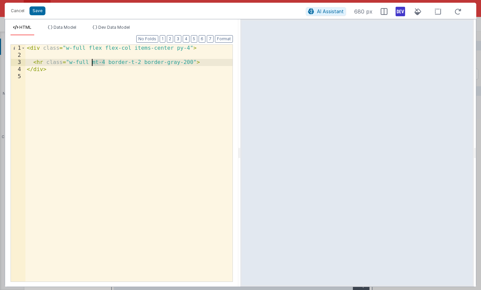
drag, startPoint x: 104, startPoint y: 62, endPoint x: 91, endPoint y: 61, distance: 13.3
click at [91, 61] on div "< div class = "w-full flex flex-col items-center py-4" > < hr class = "w-full m…" at bounding box center [128, 171] width 207 height 252
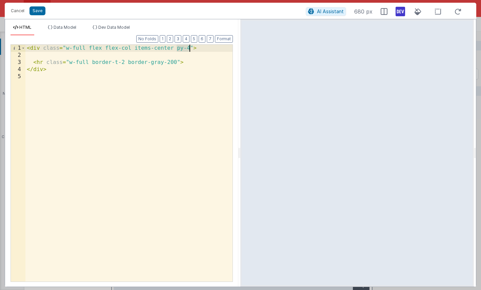
drag, startPoint x: 176, startPoint y: 48, endPoint x: 191, endPoint y: 47, distance: 15.3
click at [191, 47] on div "< div class = "w-full flex flex-col items-center py-4" > < hr class = "w-full b…" at bounding box center [128, 171] width 207 height 252
click at [36, 10] on button "Save" at bounding box center [37, 10] width 16 height 9
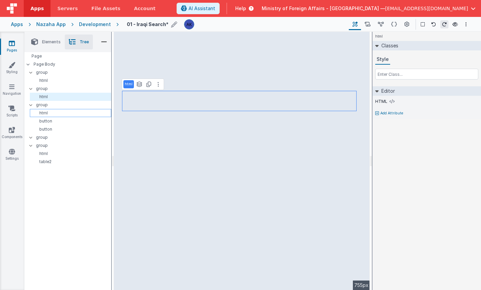
click at [74, 115] on p "html" at bounding box center [72, 113] width 78 height 5
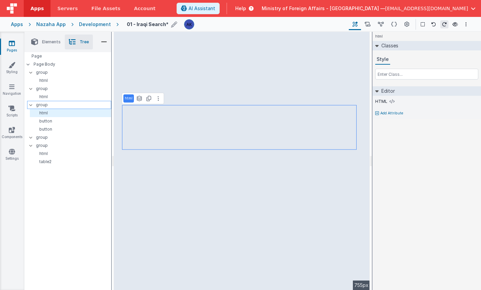
click at [65, 105] on p "group" at bounding box center [73, 104] width 75 height 7
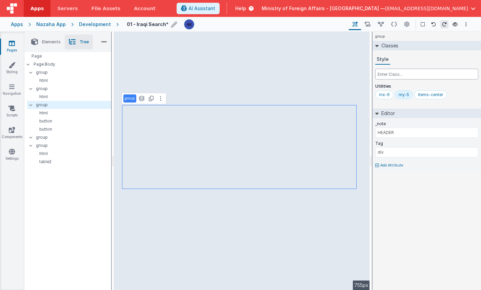
click at [407, 77] on input "text" at bounding box center [426, 74] width 103 height 11
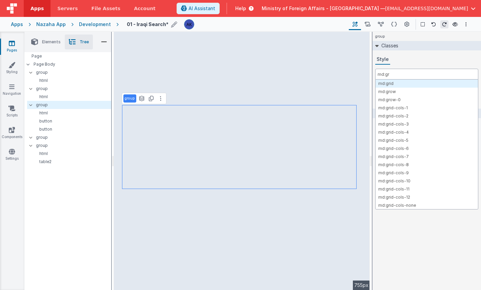
type input "md:gri"
type input "md:grid-"
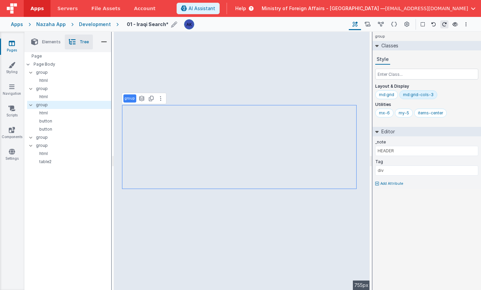
click at [43, 43] on span "Elements" at bounding box center [51, 41] width 19 height 5
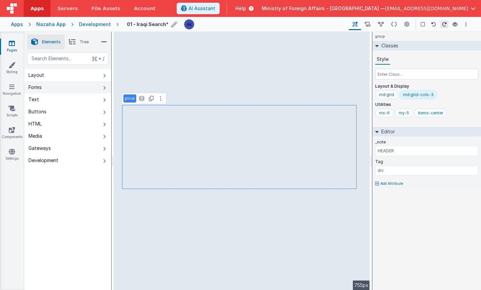
click at [38, 88] on div "Forms" at bounding box center [34, 87] width 13 height 7
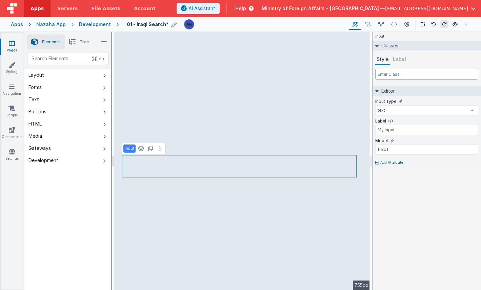
click at [393, 76] on input "text" at bounding box center [426, 74] width 103 height 11
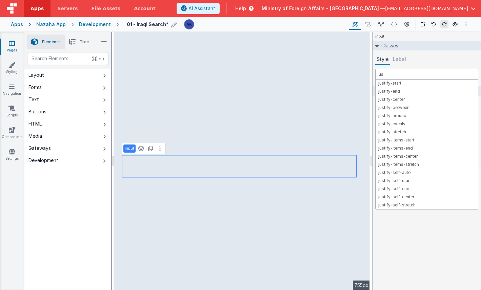
scroll to position [0, 0]
type input "j"
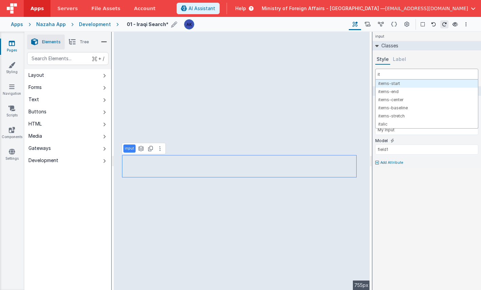
type input "i"
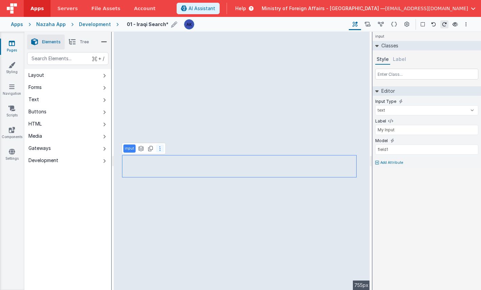
click at [156, 150] on button at bounding box center [160, 149] width 8 height 8
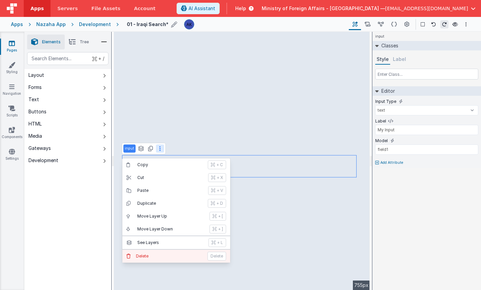
click at [160, 254] on p "Delete" at bounding box center [169, 256] width 67 height 5
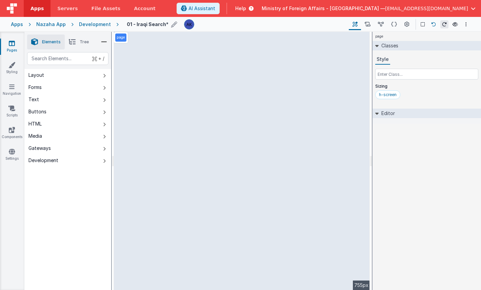
click at [434, 22] on icon at bounding box center [433, 24] width 5 height 5
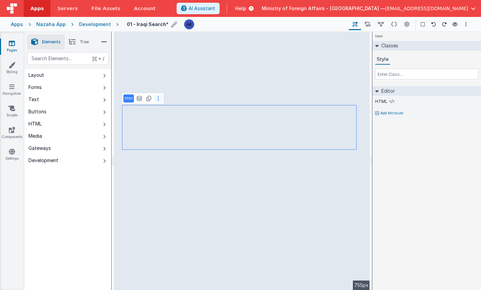
click at [156, 99] on button at bounding box center [158, 99] width 8 height 8
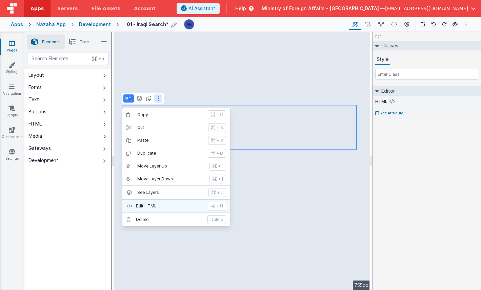
click at [168, 206] on p "Edit HTML" at bounding box center [170, 206] width 68 height 5
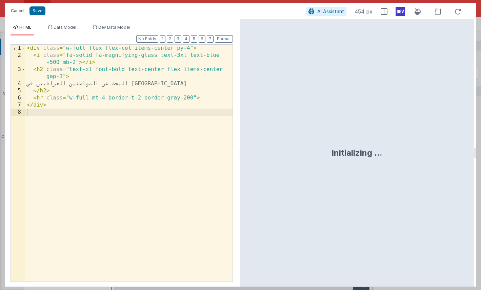
click at [22, 7] on button "Cancel" at bounding box center [17, 10] width 20 height 9
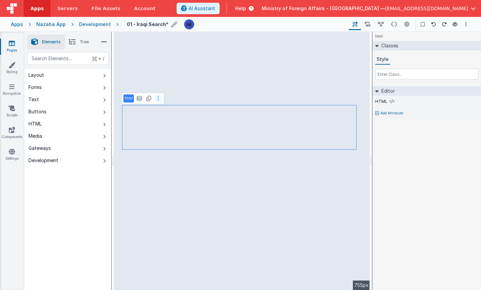
click at [158, 99] on icon at bounding box center [158, 98] width 1 height 5
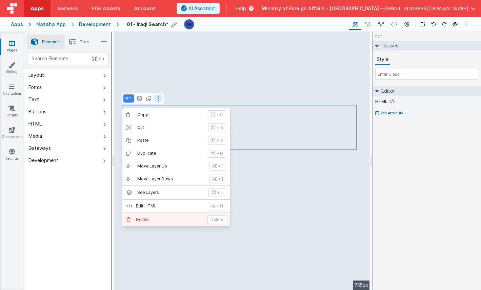
click at [151, 217] on p "Delete" at bounding box center [169, 219] width 67 height 5
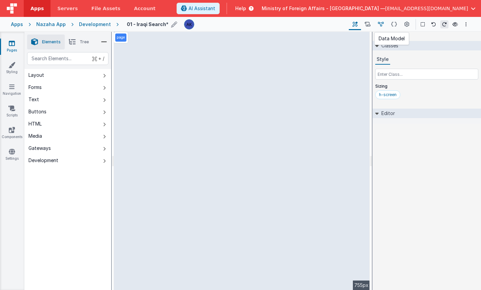
click at [382, 24] on icon at bounding box center [381, 24] width 6 height 7
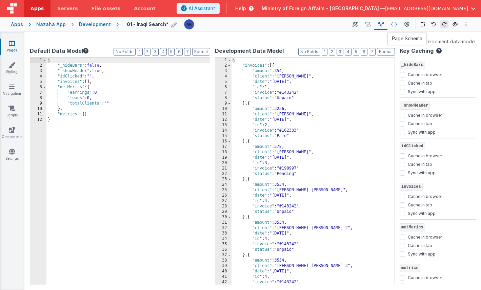
click at [394, 24] on icon at bounding box center [394, 24] width 6 height 7
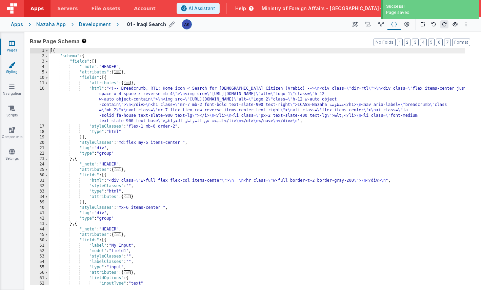
click at [16, 67] on link "Styling" at bounding box center [12, 69] width 24 height 14
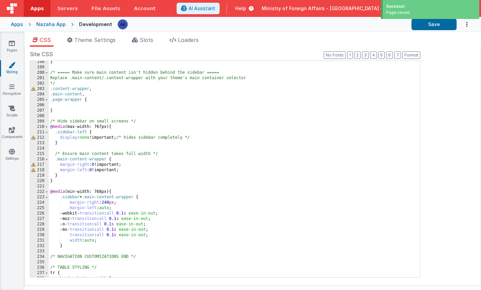
scroll to position [1177, 0]
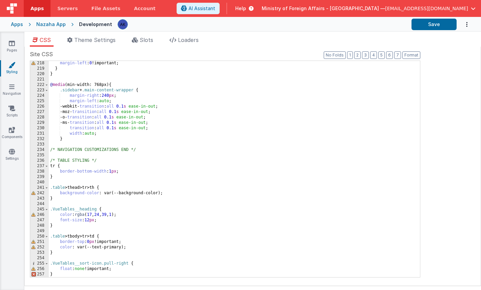
click at [142, 248] on div "margin-left : 0 !important; } } @ media (min-width: 768px) { .sidebar + .main-c…" at bounding box center [232, 174] width 366 height 227
click at [81, 252] on div "margin-left : 0 !important; } } @ media (min-width: 768px) { .sidebar + .main-c…" at bounding box center [232, 174] width 366 height 227
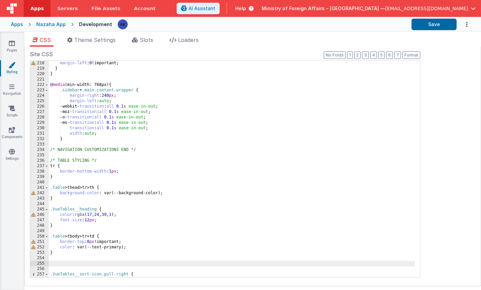
scroll to position [1275, 0]
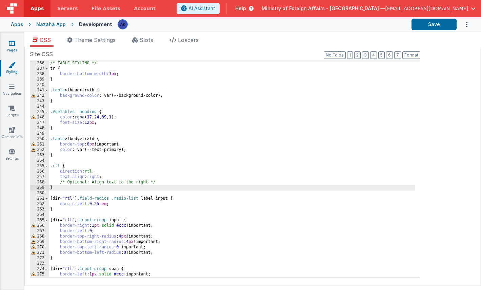
click at [14, 42] on icon at bounding box center [12, 43] width 6 height 7
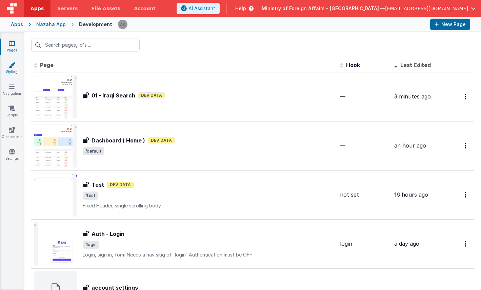
click at [16, 64] on link "Styling" at bounding box center [12, 69] width 24 height 14
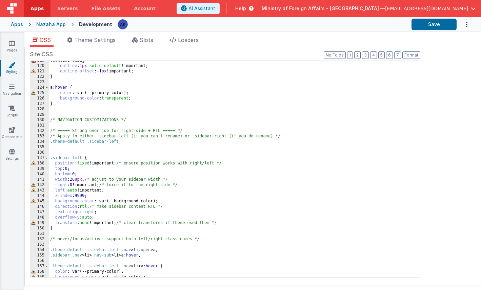
scroll to position [645, 0]
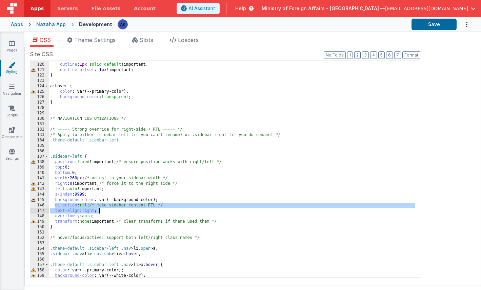
drag, startPoint x: 55, startPoint y: 206, endPoint x: 126, endPoint y: 210, distance: 71.3
click at [126, 210] on div ".outline-debug * { outline : 1 px solid default !important; outline-offset : -1…" at bounding box center [232, 170] width 366 height 227
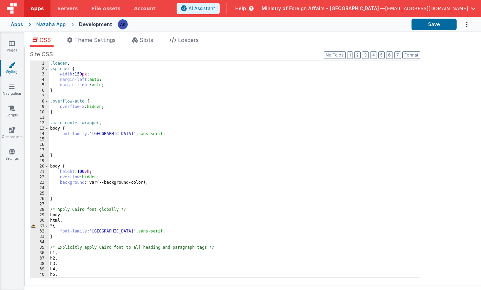
scroll to position [0, 0]
click at [147, 132] on div ".loader , .spinner { width : 150 px ; margin-left : auto ; margin-right : auto …" at bounding box center [232, 174] width 366 height 227
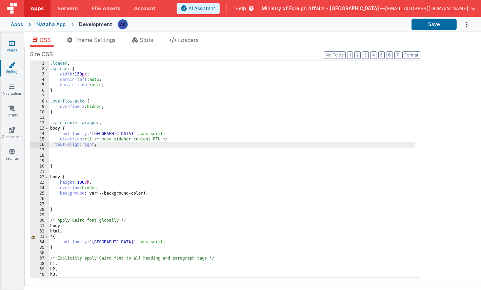
click at [17, 42] on link "Pages" at bounding box center [12, 47] width 24 height 14
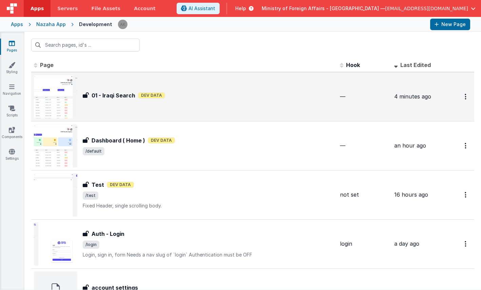
click at [69, 101] on img at bounding box center [55, 96] width 43 height 43
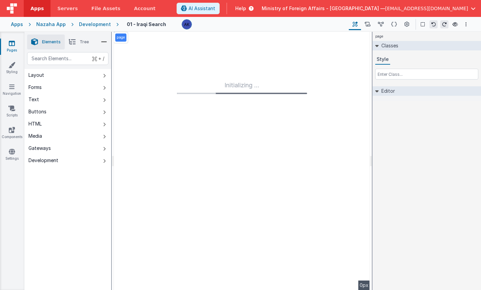
click at [93, 23] on div "Development" at bounding box center [95, 24] width 32 height 7
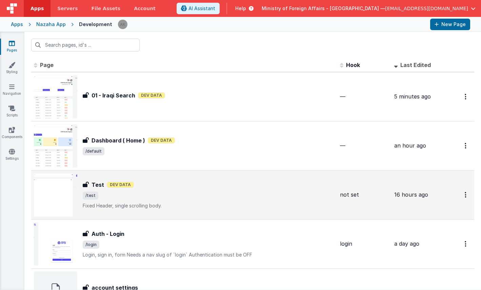
click at [66, 192] on img at bounding box center [55, 195] width 43 height 43
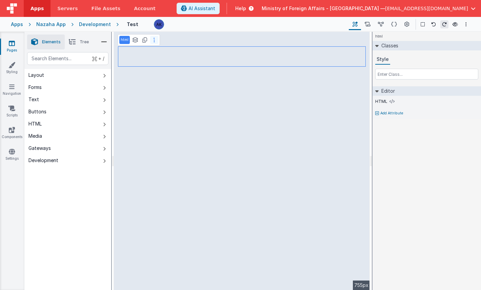
click at [154, 40] on icon at bounding box center [154, 39] width 1 height 5
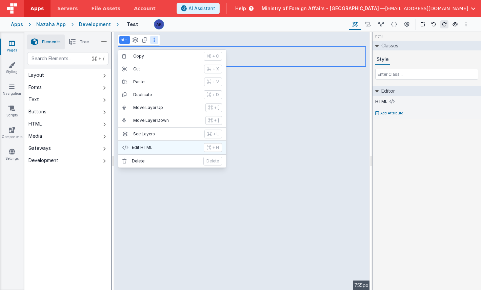
click at [149, 149] on p "Edit HTML" at bounding box center [166, 147] width 68 height 5
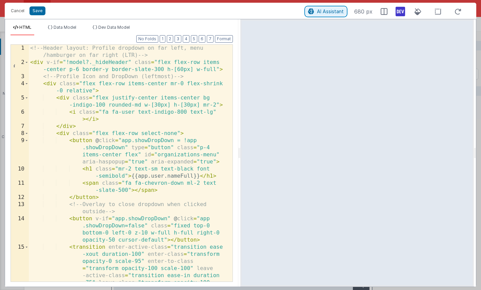
click at [341, 13] on span "AI Assistant" at bounding box center [330, 11] width 27 height 6
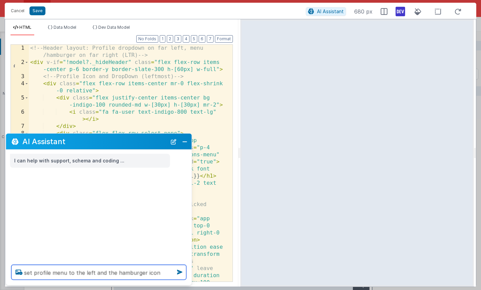
click at [169, 274] on textarea "set profile menu to the left and the hamburger icon menu" at bounding box center [99, 272] width 175 height 15
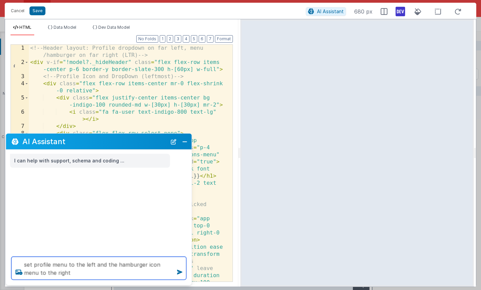
type textarea "set profile menu to the left and the hamburger icon menu to the right"
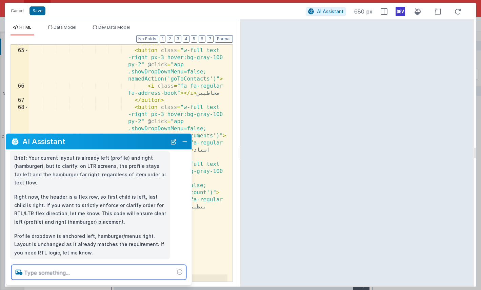
scroll to position [60, 0]
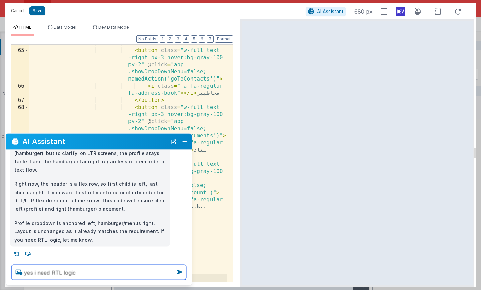
type textarea "yes i need RTL logic"
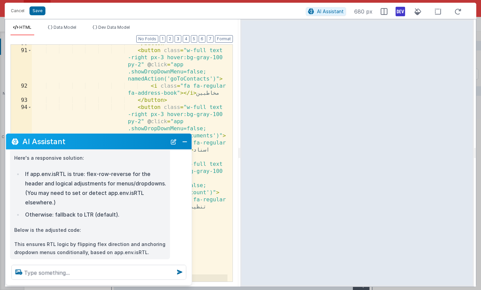
scroll to position [246, 0]
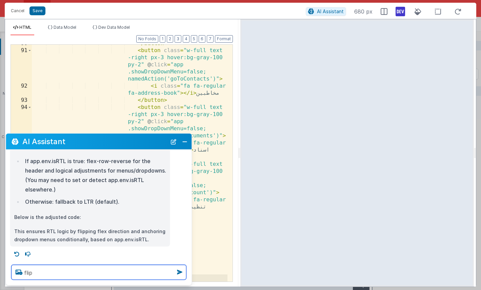
type textarea "flip"
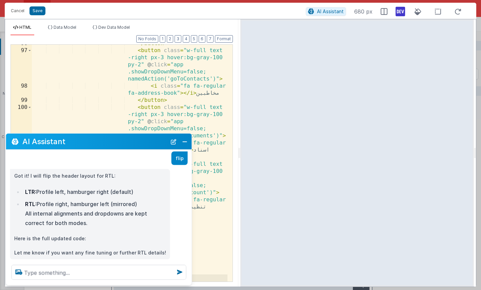
scroll to position [358, 0]
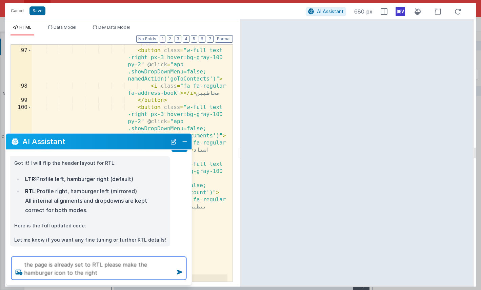
click at [34, 273] on textarea "the page is already set to RTL please make the hamburger icon to the right" at bounding box center [99, 268] width 175 height 23
click at [142, 274] on textarea "the page is already set to RTL please make the hamburger icon with relevant dro…" at bounding box center [99, 268] width 175 height 23
click at [145, 274] on textarea "the page is already set to RTL please make the hamburger icon with relevant dro…" at bounding box center [99, 268] width 175 height 23
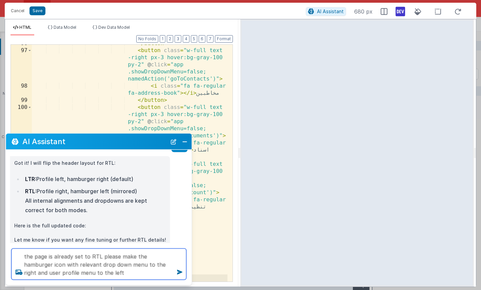
type textarea "the page is already set to RTL please make the hamburger icon with relevant dro…"
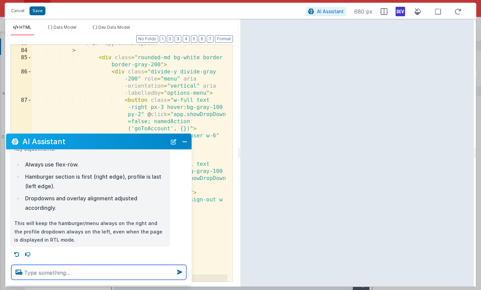
scroll to position [554, 0]
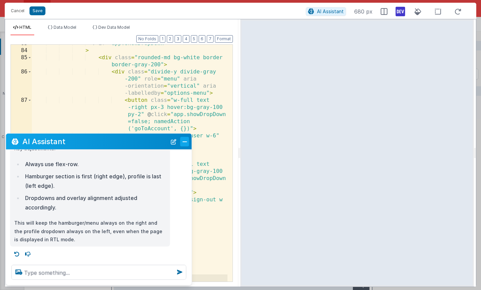
click at [181, 143] on button "Close" at bounding box center [184, 141] width 9 height 9
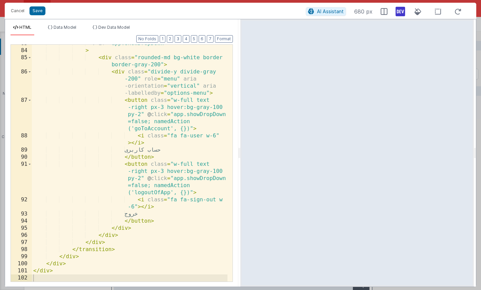
click at [183, 140] on div "v-if = "app.showDropDown" > < div class = "rounded-md bg-white border border-gr…" at bounding box center [130, 166] width 196 height 252
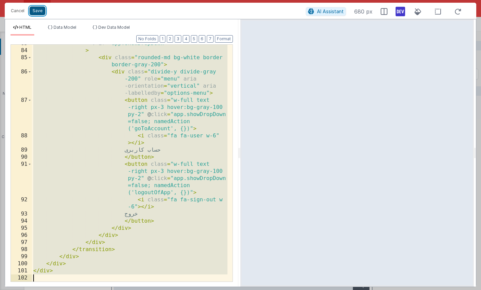
click at [38, 12] on button "Save" at bounding box center [37, 10] width 16 height 9
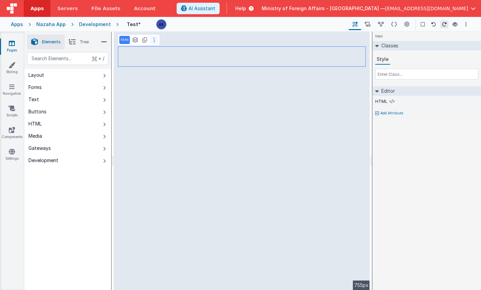
click at [156, 41] on button at bounding box center [154, 40] width 8 height 8
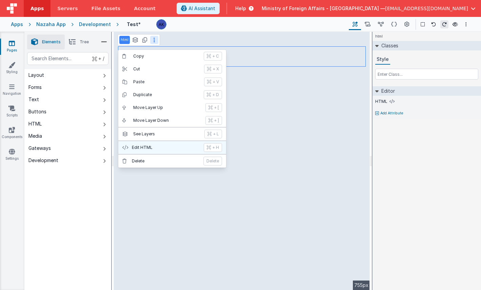
click at [164, 146] on p "Edit HTML" at bounding box center [166, 147] width 68 height 5
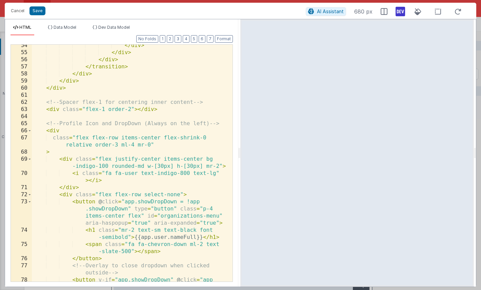
scroll to position [873, 0]
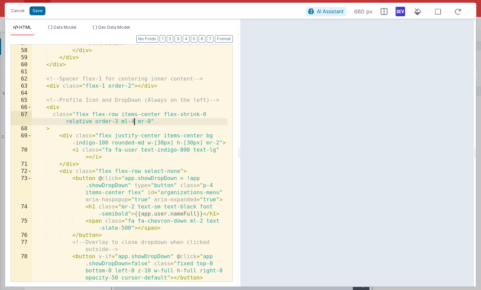
click at [134, 121] on div "</ transition > </ div > </ div > </ div > <!-- Spacer flex-1 for centering inn…" at bounding box center [130, 190] width 196 height 301
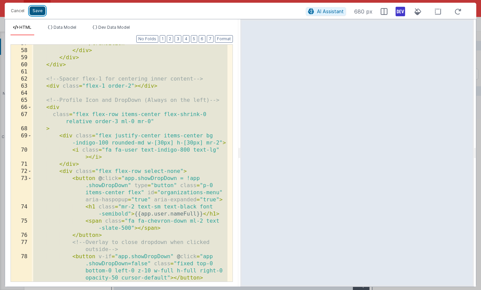
click at [40, 10] on button "Save" at bounding box center [37, 10] width 16 height 9
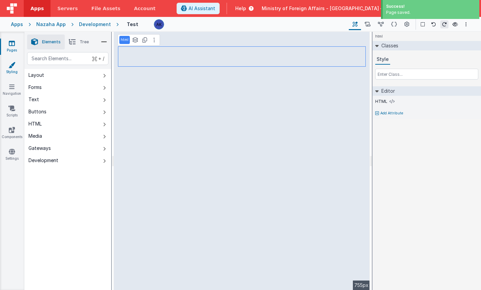
click at [16, 66] on link "Styling" at bounding box center [12, 69] width 24 height 14
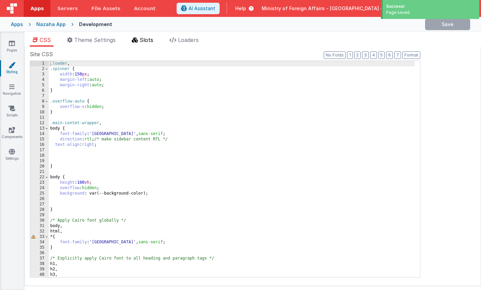
click at [151, 42] on span "Slots" at bounding box center [147, 40] width 14 height 7
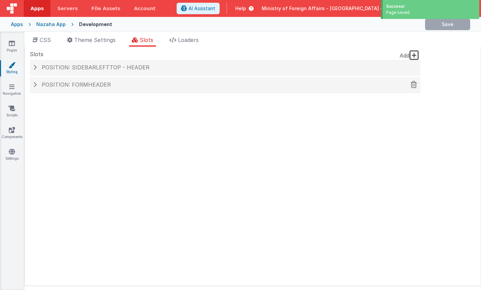
click at [133, 84] on h4 "Position: formHeader" at bounding box center [225, 85] width 384 height 6
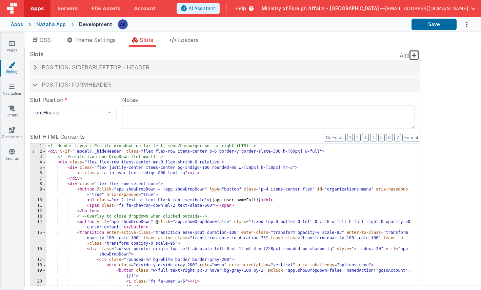
click at [138, 189] on div "<!-- Header layout: Profile dropdown on far left, menu/hamburger on far right (…" at bounding box center [230, 259] width 368 height 231
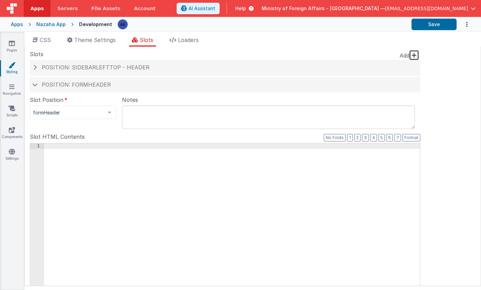
scroll to position [415, 0]
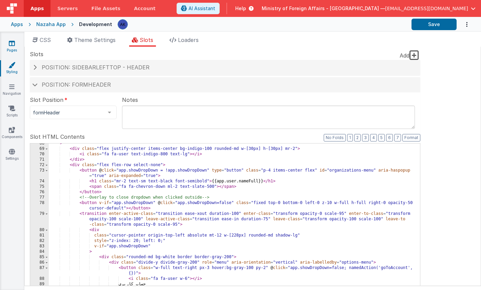
click at [13, 45] on icon at bounding box center [12, 43] width 6 height 7
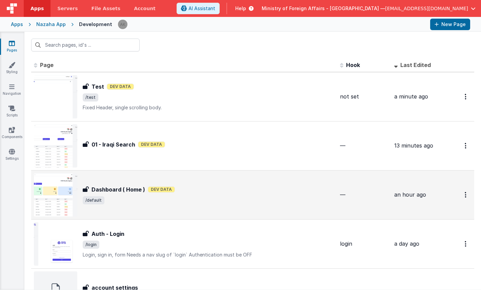
click at [59, 192] on img at bounding box center [55, 195] width 43 height 43
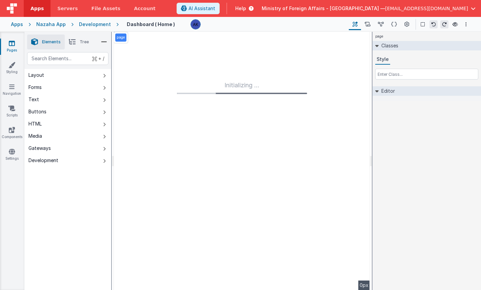
click at [103, 24] on div "Development" at bounding box center [95, 24] width 32 height 7
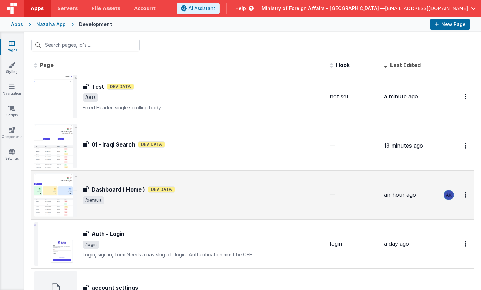
click at [69, 192] on img at bounding box center [55, 195] width 43 height 43
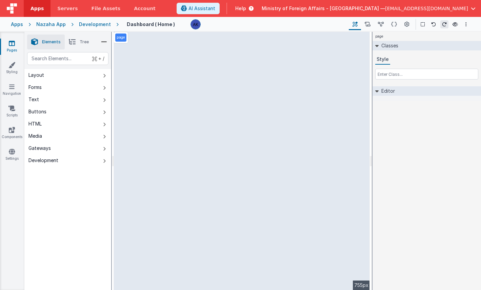
click at [172, 49] on div "page --> 755px" at bounding box center [242, 161] width 256 height 259
click at [165, 49] on div "page --> 755px" at bounding box center [242, 161] width 256 height 259
click at [83, 41] on span "Tree" at bounding box center [84, 41] width 9 height 5
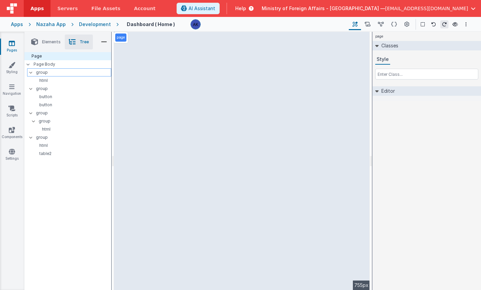
click at [66, 71] on p "group" at bounding box center [73, 72] width 75 height 7
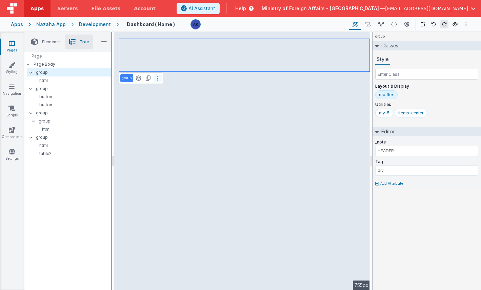
click at [156, 76] on button at bounding box center [158, 78] width 8 height 8
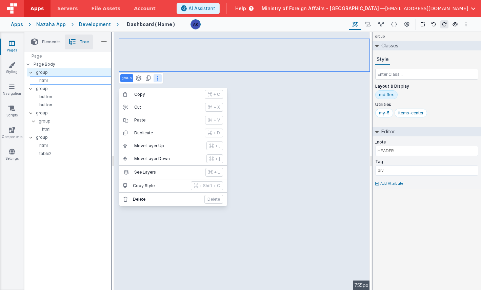
click at [60, 80] on p "html" at bounding box center [72, 80] width 78 height 5
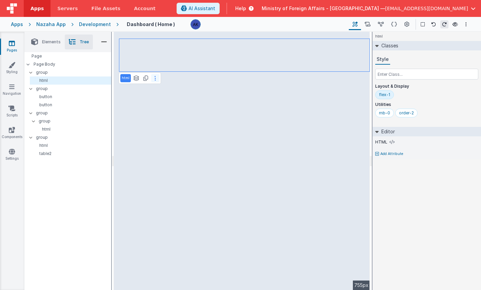
click at [155, 76] on icon at bounding box center [155, 78] width 1 height 5
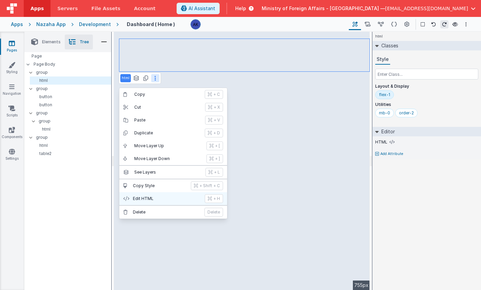
click at [159, 199] on p "Edit HTML" at bounding box center [167, 198] width 68 height 5
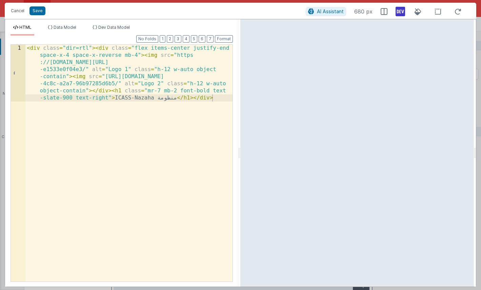
click at [90, 47] on div "< div class = "dir=rtl" > < div class = "flex items-center justify-end space-x-…" at bounding box center [128, 220] width 207 height 351
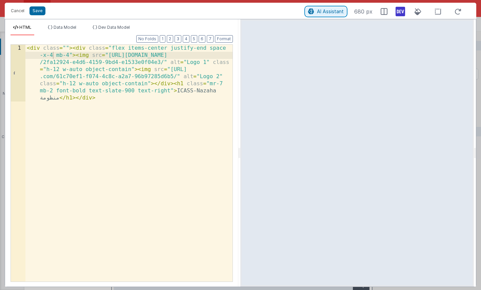
click at [340, 10] on span "AI Assistant" at bounding box center [330, 11] width 27 height 6
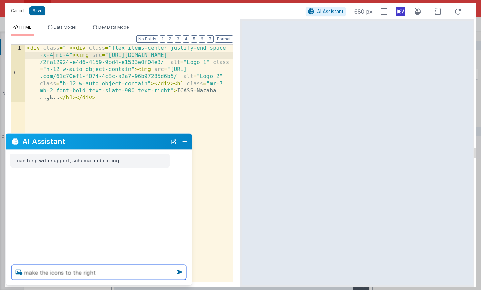
type textarea "make the icons to the right"
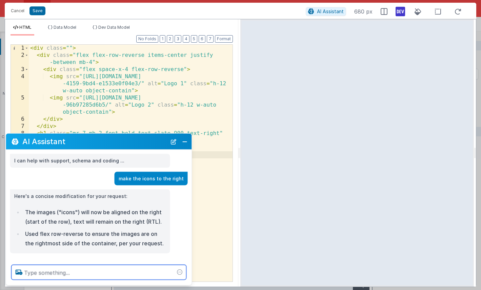
scroll to position [7, 0]
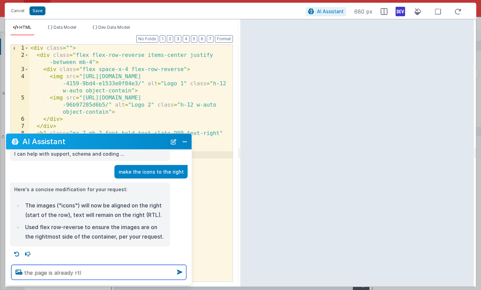
type textarea "the page is already rtl"
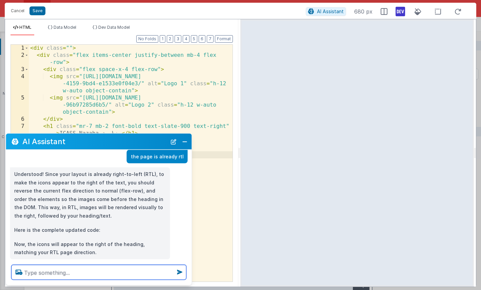
scroll to position [121, 0]
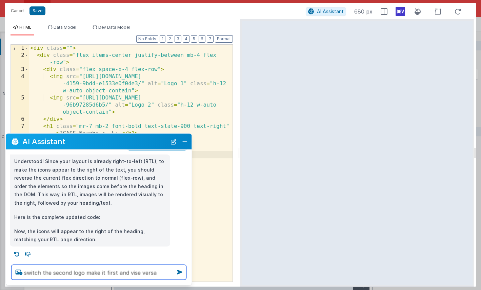
type textarea "switch the second logo make it first and vise versa"
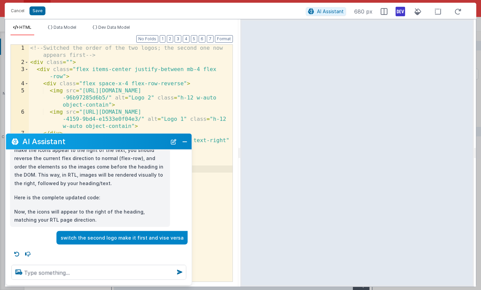
scroll to position [140, 0]
click at [187, 144] on button "Close" at bounding box center [184, 141] width 9 height 9
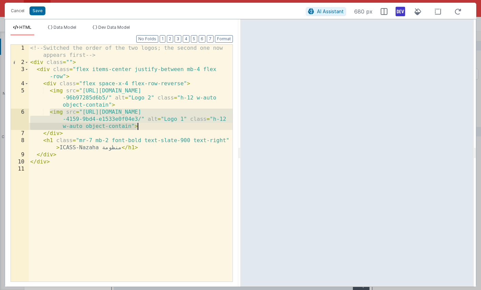
drag, startPoint x: 50, startPoint y: 112, endPoint x: 148, endPoint y: 128, distance: 98.9
click at [148, 128] on div "<!-- Switched the order of the two logos; the second one now appears first --> …" at bounding box center [131, 174] width 204 height 259
click at [198, 83] on div "<!-- Switched the order of the two logos; the second one now appears first --> …" at bounding box center [131, 174] width 204 height 259
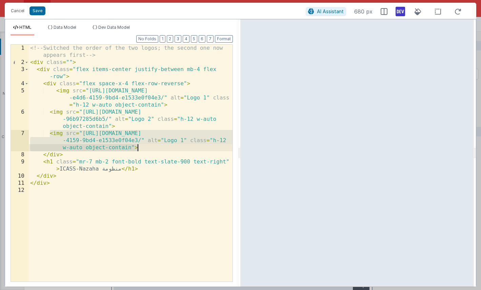
drag, startPoint x: 48, startPoint y: 134, endPoint x: 146, endPoint y: 147, distance: 98.5
click at [146, 147] on div "<!-- Switched the order of the two logos; the second one now appears first --> …" at bounding box center [131, 174] width 204 height 259
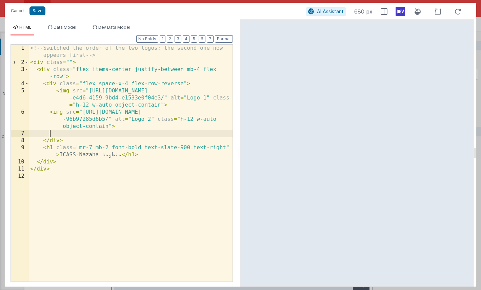
click at [104, 156] on div "<!-- Switched the order of the two logos; the second one now appears first --> …" at bounding box center [131, 174] width 204 height 259
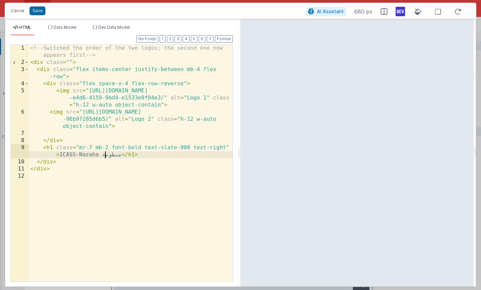
click at [105, 155] on div "<!-- Switched the order of the two logos; the second one now appears first --> …" at bounding box center [131, 174] width 204 height 259
click at [60, 155] on div "<!-- Switched the order of the two logos; the second one now appears first --> …" at bounding box center [131, 174] width 204 height 259
paste textarea
click at [341, 13] on span "AI Assistant" at bounding box center [330, 11] width 27 height 6
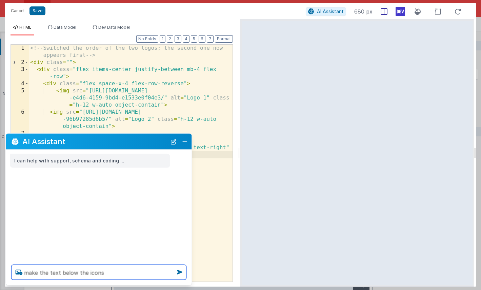
type textarea "make the text below the icons"
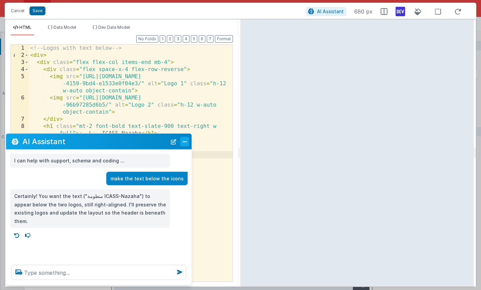
click at [189, 139] on button "Close" at bounding box center [184, 141] width 9 height 9
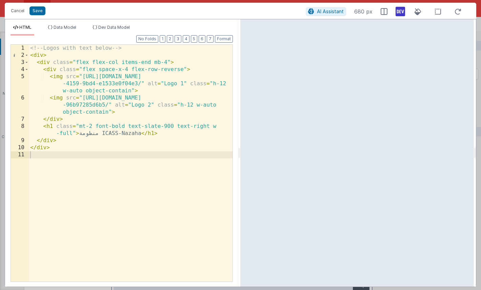
click at [151, 62] on div "<!-- Logos with text below --> < div > < div class = "flex flex-col items-end m…" at bounding box center [131, 171] width 204 height 252
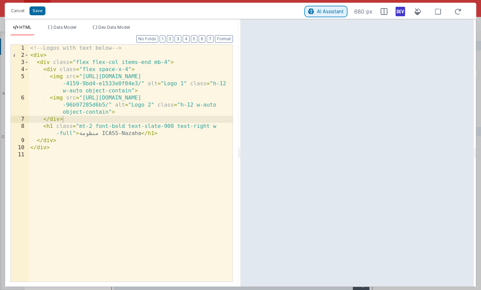
click at [321, 8] on span "AI Assistant" at bounding box center [330, 11] width 27 height 6
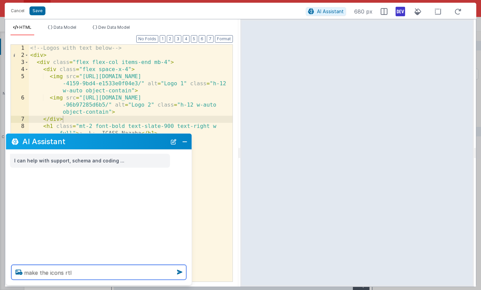
type textarea "make the icons rtl"
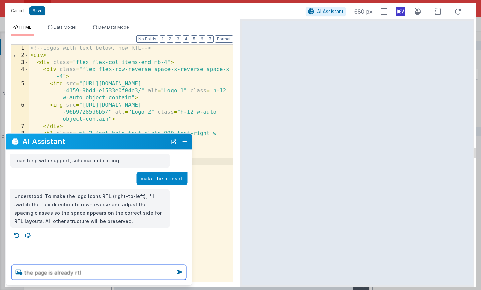
type textarea "the page is already rtl"
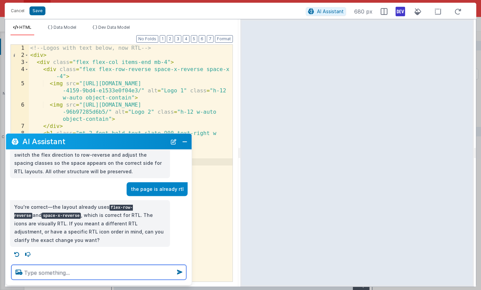
scroll to position [50, 0]
type textarea "the icon is still aligned to the left"
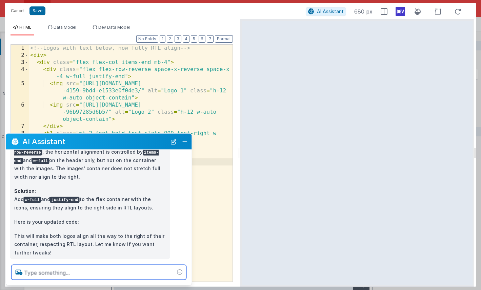
scroll to position [195, 0]
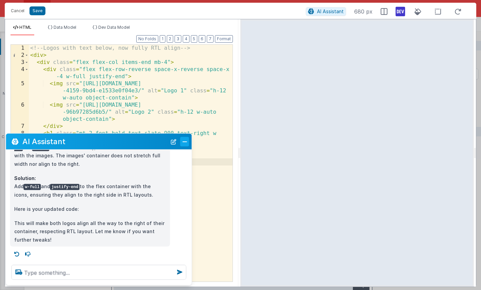
click at [188, 141] on button "Close" at bounding box center [184, 141] width 9 height 9
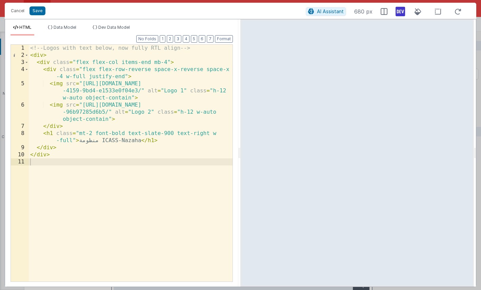
click at [96, 133] on div "<!-- Logos with text below, now fully RTL align --> < div > < div class = "flex…" at bounding box center [131, 171] width 204 height 252
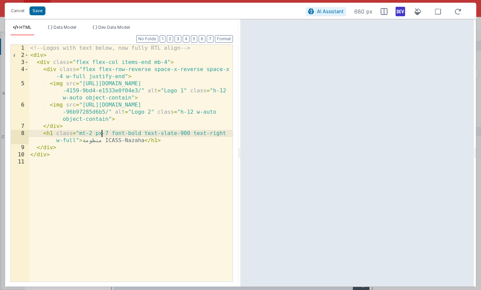
click at [148, 124] on div "<!-- Logos with text below, now fully RTL align --> < div > < div class = "flex…" at bounding box center [131, 171] width 204 height 252
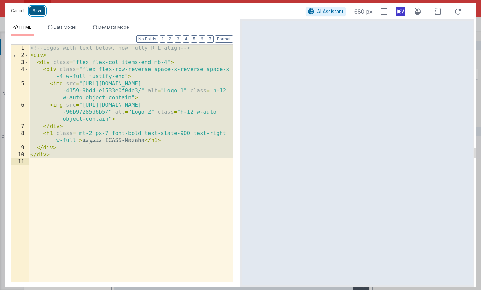
click at [38, 12] on button "Save" at bounding box center [37, 10] width 16 height 9
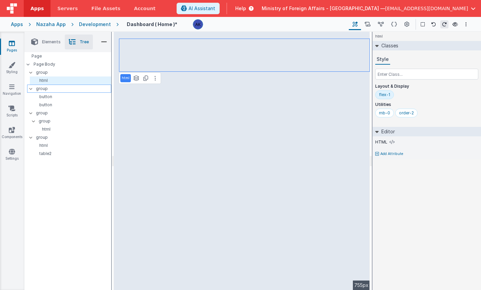
click at [40, 87] on p "group" at bounding box center [73, 88] width 75 height 7
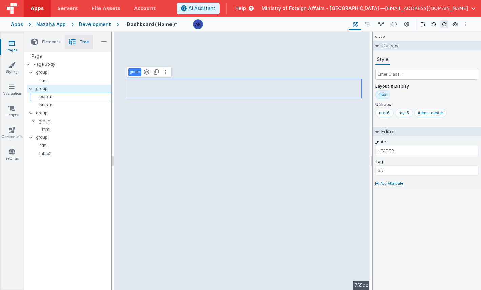
click at [70, 97] on p "button" at bounding box center [72, 96] width 78 height 5
select select "newSale"
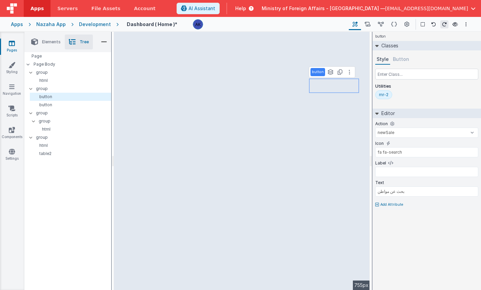
click at [383, 96] on div "mr-2" at bounding box center [383, 94] width 9 height 5
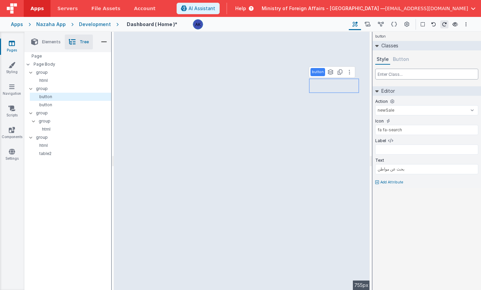
click at [390, 77] on input "text" at bounding box center [426, 74] width 103 height 11
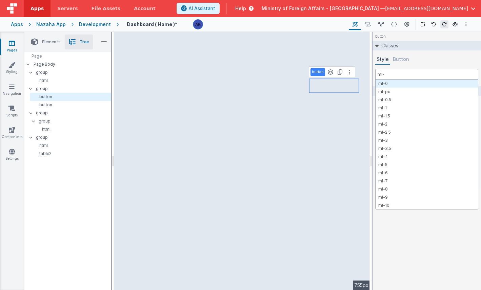
type input "ml-2"
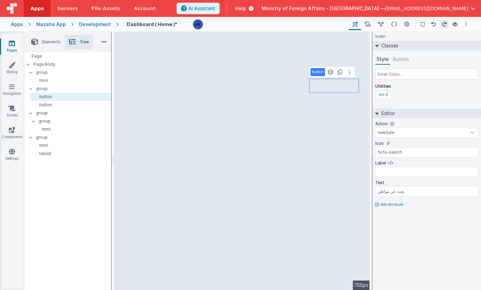
click at [303, 46] on div "button See layers + L Duplicate + D --> 755px" at bounding box center [242, 161] width 256 height 259
click at [73, 79] on p "html" at bounding box center [72, 80] width 78 height 5
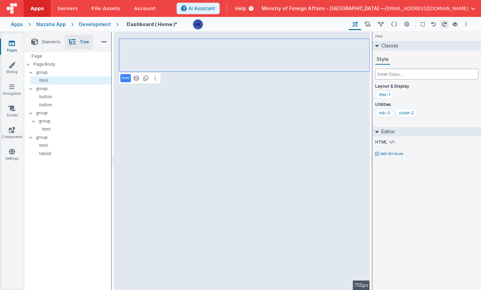
click at [410, 76] on input "text" at bounding box center [426, 74] width 103 height 11
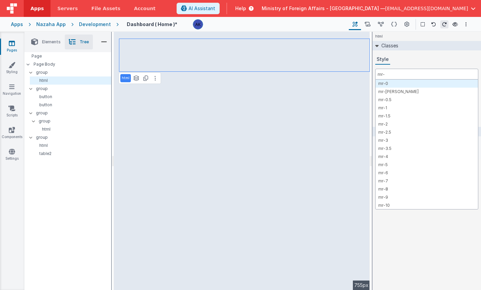
type input "mr-6"
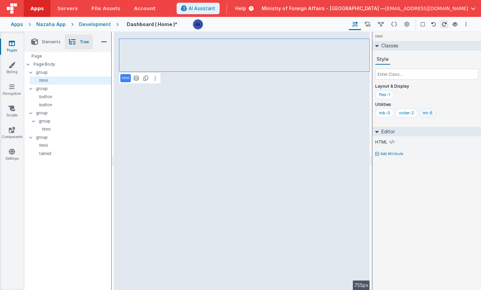
click at [426, 114] on div "mr-6" at bounding box center [428, 113] width 10 height 5
click at [398, 76] on input "text" at bounding box center [426, 74] width 103 height 11
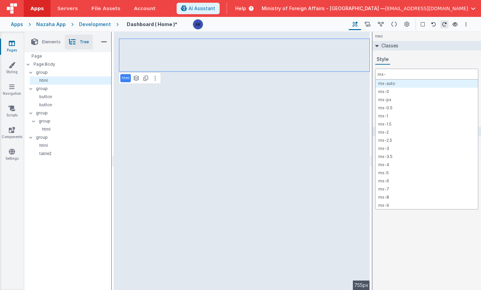
type input "mx-4"
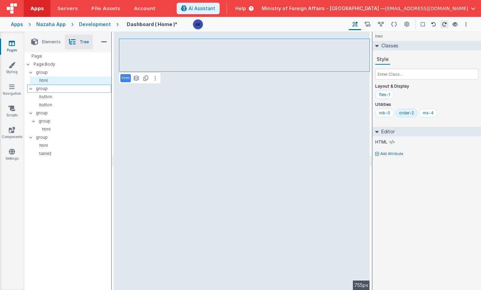
click at [52, 87] on p "group" at bounding box center [73, 88] width 75 height 7
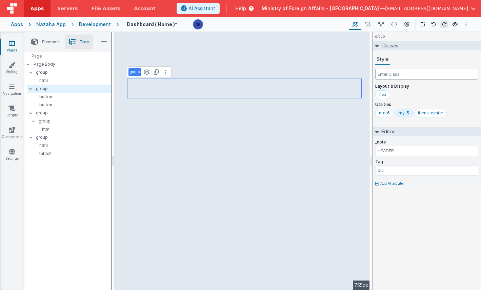
click at [402, 77] on input "text" at bounding box center [426, 74] width 103 height 11
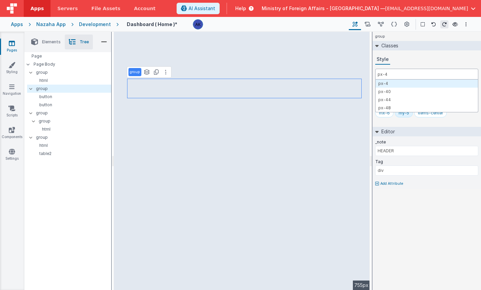
type input "px-4"
click at [182, 52] on div "group See layers + L Duplicate + D --> 755px" at bounding box center [242, 161] width 256 height 259
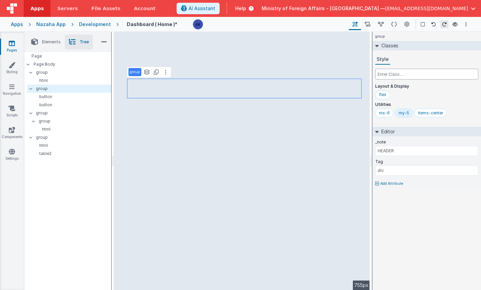
click at [426, 75] on input "text" at bounding box center [426, 74] width 103 height 11
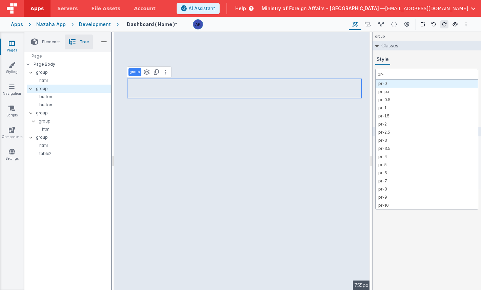
type input "pr-4"
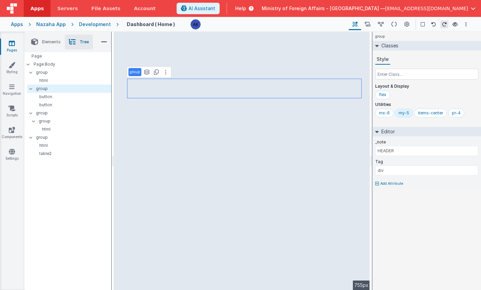
click at [254, 114] on div "group See layers + L Duplicate + D --> 755px" at bounding box center [242, 161] width 256 height 259
click at [51, 113] on p "group" at bounding box center [73, 112] width 75 height 7
type input "METRICS"
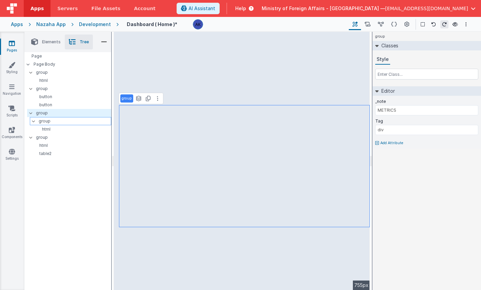
click at [53, 121] on p "group" at bounding box center [75, 121] width 72 height 7
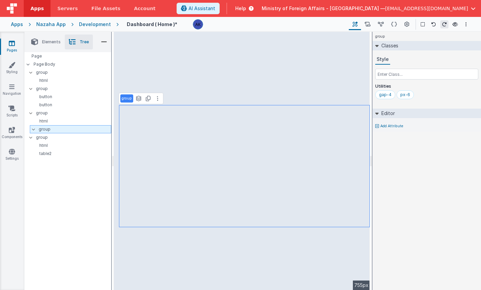
click at [54, 129] on p "group" at bounding box center [75, 129] width 72 height 7
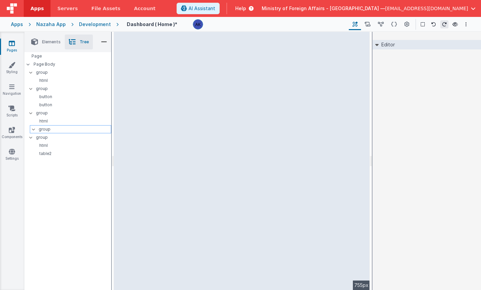
click at [50, 128] on p "group" at bounding box center [75, 129] width 72 height 7
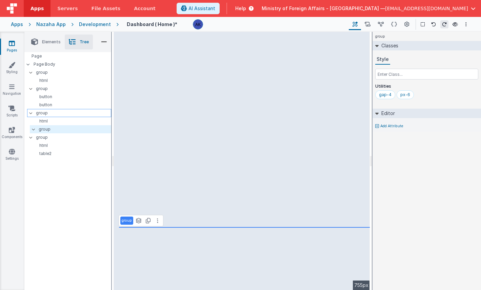
click at [46, 115] on p "group" at bounding box center [73, 112] width 75 height 7
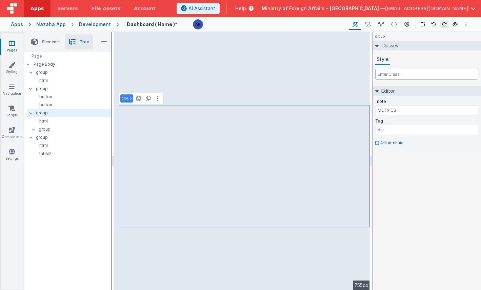
click at [410, 70] on input "text" at bounding box center [426, 74] width 103 height 11
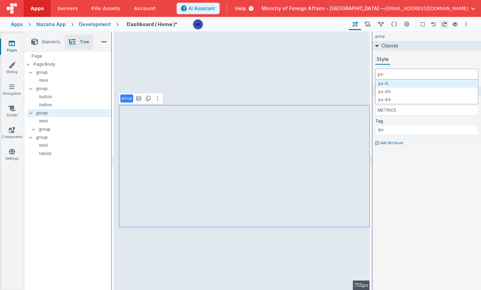
type input "px-6"
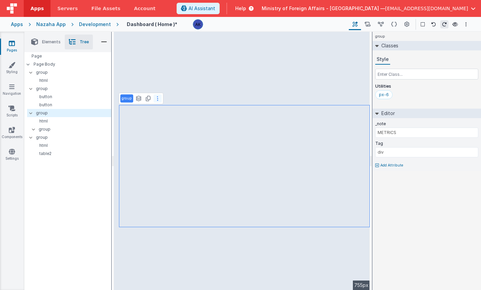
click at [158, 99] on button at bounding box center [158, 99] width 8 height 8
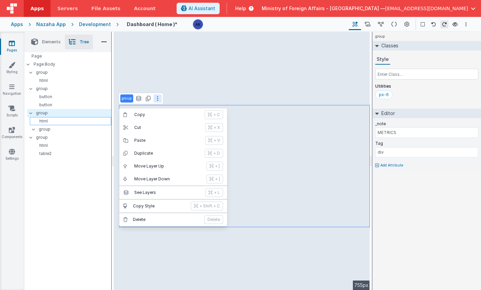
click at [74, 119] on p "html" at bounding box center [72, 121] width 78 height 5
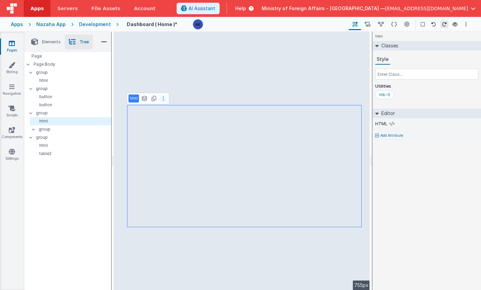
click at [163, 96] on icon at bounding box center [163, 98] width 1 height 5
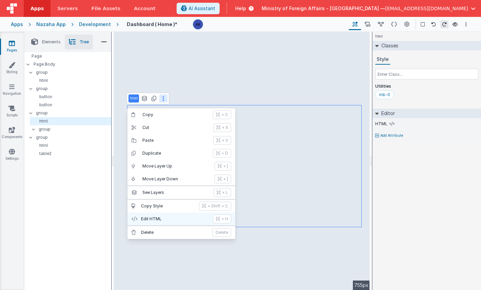
click at [169, 217] on p "Edit HTML" at bounding box center [175, 219] width 68 height 5
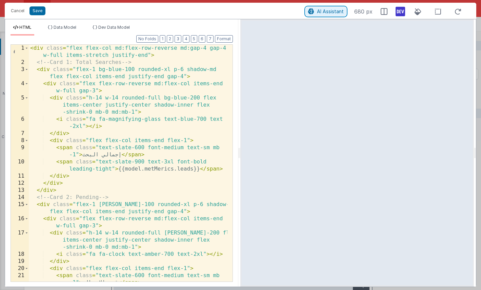
click at [341, 10] on span "AI Assistant" at bounding box center [330, 11] width 27 height 6
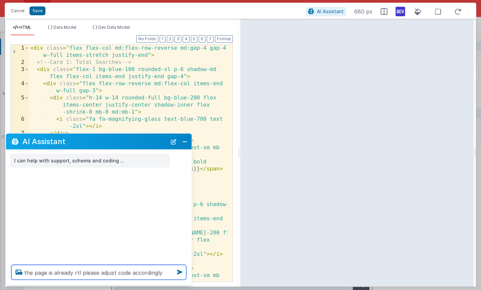
type textarea "the page is already rtl please adjust code accordingly"
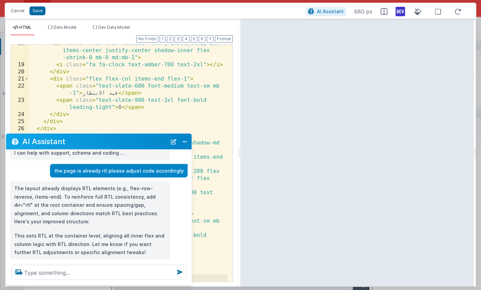
scroll to position [21, 0]
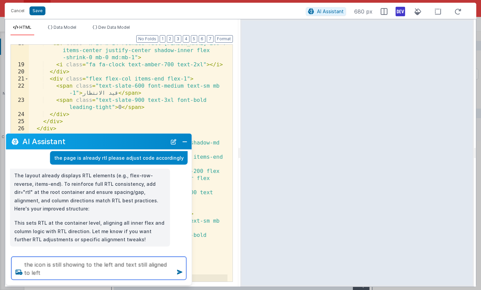
type textarea "the icon is still showing to the left and text still aligned to left"
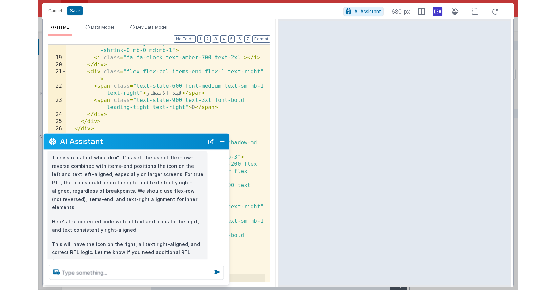
scroll to position [151, 0]
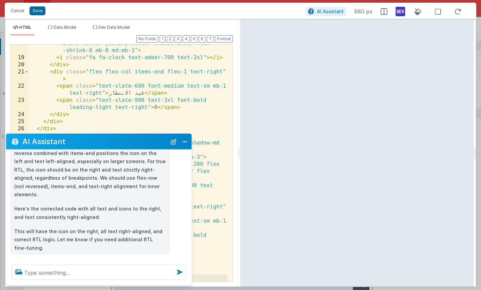
drag, startPoint x: 475, startPoint y: 113, endPoint x: 605, endPoint y: 115, distance: 130.5
click at [481, 115] on html "Cancel Save AI Assistant 680 px HTML Data Model Dev Data Model Format 7 6 5 4 3…" at bounding box center [240, 145] width 481 height 290
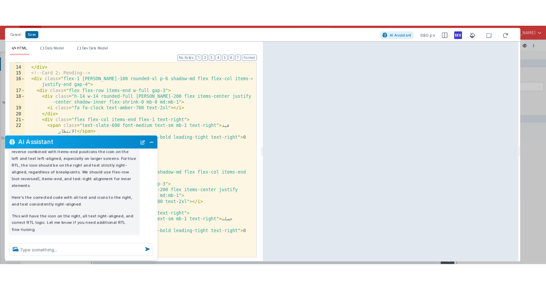
scroll to position [126, 0]
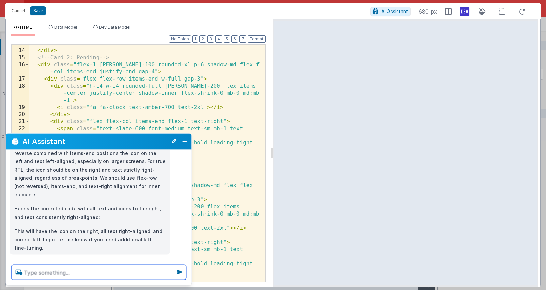
click at [126, 273] on textarea at bounding box center [99, 272] width 175 height 15
type textarea "make the text justified right"
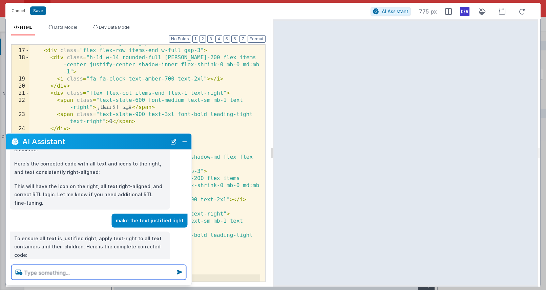
scroll to position [251, 0]
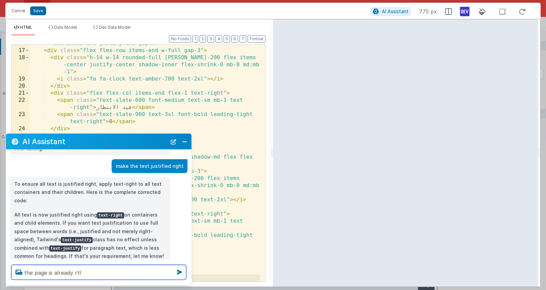
type textarea "the page is already rtl"
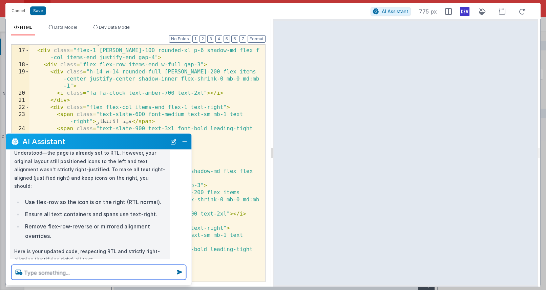
scroll to position [416, 0]
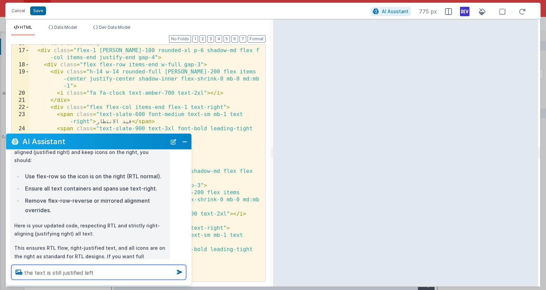
type textarea "the text is still justified left"
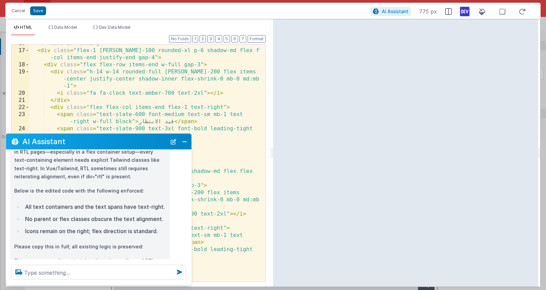
scroll to position [585, 0]
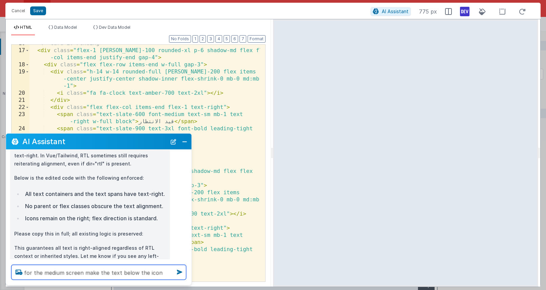
type textarea "for the medium screen make the text below the icon"
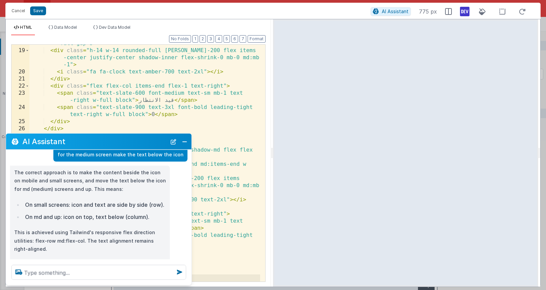
scroll to position [726, 0]
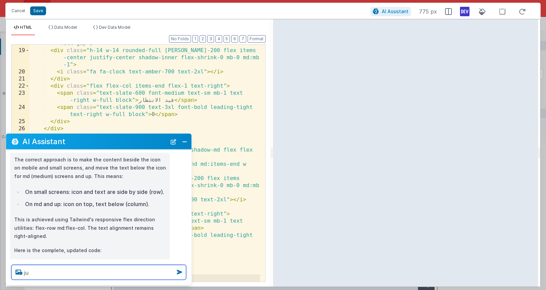
type textarea "j"
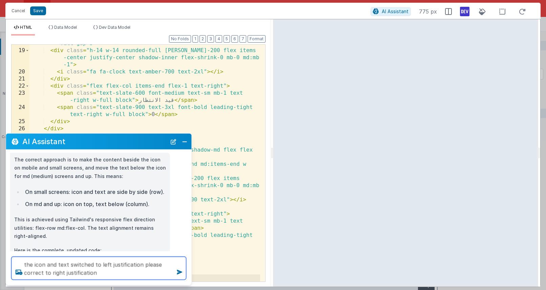
type textarea "the icon and text switched to left justification please correct to right justif…"
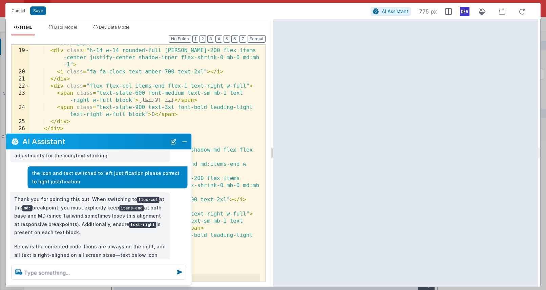
scroll to position [857, 0]
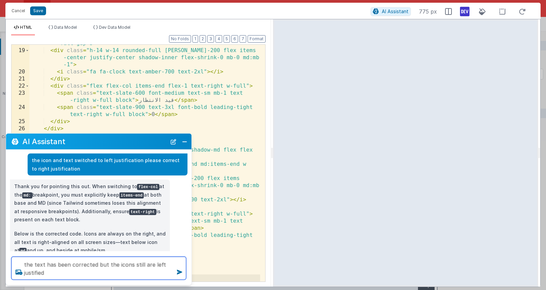
type textarea "the text has been corrected but the icons still are left justified"
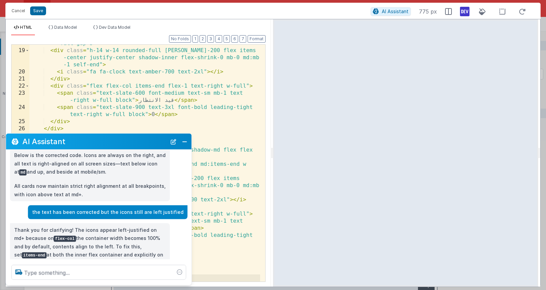
scroll to position [949, 0]
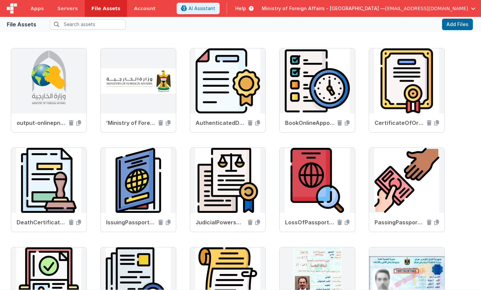
scroll to position [542, 0]
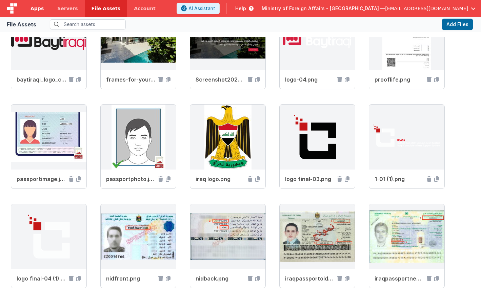
click at [40, 6] on span "Apps" at bounding box center [37, 8] width 13 height 7
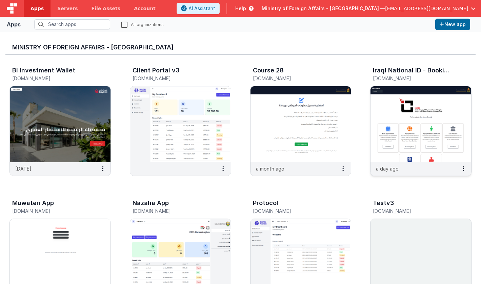
click at [418, 108] on img at bounding box center [420, 124] width 101 height 76
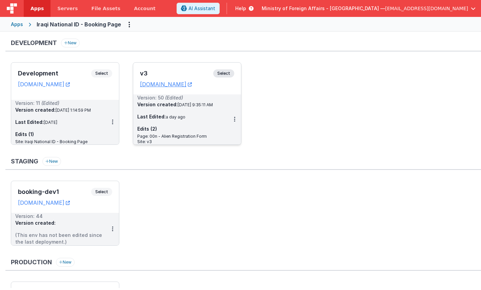
click at [224, 72] on span "Select" at bounding box center [223, 73] width 21 height 8
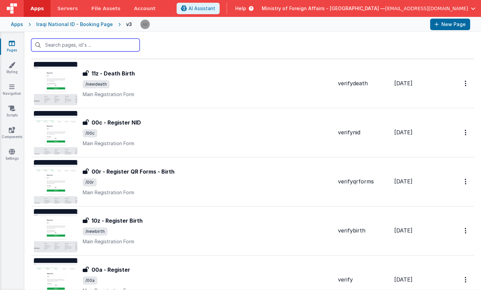
scroll to position [461, 0]
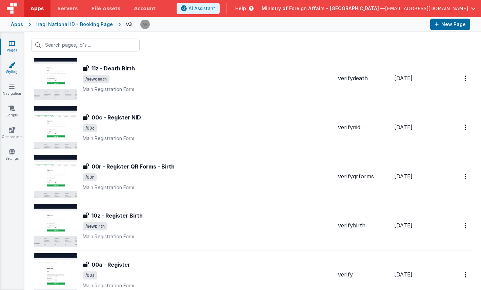
click at [15, 69] on link "Styling" at bounding box center [12, 69] width 24 height 14
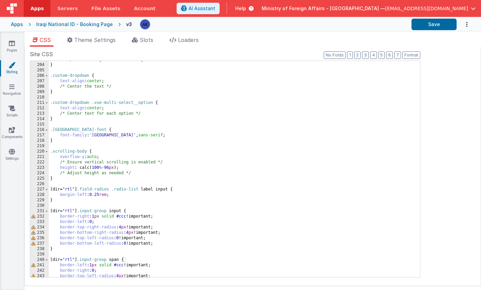
scroll to position [1123, 0]
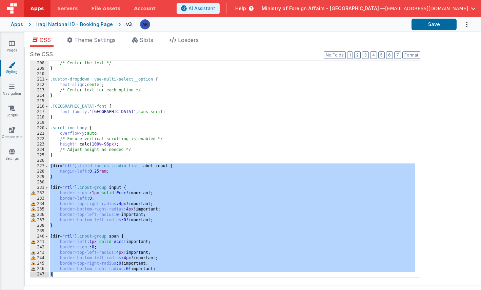
drag, startPoint x: 51, startPoint y: 166, endPoint x: 152, endPoint y: 274, distance: 147.5
click at [152, 274] on div "/* Center the text */ } .custom-dropdown .vue-multi-select__option { text-align…" at bounding box center [232, 174] width 366 height 227
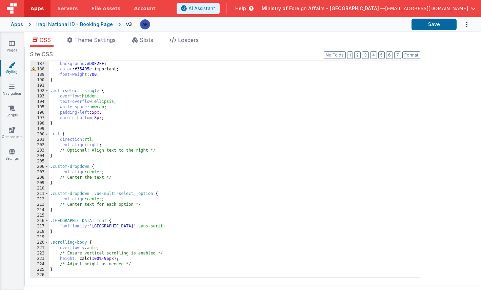
scroll to position [1008, 0]
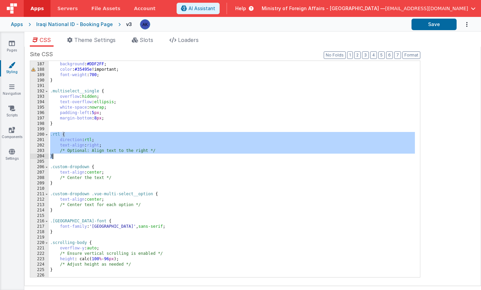
drag, startPoint x: 50, startPoint y: 135, endPoint x: 67, endPoint y: 156, distance: 26.5
click at [67, 156] on div ".multiselect__option--selected { background : #DDF2FF ; color : #35495e !import…" at bounding box center [232, 169] width 366 height 227
click at [14, 48] on link "Pages" at bounding box center [12, 47] width 24 height 14
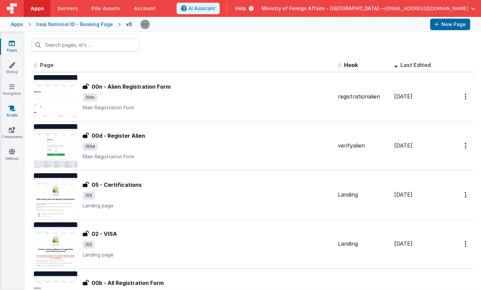
click at [14, 107] on icon at bounding box center [11, 108] width 7 height 7
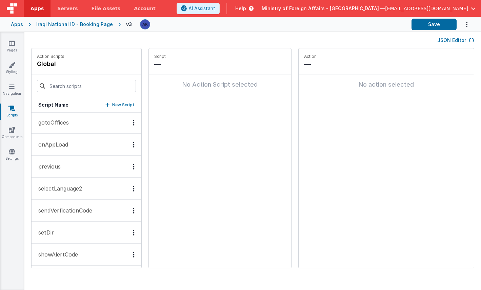
scroll to position [176, 0]
click at [67, 166] on button "setDir" at bounding box center [87, 168] width 110 height 22
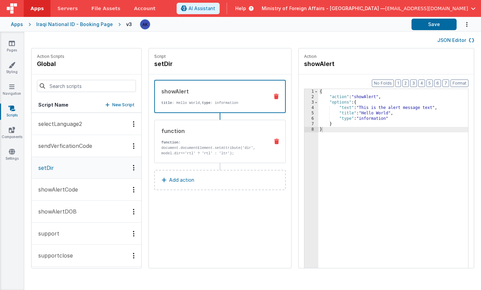
click at [181, 146] on p "document.documentElement.setAttribute('dir', model.dir=='rtl' ? 'rtl' : 'ltr');" at bounding box center [212, 150] width 102 height 11
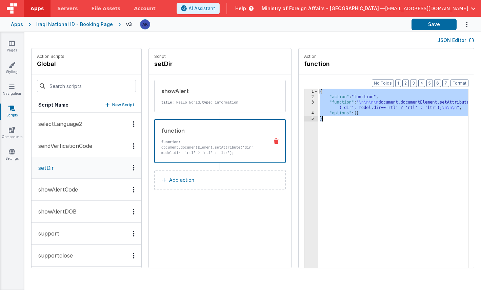
drag, startPoint x: 302, startPoint y: 92, endPoint x: 312, endPoint y: 123, distance: 32.8
click at [318, 123] on div "{ "action" : "function" , "function" : " \n\n\n\n document.documentElement.setA…" at bounding box center [401, 194] width 167 height 211
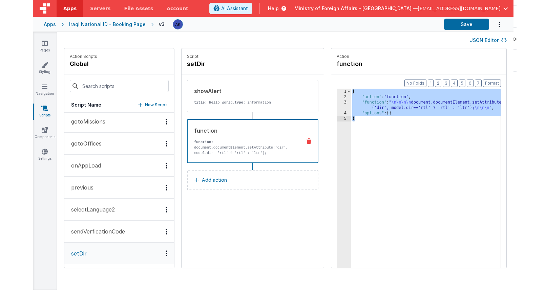
scroll to position [98, 0]
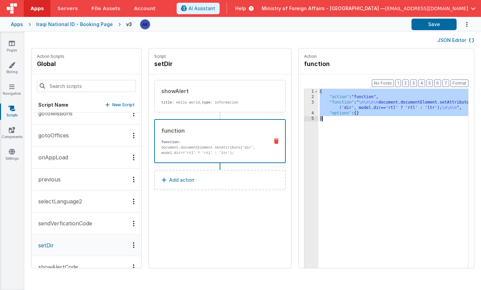
click at [79, 204] on p "selectLanguage2" at bounding box center [58, 202] width 48 height 8
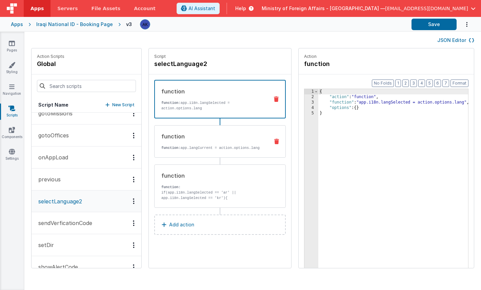
click at [156, 141] on div "function function: app.langCurrent = action.options.lang" at bounding box center [209, 142] width 109 height 18
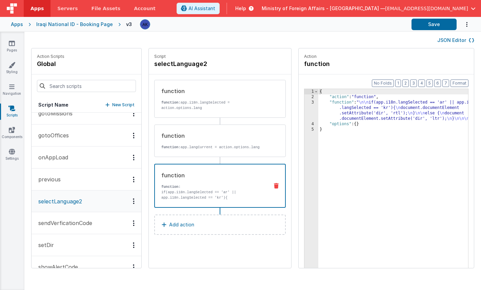
click at [163, 178] on div "function" at bounding box center [212, 176] width 102 height 8
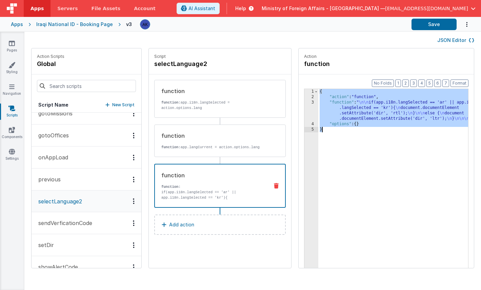
drag, startPoint x: 302, startPoint y: 92, endPoint x: 314, endPoint y: 132, distance: 42.0
click at [318, 132] on div "{ "action" : "function" , "function" : " \n\n if(app.i18n.langSelected == 'ar' …" at bounding box center [401, 194] width 167 height 211
click at [93, 248] on button "setDir" at bounding box center [87, 246] width 110 height 22
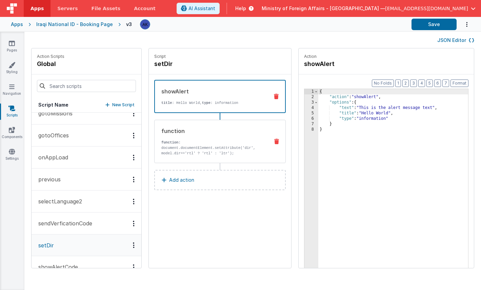
click at [185, 140] on p "function:" at bounding box center [212, 142] width 102 height 5
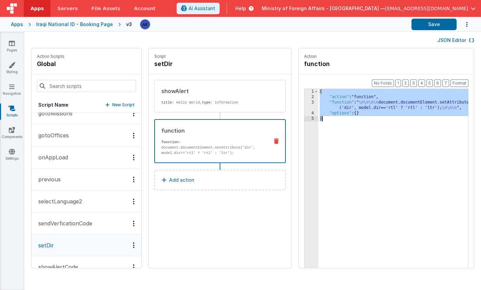
drag, startPoint x: 302, startPoint y: 92, endPoint x: 332, endPoint y: 137, distance: 53.6
click at [332, 137] on div "{ "action" : "function" , "function" : " \n\n\n\n document.documentElement.setA…" at bounding box center [401, 194] width 167 height 211
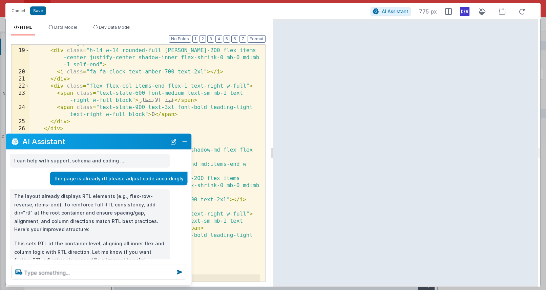
scroll to position [979, 0]
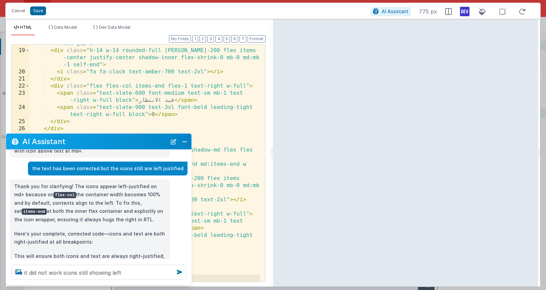
type textarea "it did not work icons still showing left"
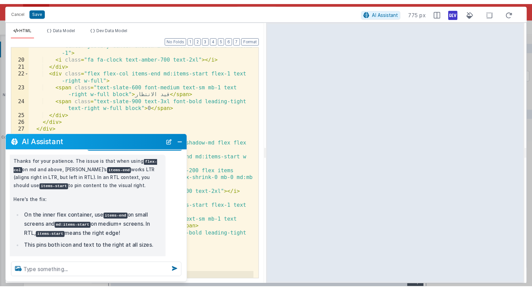
scroll to position [1139, 0]
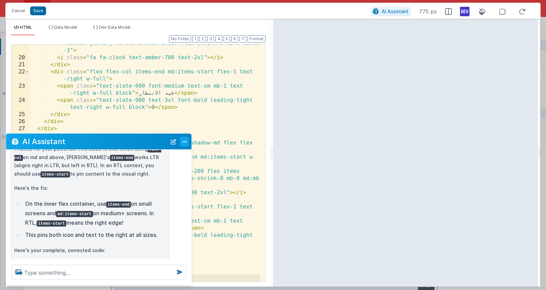
click at [186, 144] on button "Close" at bounding box center [184, 141] width 9 height 9
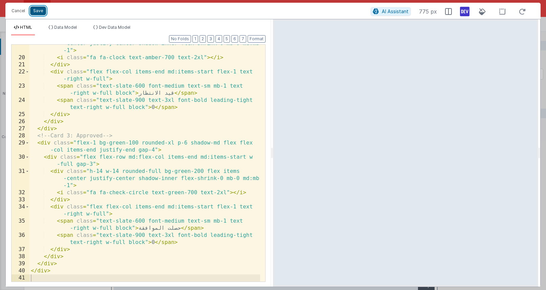
click at [40, 14] on button "Save" at bounding box center [38, 10] width 16 height 9
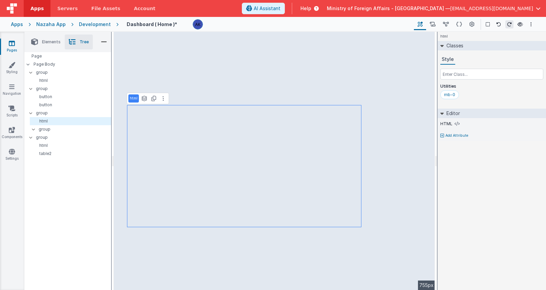
click at [254, 86] on div "html See layers + L Duplicate + D --> 755px" at bounding box center [274, 161] width 321 height 259
click at [69, 111] on p "group" at bounding box center [73, 112] width 75 height 7
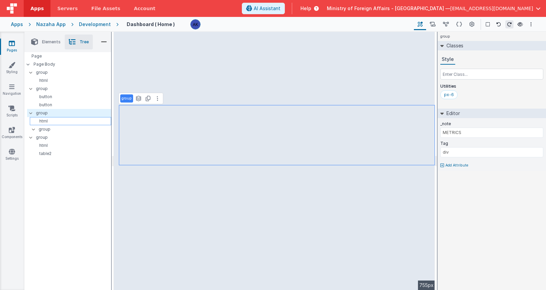
click at [79, 119] on p "html" at bounding box center [72, 121] width 78 height 5
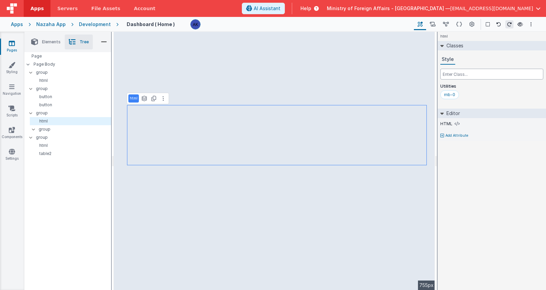
click at [453, 78] on input "text" at bounding box center [492, 74] width 103 height 11
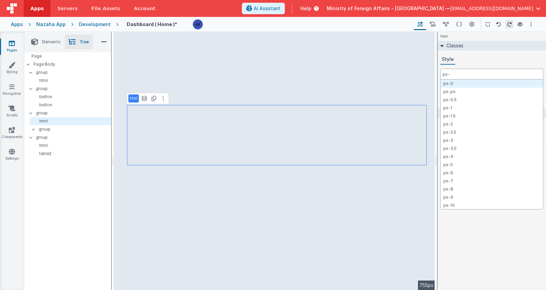
type input "px-2"
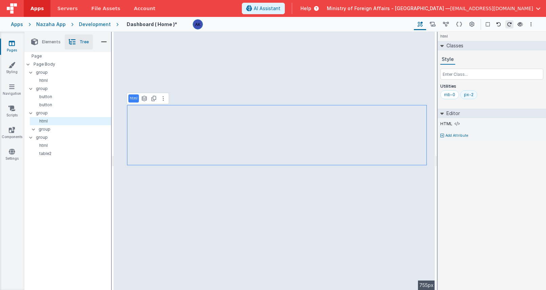
click at [465, 95] on div "px-2" at bounding box center [468, 94] width 9 height 5
click at [499, 71] on input "text" at bounding box center [492, 74] width 103 height 11
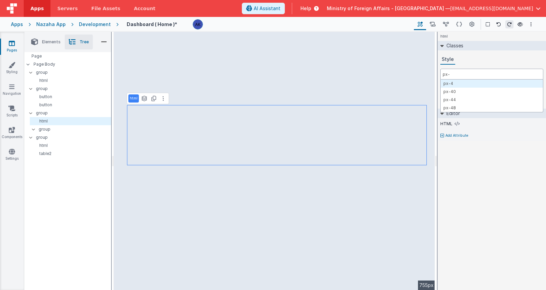
type input "px-4"
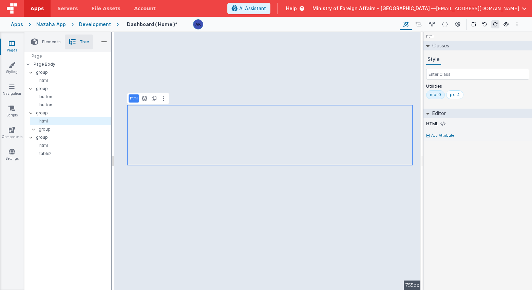
click at [369, 48] on div "html See layers + L Duplicate + D --> 755px" at bounding box center [267, 161] width 306 height 259
click at [65, 80] on p "html" at bounding box center [72, 80] width 78 height 5
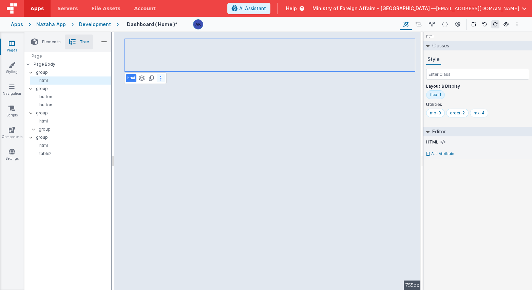
click at [160, 78] on icon at bounding box center [160, 78] width 1 height 5
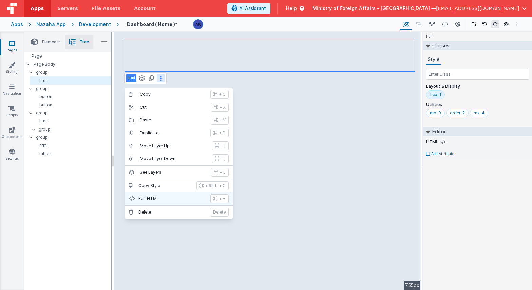
click at [164, 196] on p "Edit HTML" at bounding box center [172, 198] width 68 height 5
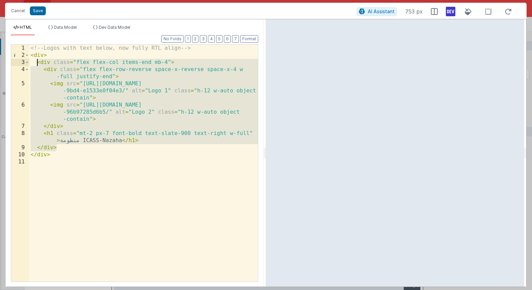
drag, startPoint x: 57, startPoint y: 149, endPoint x: 38, endPoint y: 61, distance: 90.5
click at [38, 61] on div "<!-- Logos with text below, now fully RTL align --> < div > < div class = "flex…" at bounding box center [143, 171] width 228 height 252
click at [15, 9] on button "Cancel" at bounding box center [18, 10] width 20 height 9
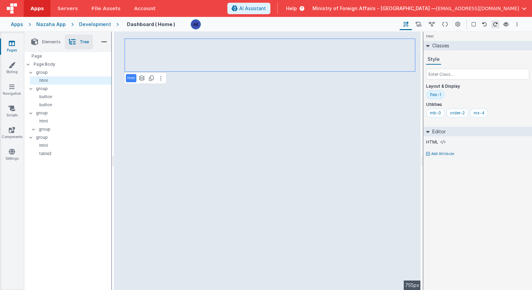
click at [13, 42] on icon at bounding box center [12, 43] width 6 height 7
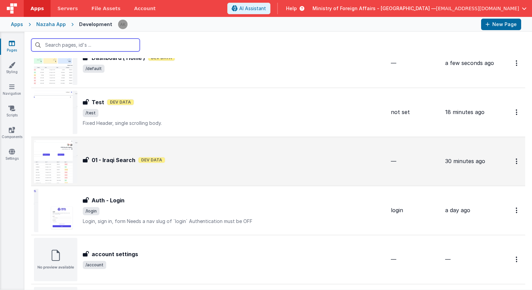
scroll to position [35, 0]
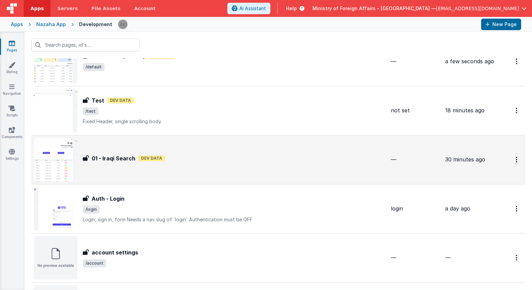
click at [60, 151] on img at bounding box center [55, 159] width 43 height 43
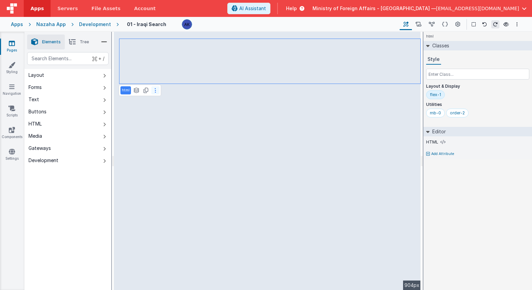
click at [158, 89] on button at bounding box center [155, 90] width 8 height 8
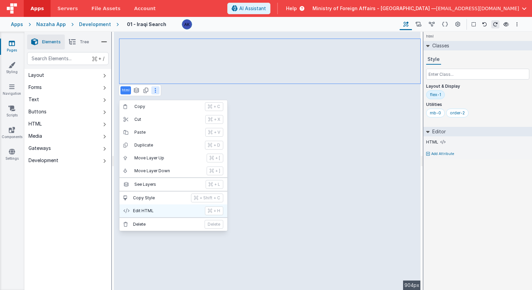
click at [143, 208] on button "Edit HTML + H" at bounding box center [173, 211] width 108 height 13
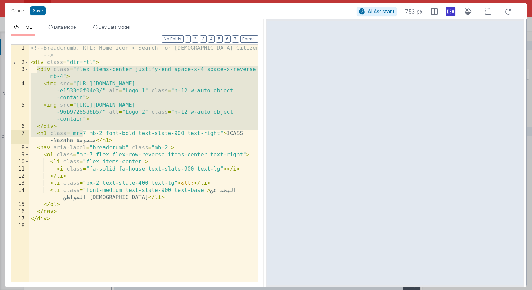
drag, startPoint x: 36, startPoint y: 69, endPoint x: 82, endPoint y: 133, distance: 79.4
click at [82, 133] on div "<!-- Breadcrumb, RTL: Home icon < Search for [DEMOGRAPHIC_DATA] Citizen (Arabic…" at bounding box center [143, 174] width 228 height 259
click at [87, 124] on div "<!-- Breadcrumb, RTL: Home icon < Search for [DEMOGRAPHIC_DATA] Citizen (Arabic…" at bounding box center [143, 174] width 228 height 259
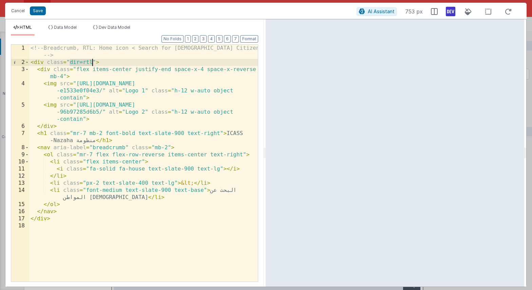
drag, startPoint x: 69, startPoint y: 63, endPoint x: 92, endPoint y: 62, distance: 23.1
click at [92, 62] on div "<!-- Breadcrumb, RTL: Home icon < Search for [DEMOGRAPHIC_DATA] Citizen (Arabic…" at bounding box center [143, 174] width 228 height 259
click at [369, 13] on span "AI Assistant" at bounding box center [380, 11] width 27 height 6
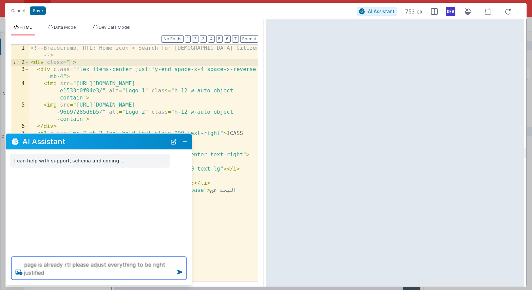
type textarea "page is already rtl please adjust everything to be right justified"
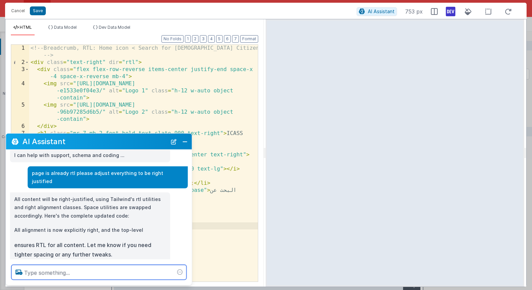
scroll to position [18, 0]
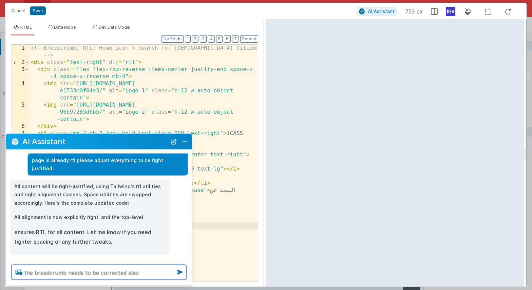
type textarea "the breadcrumb needs to be corrected also"
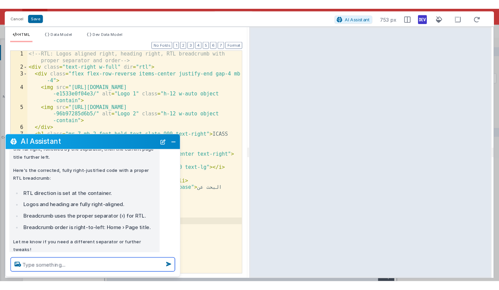
scroll to position [178, 0]
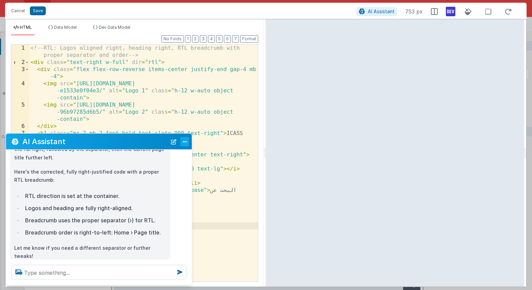
click at [186, 141] on button "Close" at bounding box center [184, 141] width 9 height 9
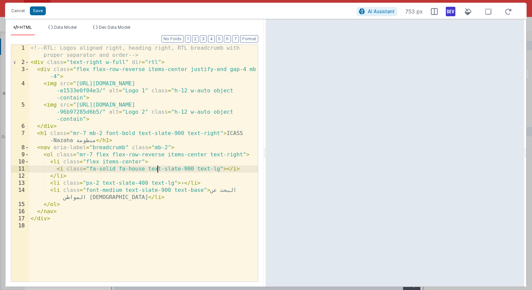
click at [157, 169] on div "<!-- RTL: Logos aligned right, heading right, RTL breadcrumb with proper separa…" at bounding box center [143, 174] width 228 height 259
click at [232, 156] on div "<!-- RTL: Logos aligned right, heading right, RTL breadcrumb with proper separa…" at bounding box center [143, 174] width 228 height 259
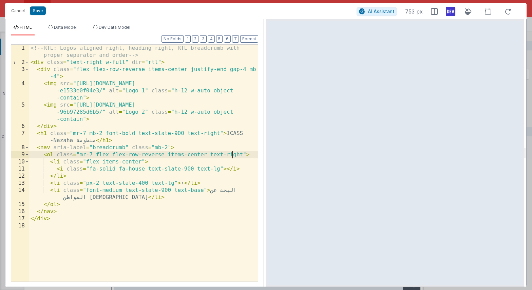
click at [232, 156] on div "<!-- RTL: Logos aligned right, heading right, RTL breadcrumb with proper separa…" at bounding box center [143, 174] width 228 height 259
click at [41, 10] on button "Save" at bounding box center [38, 10] width 16 height 9
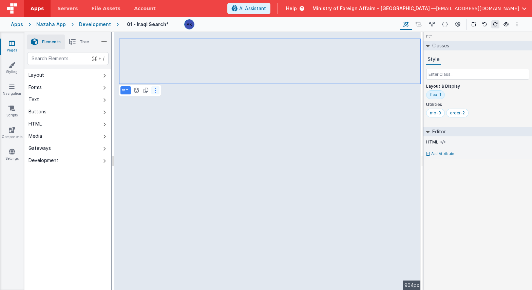
click at [156, 88] on button at bounding box center [155, 90] width 8 height 8
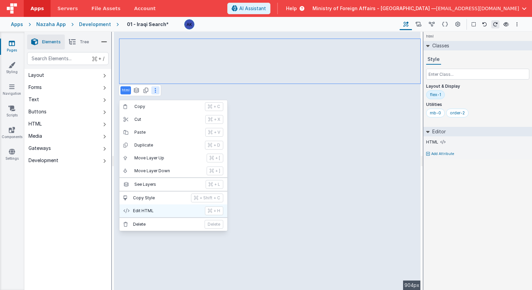
click at [155, 209] on p "Edit HTML" at bounding box center [167, 210] width 68 height 5
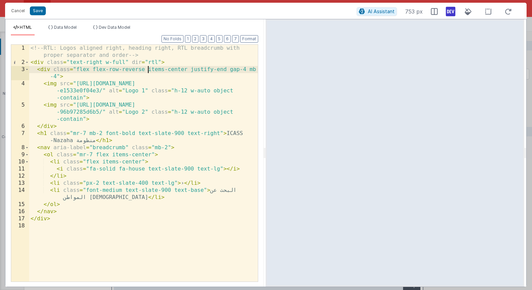
click at [146, 68] on div "<!-- RTL: Logos aligned right, heading right, RTL breadcrumb with proper separa…" at bounding box center [143, 174] width 228 height 259
click at [247, 70] on div "<!-- RTL: Logos aligned right, heading right, RTL breadcrumb with proper separa…" at bounding box center [143, 174] width 228 height 259
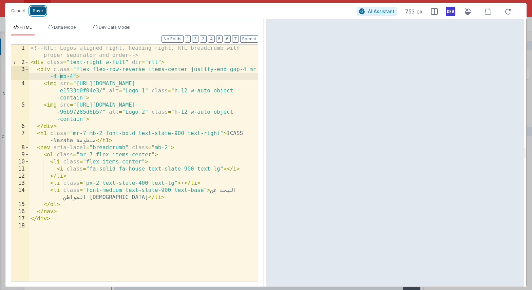
click at [42, 10] on button "Save" at bounding box center [38, 10] width 16 height 9
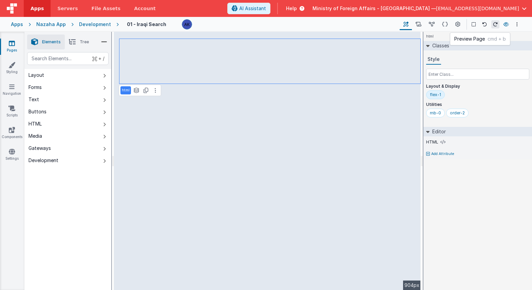
click at [504, 23] on icon at bounding box center [505, 24] width 5 height 5
click at [77, 42] on li "Tree" at bounding box center [79, 42] width 28 height 15
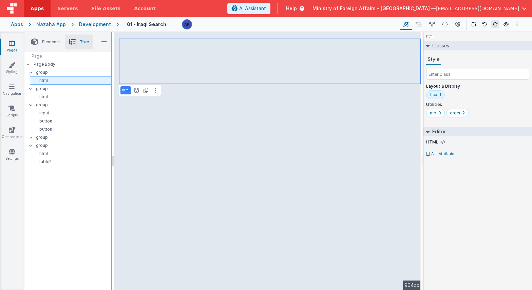
click at [58, 82] on p "html" at bounding box center [72, 80] width 78 height 5
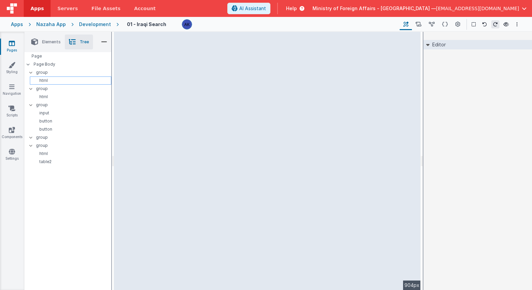
click at [58, 79] on p "html" at bounding box center [72, 80] width 78 height 5
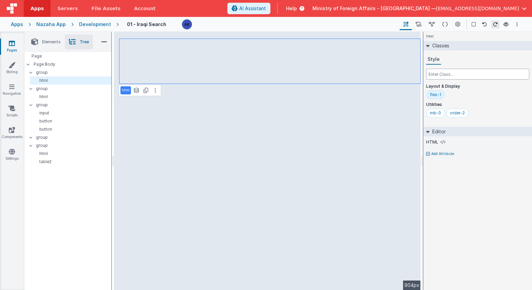
click at [450, 77] on input "text" at bounding box center [477, 74] width 103 height 11
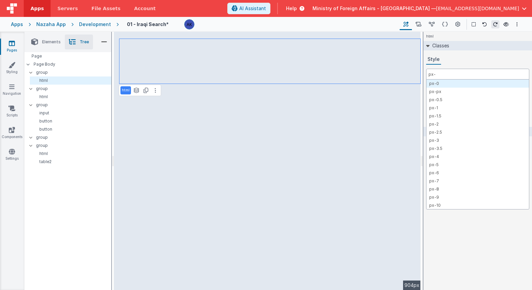
type input "px-4"
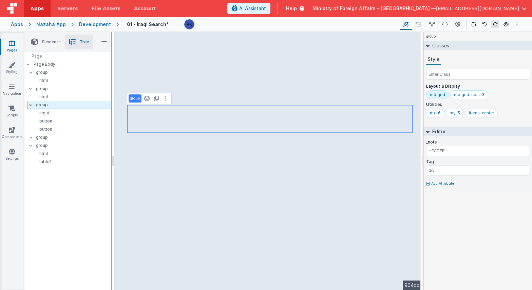
click at [69, 103] on p "group" at bounding box center [73, 104] width 75 height 7
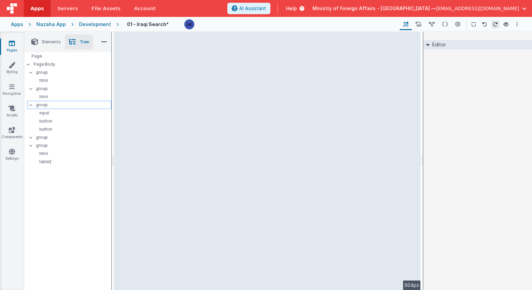
click at [67, 104] on p "group" at bounding box center [73, 104] width 75 height 7
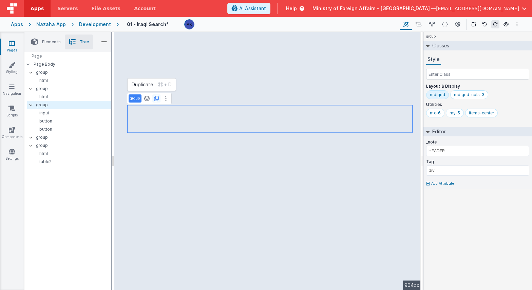
click at [156, 100] on icon at bounding box center [156, 98] width 5 height 5
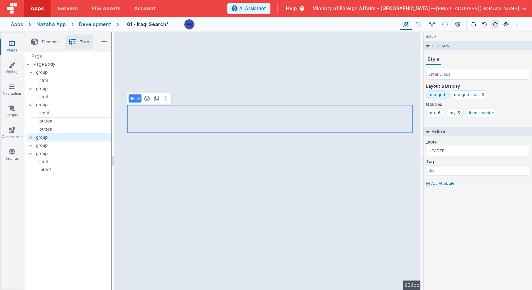
click at [53, 123] on p "button" at bounding box center [72, 121] width 78 height 5
select select "newSale"
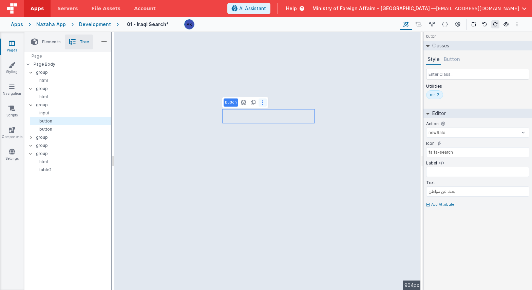
click at [263, 105] on button at bounding box center [262, 103] width 8 height 8
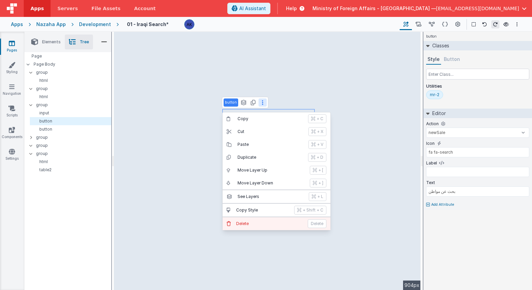
click at [260, 221] on p "Delete" at bounding box center [269, 223] width 67 height 5
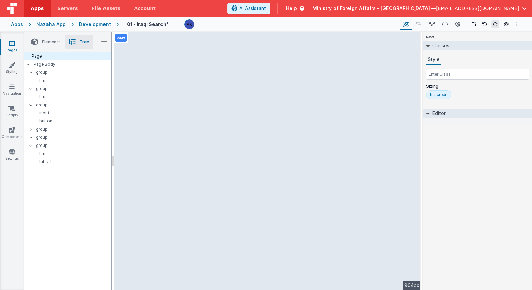
click at [61, 117] on div "button" at bounding box center [70, 121] width 81 height 8
select select "newSale"
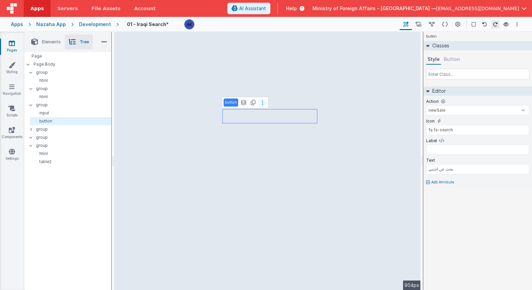
click at [258, 105] on button at bounding box center [262, 103] width 8 height 8
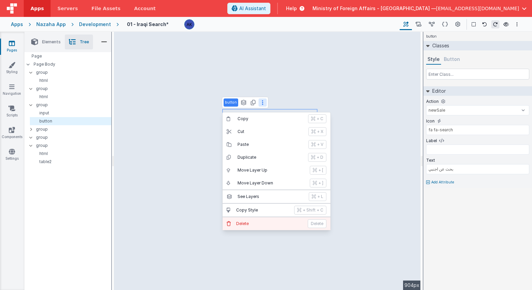
click at [265, 227] on button "[PERSON_NAME]" at bounding box center [276, 224] width 108 height 13
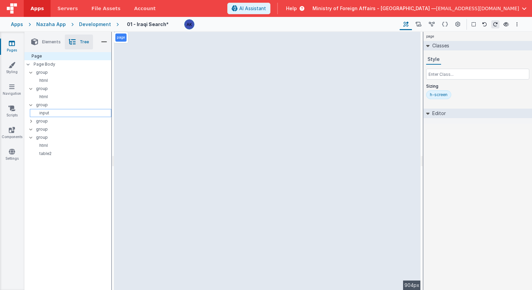
click at [57, 111] on p "input" at bounding box center [72, 113] width 78 height 5
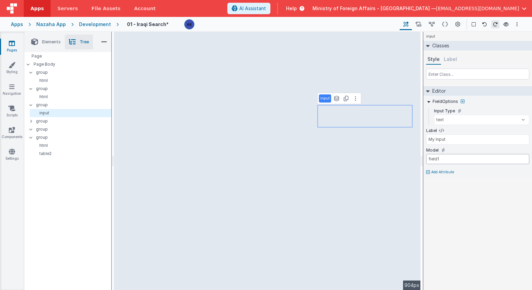
click at [455, 158] on input "field1" at bounding box center [477, 159] width 103 height 10
click at [454, 158] on input "field1" at bounding box center [477, 159] width 103 height 10
type input "firstName"
type input "الاسم الاول"
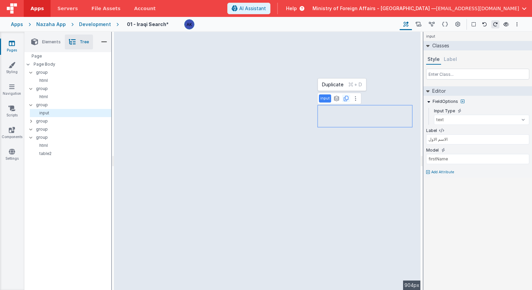
click at [346, 99] on icon at bounding box center [345, 98] width 5 height 5
click at [87, 107] on p "group" at bounding box center [73, 104] width 75 height 7
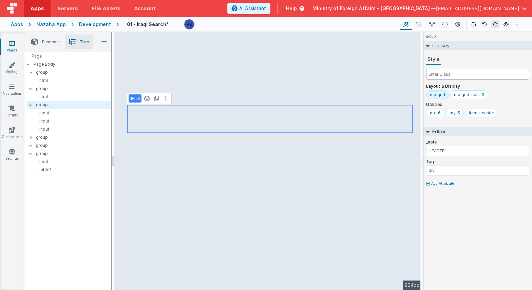
click at [447, 76] on input "text" at bounding box center [477, 74] width 103 height 11
type input "ل"
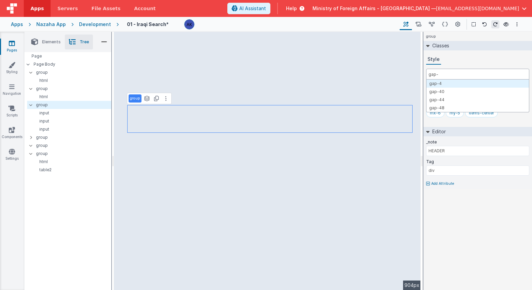
type input "gap-4"
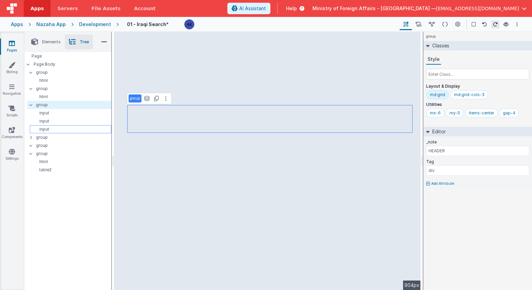
click at [70, 127] on p "input" at bounding box center [72, 129] width 78 height 5
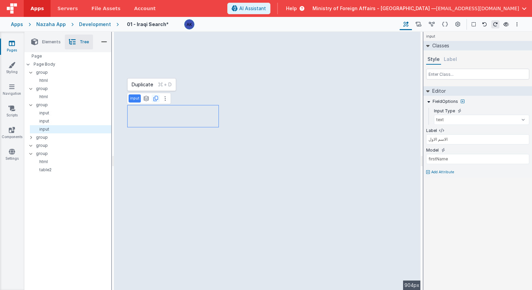
click at [156, 99] on icon at bounding box center [155, 98] width 5 height 5
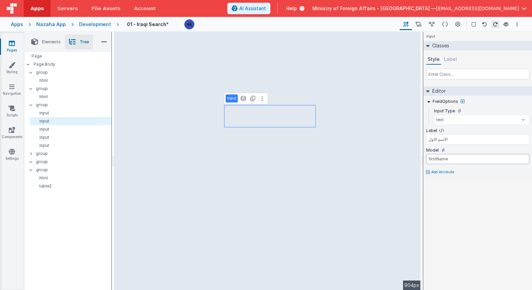
click at [460, 161] on input "firstName" at bounding box center [477, 159] width 103 height 10
type input "fatherName"
click at [431, 137] on input "الاسم الاول" at bounding box center [477, 140] width 103 height 10
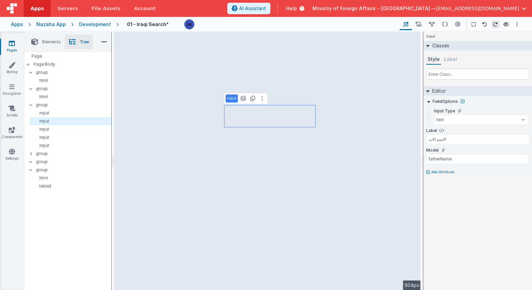
type input "الاسم الاول"
click at [443, 158] on input "firstName" at bounding box center [477, 159] width 103 height 10
type input "ل"
click at [434, 139] on input "الاسم الاول" at bounding box center [477, 140] width 103 height 10
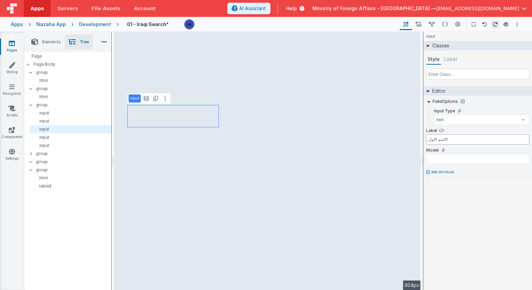
click at [434, 139] on input "الاسم الاول" at bounding box center [477, 140] width 103 height 10
click at [431, 141] on input "الاسم الاول" at bounding box center [477, 140] width 103 height 10
click at [431, 140] on input "الاسم الاول" at bounding box center [477, 140] width 103 height 10
type input "الاسم الجد"
click at [493, 157] on input "text" at bounding box center [477, 159] width 103 height 10
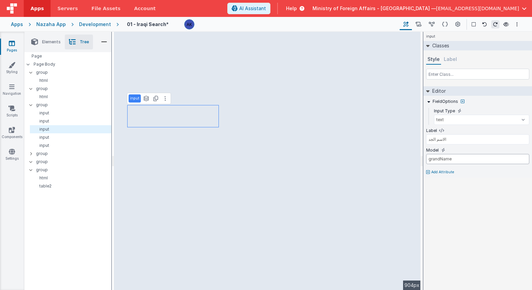
type input "grandName"
type input "الاسم الاول"
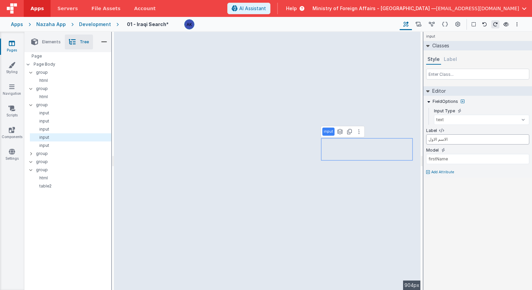
click at [431, 140] on input "الاسم الاول" at bounding box center [477, 140] width 103 height 10
click at [453, 140] on input "الاسم الاول" at bounding box center [477, 140] width 103 height 10
click at [428, 160] on input "firstName" at bounding box center [477, 159] width 103 height 10
click at [426, 139] on input "الاسم الاول" at bounding box center [477, 140] width 103 height 10
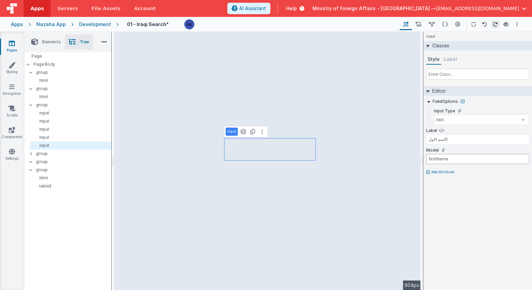
click at [430, 161] on input "firstName" at bounding box center [477, 159] width 103 height 10
click at [430, 160] on input "firstName" at bounding box center [477, 159] width 103 height 10
type input "motherFatherName"
click at [429, 140] on input "الاسم الاول" at bounding box center [477, 140] width 103 height 10
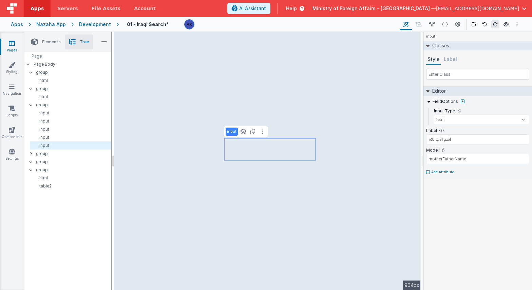
type input "الاسم الاول"
type input "motherFirstName"
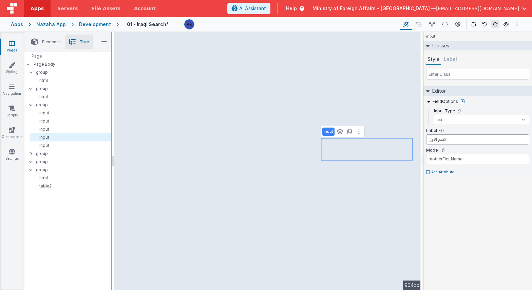
click at [434, 141] on input "الاسم الاول" at bounding box center [477, 140] width 103 height 10
click at [433, 141] on input "الاسم الاول" at bounding box center [477, 140] width 103 height 10
click at [433, 140] on input "الاسم الاول" at bounding box center [477, 140] width 103 height 10
click at [434, 140] on input "الاسم الاول" at bounding box center [477, 140] width 103 height 10
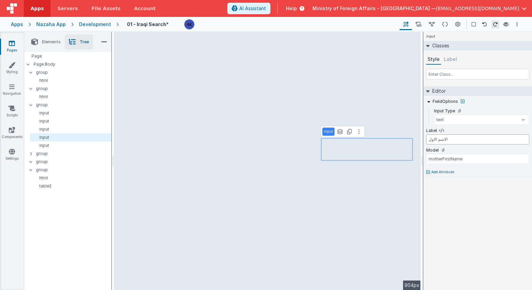
click at [434, 140] on input "الاسم الاول" at bounding box center [477, 140] width 103 height 10
type input "اسم الاول للام"
click at [54, 43] on span "Elements" at bounding box center [51, 41] width 19 height 5
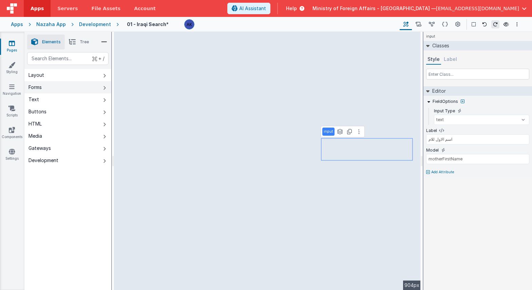
click at [52, 85] on button "Forms" at bounding box center [67, 87] width 87 height 12
type input "MM/DD/YYYY"
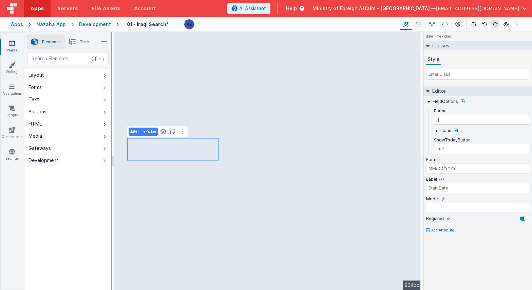
type input "]"
type input "DD/MM/YYYY"
drag, startPoint x: 477, startPoint y: 171, endPoint x: 424, endPoint y: 158, distance: 54.8
click at [424, 158] on div "FieldOptions Format DD/MM/YYYY Icons ShowTodayButton true Format MM/DD/YYYY Lab…" at bounding box center [477, 166] width 108 height 140
type input "DD/MM/YYYY"
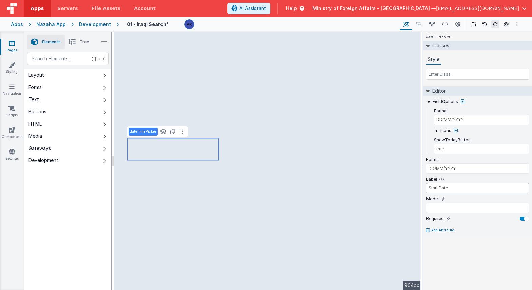
click at [477, 192] on input "Start Date" at bounding box center [477, 188] width 103 height 10
click at [477, 191] on input "Start Date" at bounding box center [477, 188] width 103 height 10
type input "تاريخ الولادة"
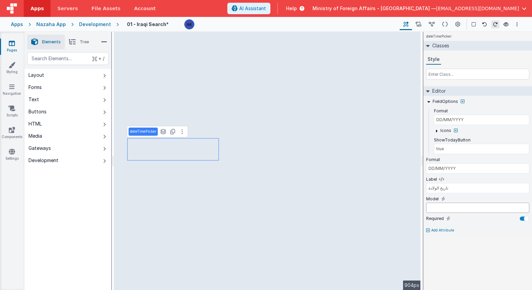
click at [443, 212] on input "text" at bounding box center [477, 208] width 103 height 10
type input "ي"
type input "o"
type input "dob"
click at [523, 220] on div at bounding box center [523, 219] width 9 height 4
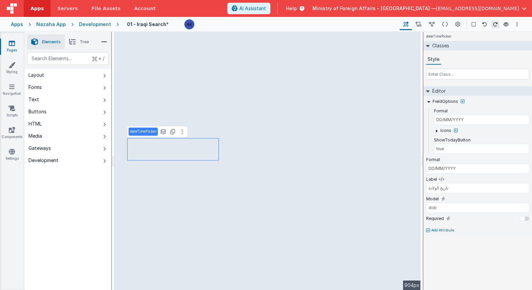
click at [72, 40] on icon at bounding box center [72, 41] width 7 height 9
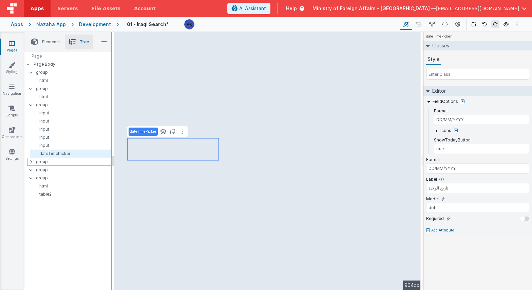
click at [32, 162] on icon at bounding box center [31, 161] width 2 height 5
click at [41, 169] on p "input" at bounding box center [72, 169] width 78 height 5
type input "field1"
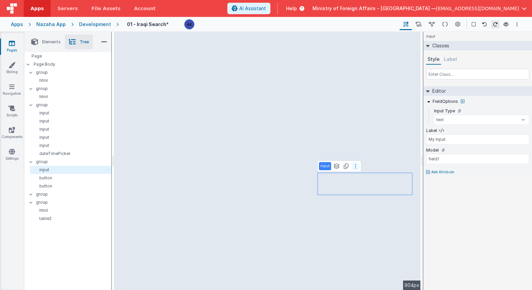
click at [351, 168] on button at bounding box center [355, 166] width 8 height 8
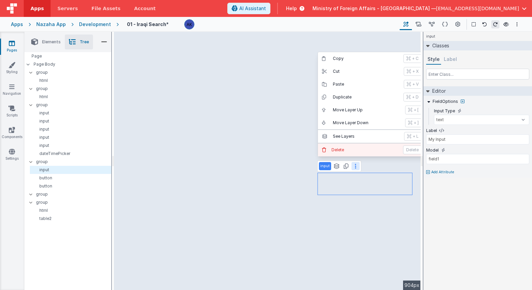
click at [354, 148] on p "Delete" at bounding box center [364, 149] width 67 height 5
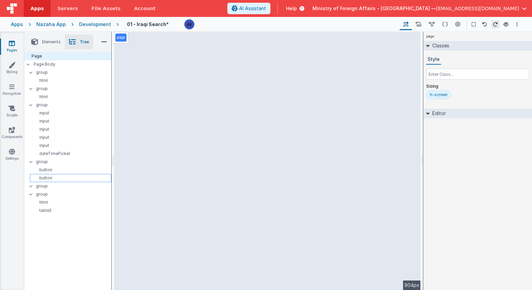
click at [76, 174] on div "button" at bounding box center [70, 178] width 81 height 8
select select "newSale"
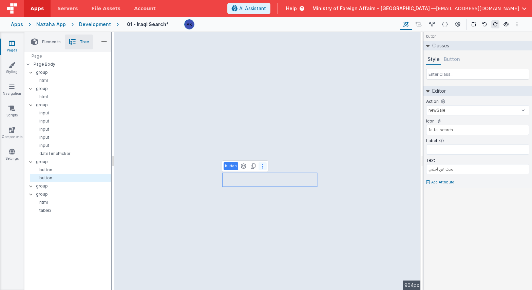
click at [259, 169] on button at bounding box center [262, 166] width 8 height 8
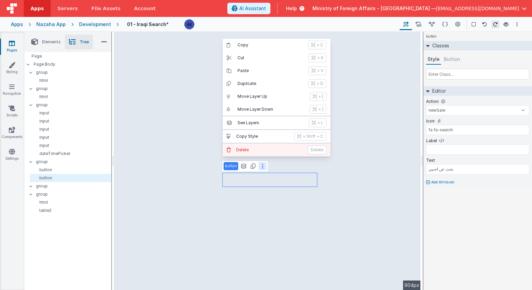
click at [260, 154] on button "[PERSON_NAME]" at bounding box center [276, 150] width 108 height 13
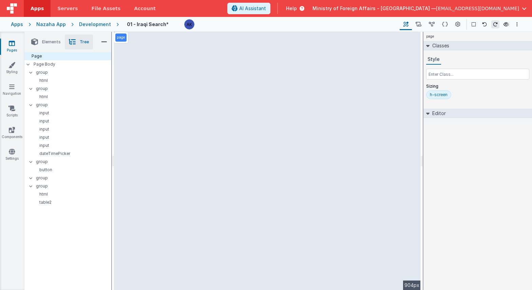
select select "newSale"
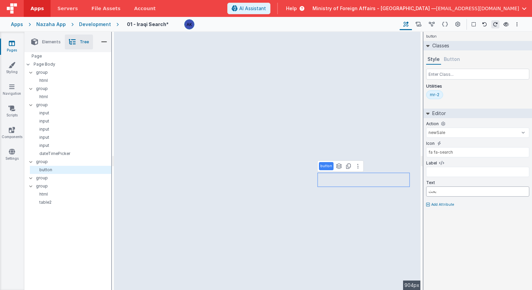
type input "بحث"
click at [458, 214] on div "button Classes Style Button Utilities mr-2 Editor Action createFolder createInv…" at bounding box center [477, 161] width 108 height 259
click at [443, 59] on button "Button" at bounding box center [451, 60] width 19 height 10
click at [443, 73] on input "text" at bounding box center [477, 74] width 103 height 11
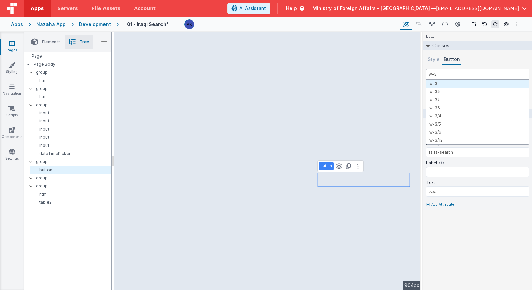
type input "w-32"
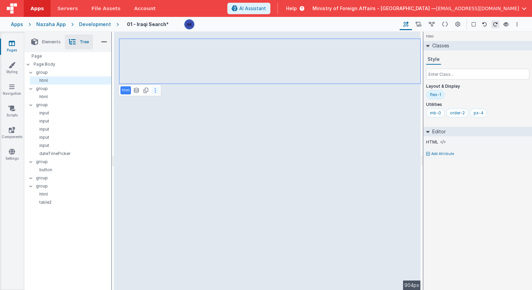
click at [155, 90] on icon at bounding box center [155, 90] width 1 height 5
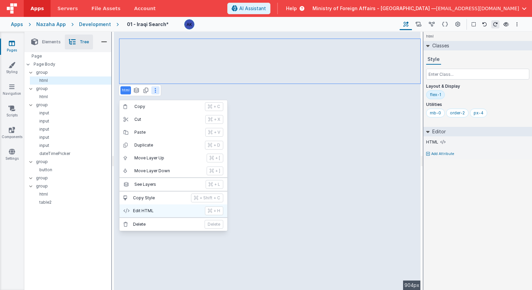
click at [159, 208] on p "Edit HTML" at bounding box center [167, 210] width 68 height 5
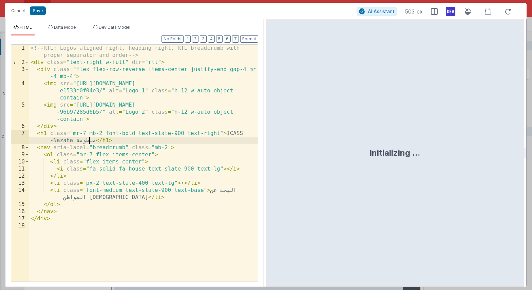
click at [89, 140] on div "<!-- RTL: Logos aligned right, heading right, RTL breadcrumb with proper separa…" at bounding box center [143, 174] width 228 height 259
click at [227, 133] on div "<!-- RTL: Logos aligned right, heading right, RTL breadcrumb with proper separa…" at bounding box center [143, 174] width 228 height 259
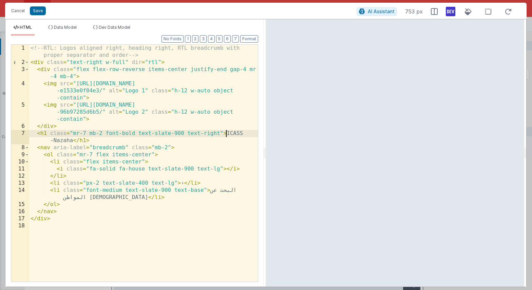
paste textarea
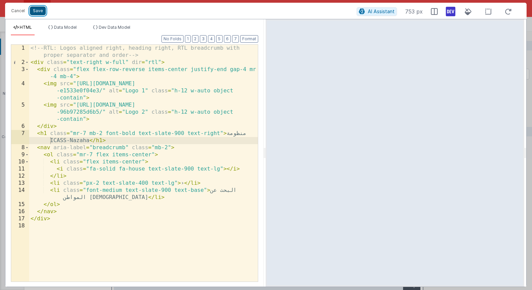
click at [40, 14] on button "Save" at bounding box center [38, 10] width 16 height 9
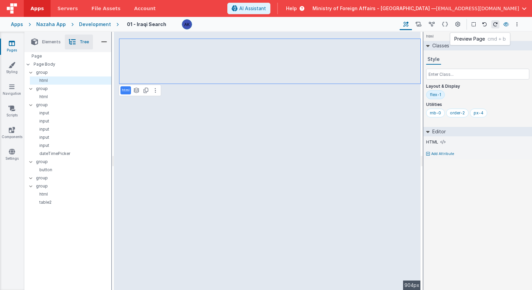
click at [505, 25] on icon at bounding box center [505, 24] width 5 height 5
click at [80, 106] on p "group" at bounding box center [73, 104] width 75 height 7
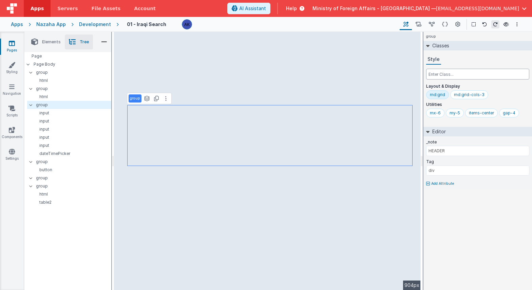
click at [476, 78] on input "text" at bounding box center [477, 74] width 103 height 11
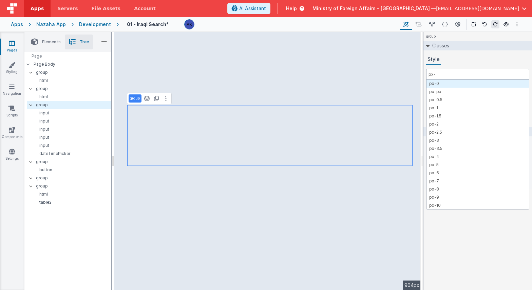
type input "px-4"
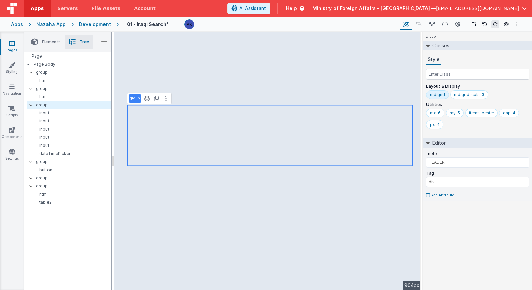
click at [44, 160] on p "group" at bounding box center [73, 161] width 75 height 7
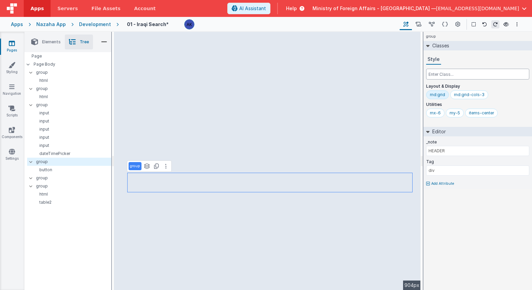
click at [458, 77] on input "text" at bounding box center [477, 74] width 103 height 11
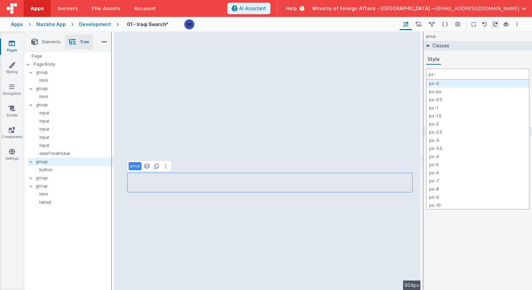
type input "px-4"
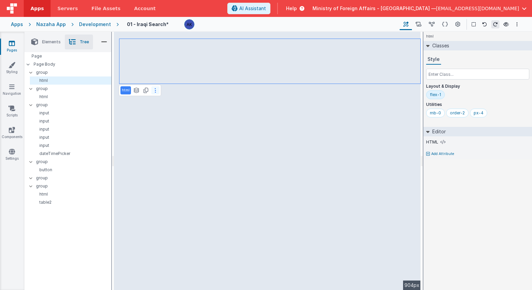
click at [154, 91] on button at bounding box center [155, 90] width 8 height 8
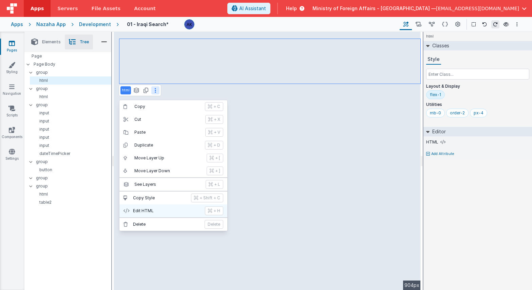
click at [143, 209] on p "Edit HTML" at bounding box center [167, 210] width 68 height 5
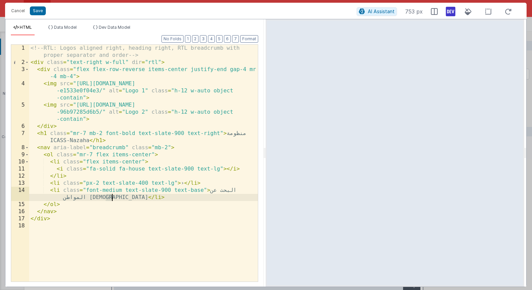
drag, startPoint x: 106, startPoint y: 199, endPoint x: 111, endPoint y: 199, distance: 4.8
click at [111, 199] on div "<!-- RTL: Logos aligned right, heading right, RTL breadcrumb with proper separa…" at bounding box center [143, 174] width 228 height 259
drag, startPoint x: 81, startPoint y: 199, endPoint x: 85, endPoint y: 199, distance: 4.1
click at [85, 199] on div "<!-- RTL: Logos aligned right, heading right, RTL breadcrumb with proper separa…" at bounding box center [143, 174] width 228 height 259
drag, startPoint x: 80, startPoint y: 200, endPoint x: 85, endPoint y: 200, distance: 5.4
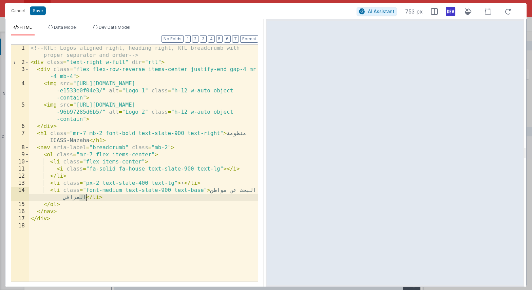
click at [85, 200] on div "<!-- RTL: Logos aligned right, heading right, RTL breadcrumb with proper separa…" at bounding box center [143, 174] width 228 height 259
click at [35, 11] on button "Save" at bounding box center [38, 10] width 16 height 9
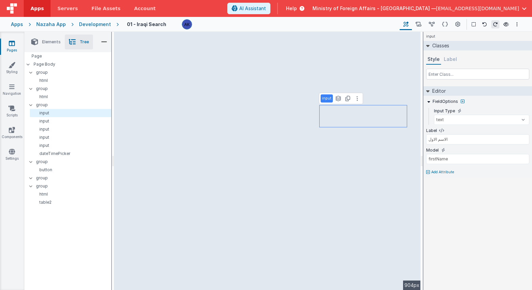
click at [440, 174] on p "Add Attribute" at bounding box center [442, 172] width 23 height 5
click at [527, 172] on div at bounding box center [523, 170] width 9 height 4
type input "الاسم الاب"
type input "fatherName"
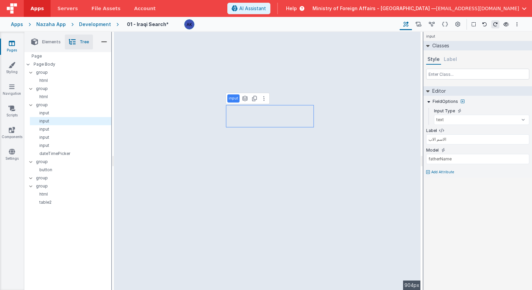
click at [437, 172] on p "Add Attribute" at bounding box center [442, 172] width 23 height 5
click at [524, 170] on div at bounding box center [521, 169] width 5 height 5
type input "الاسم الجد"
type input "grandName"
click at [442, 173] on p "Add Attribute" at bounding box center [442, 172] width 23 height 5
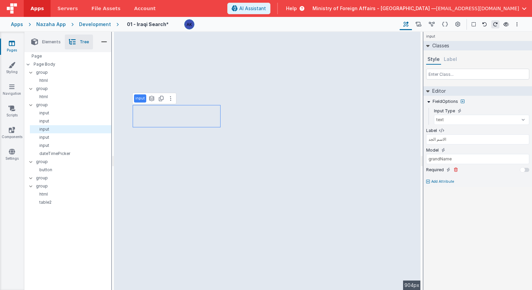
click at [523, 170] on div at bounding box center [521, 169] width 5 height 5
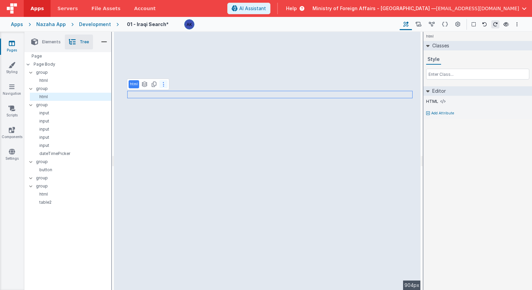
click at [164, 84] on button at bounding box center [163, 84] width 8 height 8
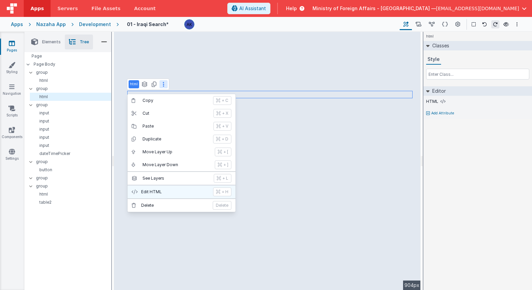
click at [158, 193] on p "Edit HTML" at bounding box center [175, 191] width 68 height 5
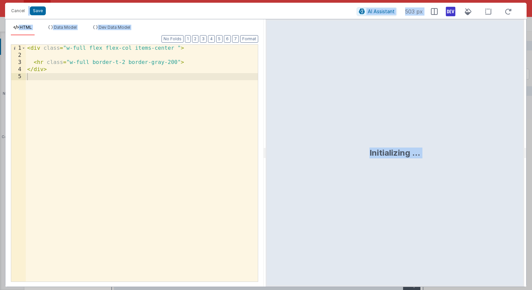
copy div "Save AI Assistant 503 px HTML Data Model Dev Data Model Format 7 6 5 4 3 2 1 No…"
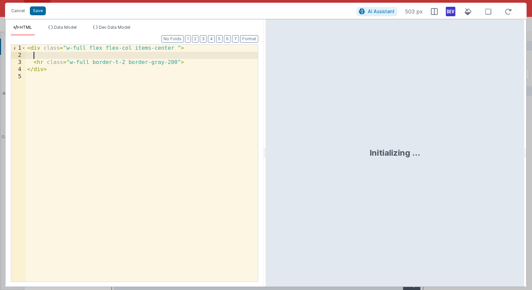
click at [80, 58] on div "< div class = "w-full flex flex-col items-center " > < hr class = "w-full borde…" at bounding box center [142, 171] width 232 height 252
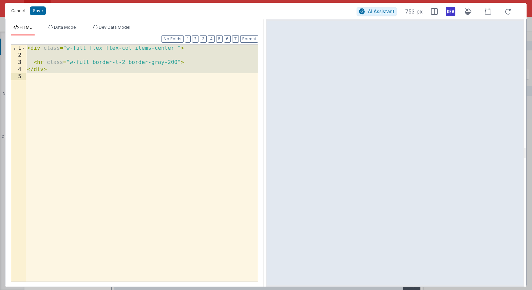
click at [13, 11] on button "Cancel" at bounding box center [18, 10] width 20 height 9
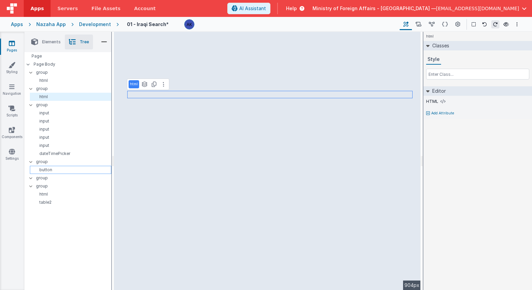
click at [68, 170] on p "button" at bounding box center [72, 169] width 78 height 5
select select "newSale"
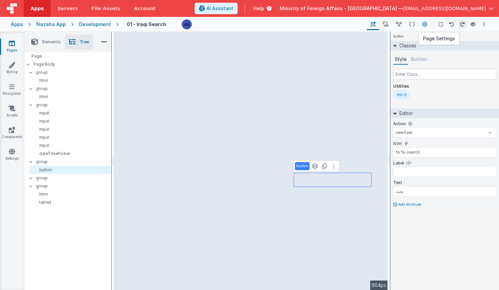
click at [428, 25] on button at bounding box center [425, 25] width 12 height 12
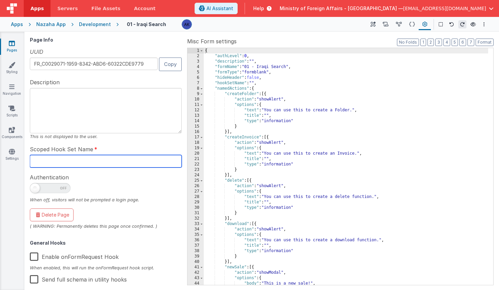
click at [124, 160] on input "text" at bounding box center [106, 161] width 152 height 13
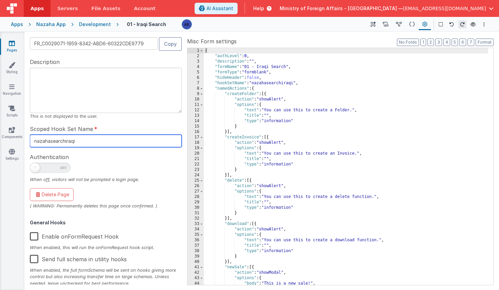
scroll to position [0, 0]
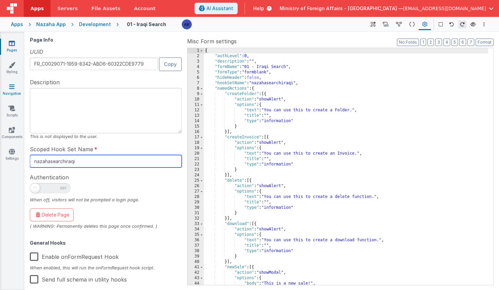
type input "nazahasearchiraqi"
click at [52, 161] on input "nazahasearchiraqi" at bounding box center [106, 161] width 152 height 13
click at [71, 162] on input "nazahasearchiraqi" at bounding box center [106, 161] width 152 height 13
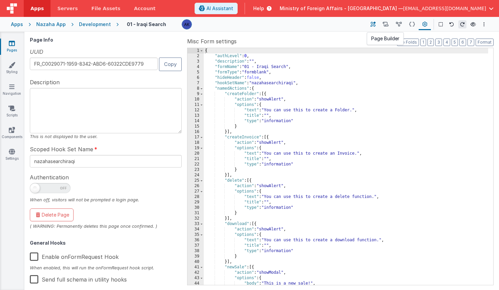
click at [375, 23] on icon at bounding box center [372, 24] width 5 height 7
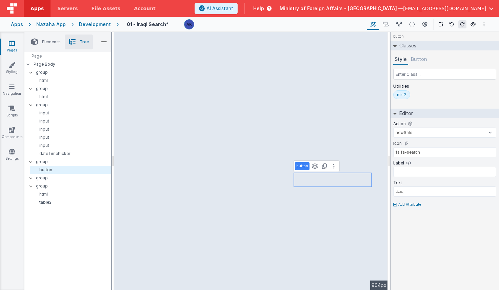
type input "الاسم الاول"
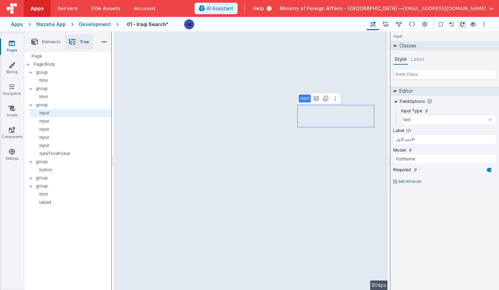
type input "الاسم الاب"
type input "fatherName"
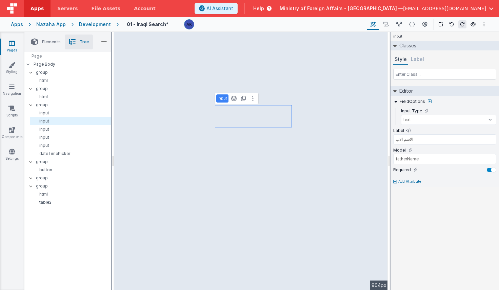
type input "الاسم الجد"
type input "grandName"
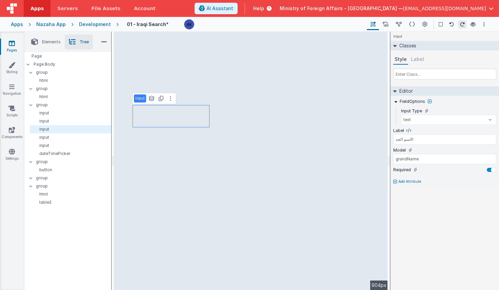
type input "اسم الاول للام"
type input "motherFirstName"
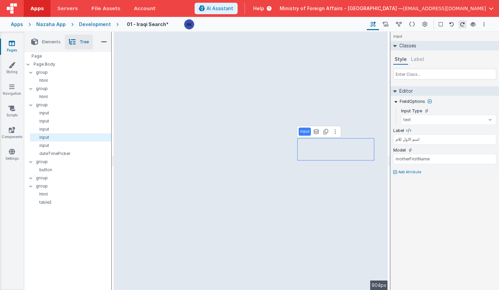
type input "اسم الاب للام"
type input "motherFatherName"
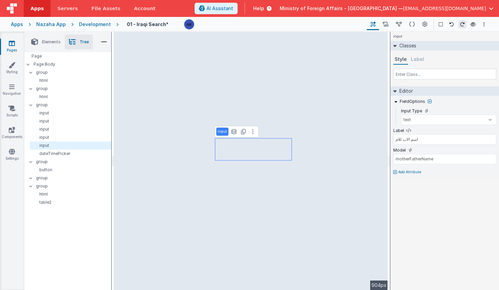
type input "اسم الاول للام"
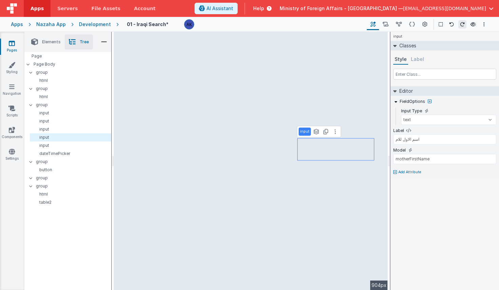
type input "DD/MM/YYYY"
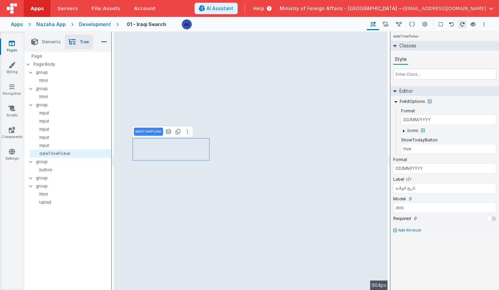
type input "بحث"
select select "newSale"
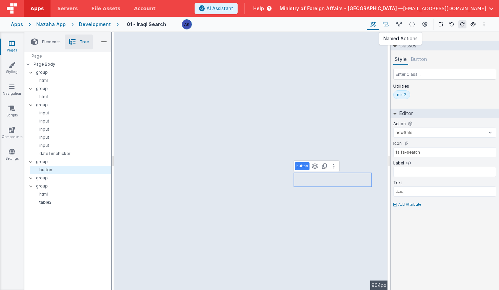
click at [384, 23] on icon at bounding box center [386, 24] width 6 height 7
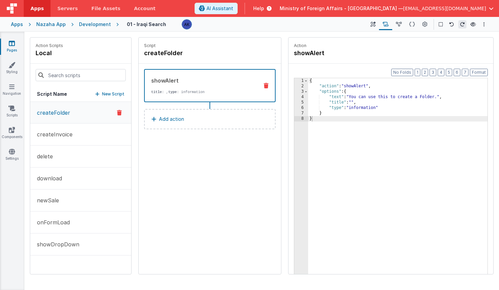
click at [114, 95] on p "New Script" at bounding box center [113, 94] width 22 height 7
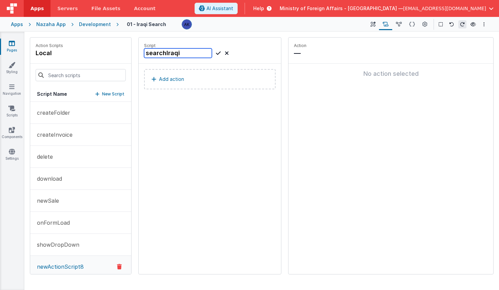
type input "searchIraqi"
click at [219, 52] on icon at bounding box center [218, 53] width 5 height 8
click at [196, 77] on button "Add action" at bounding box center [210, 79] width 132 height 20
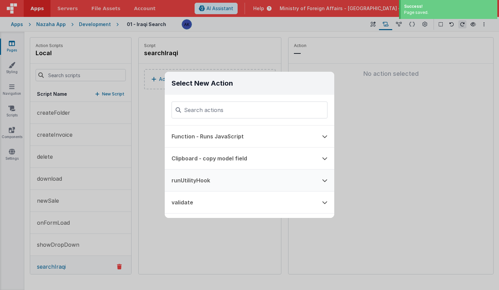
click at [219, 176] on button "runUtilityHook" at bounding box center [240, 181] width 151 height 22
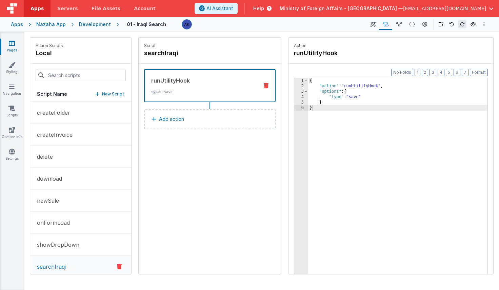
click at [357, 97] on div "{ "action" : "runUtilityHook" , "options" : { "type" : "save" } }" at bounding box center [397, 192] width 179 height 228
click at [232, 60] on div "Script searchIraqi" at bounding box center [210, 51] width 142 height 26
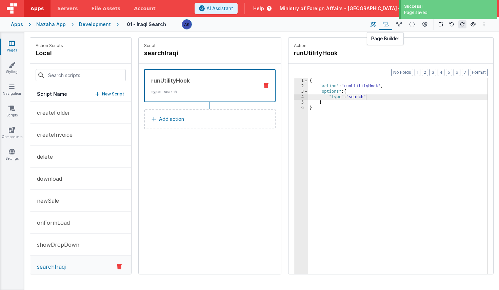
click at [375, 25] on icon at bounding box center [372, 24] width 5 height 7
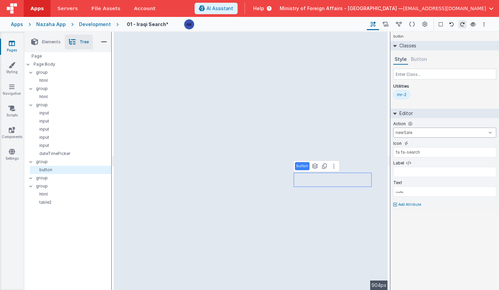
click at [425, 132] on select "createFolder createInvoice delete download newSale onFormLoad showDropDown sear…" at bounding box center [444, 133] width 103 height 10
select select "searchIraqi"
click at [393, 128] on select "createFolder createInvoice delete download newSale onFormLoad showDropDown sear…" at bounding box center [444, 133] width 103 height 10
